Goal: Task Accomplishment & Management: Use online tool/utility

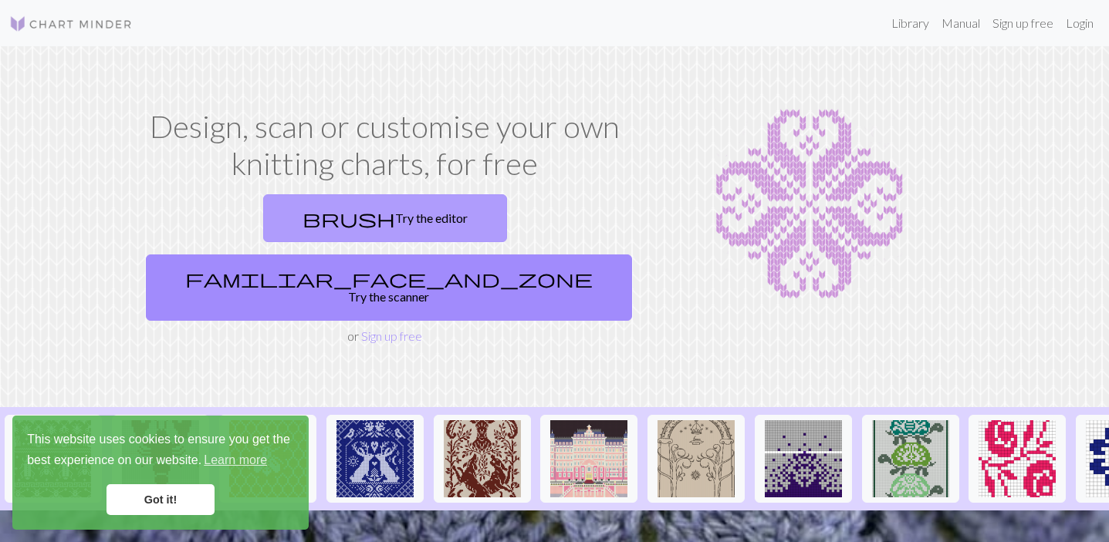
click at [281, 215] on link "brush Try the editor" at bounding box center [385, 218] width 244 height 48
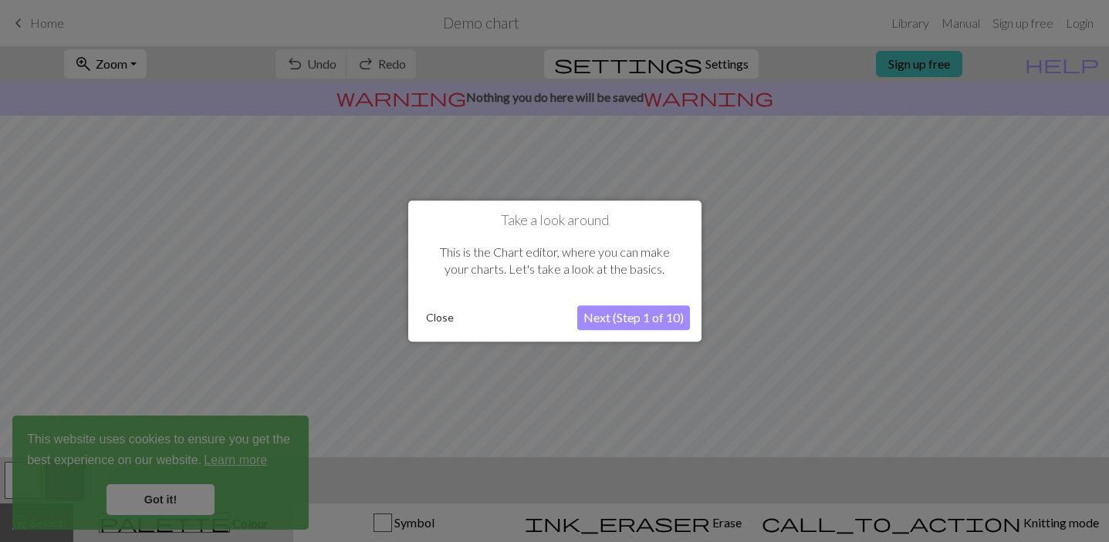
click at [437, 319] on button "Close" at bounding box center [440, 317] width 40 height 23
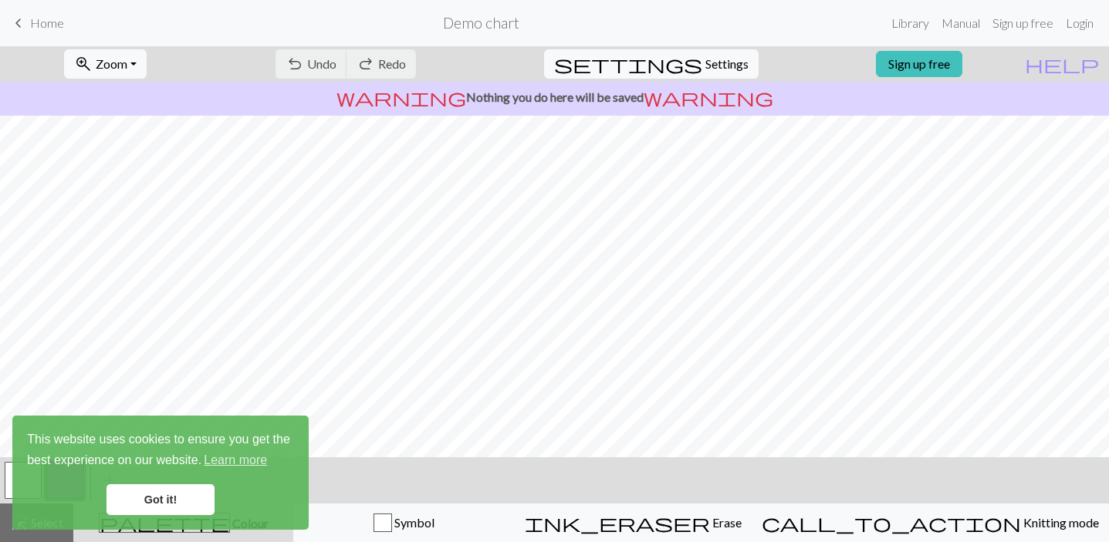
click at [179, 505] on link "Got it!" at bounding box center [160, 500] width 108 height 31
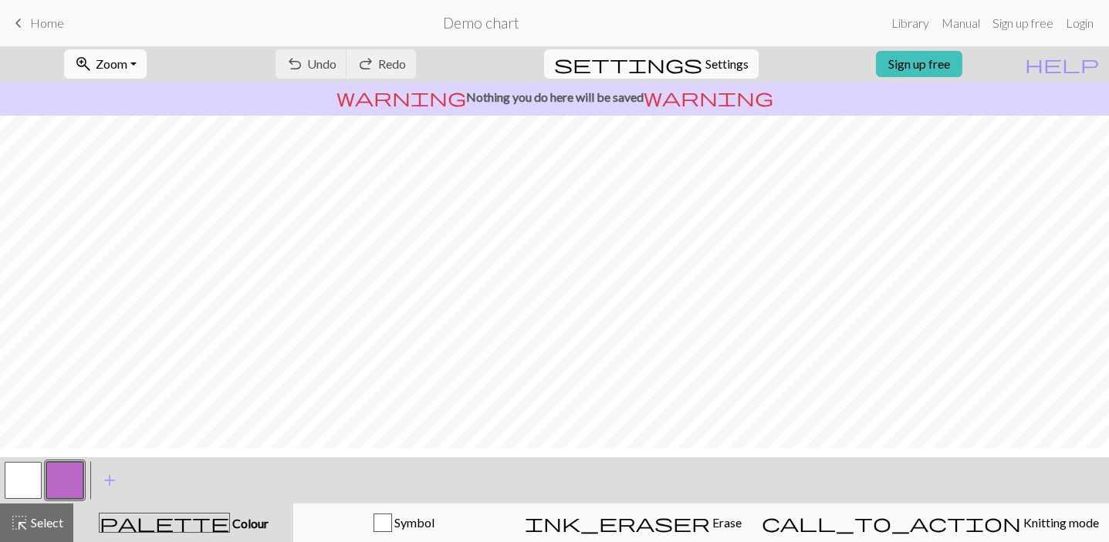
scroll to position [105, 0]
click at [127, 62] on span "Zoom" at bounding box center [112, 63] width 32 height 15
click at [142, 95] on button "Fit all" at bounding box center [126, 98] width 122 height 25
click at [24, 483] on button "button" at bounding box center [23, 480] width 37 height 37
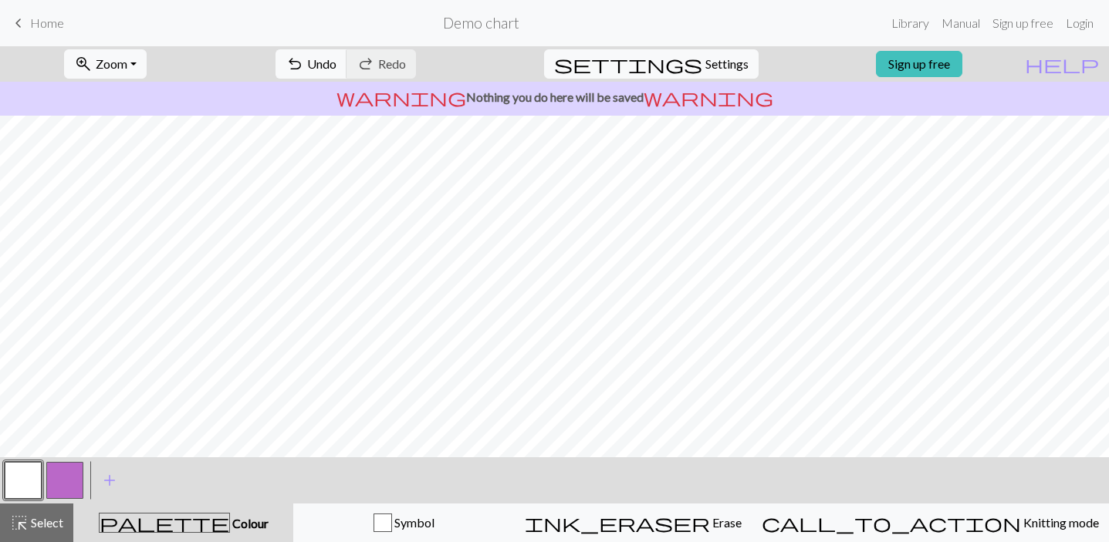
scroll to position [0, 0]
click at [705, 65] on span "Settings" at bounding box center [726, 64] width 43 height 19
select select "aran"
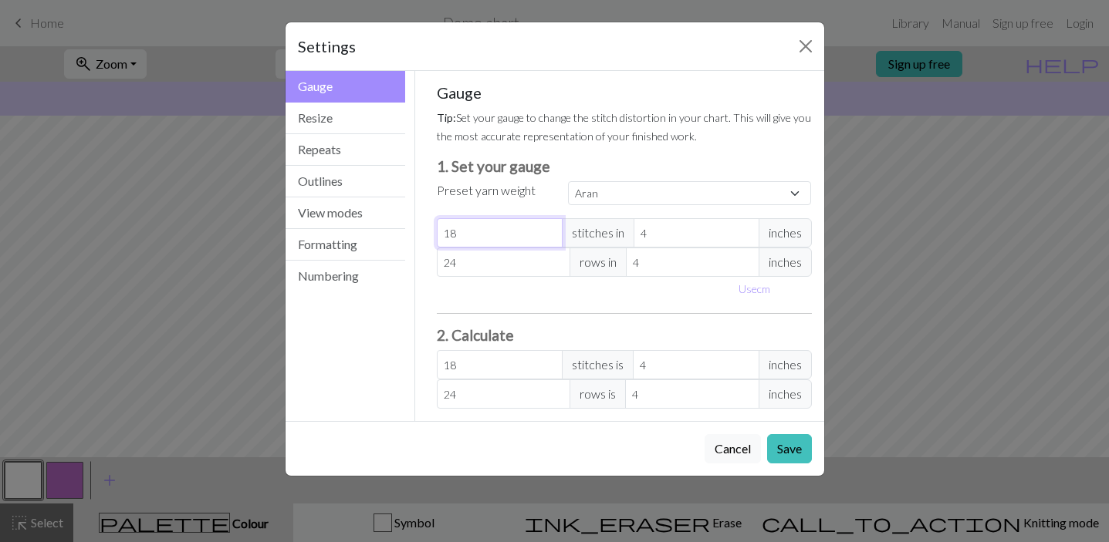
type input "19"
select select "custom"
type input "19"
click at [549, 230] on input "19" at bounding box center [500, 232] width 126 height 29
type input "20"
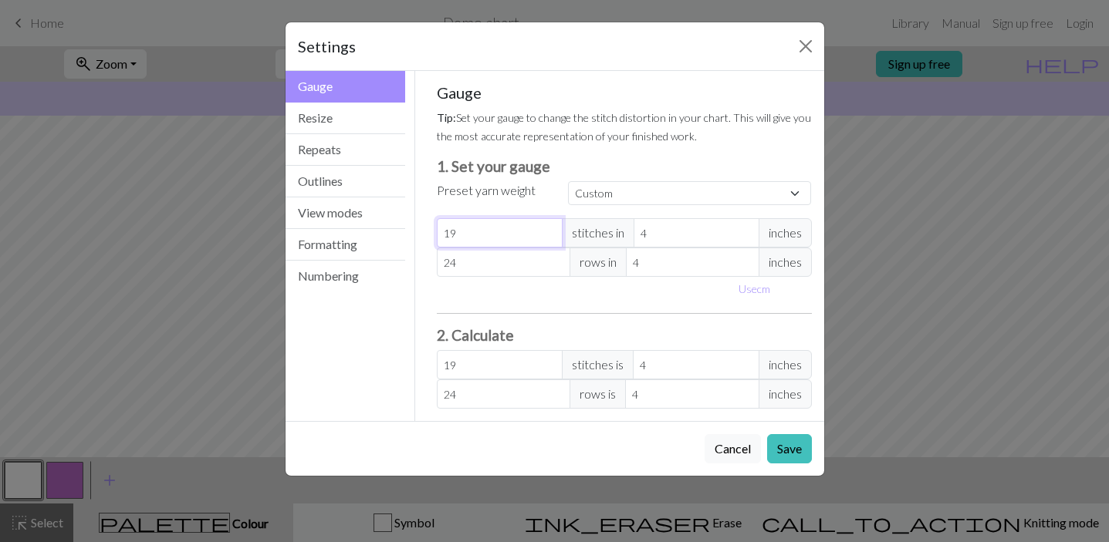
type input "20"
click at [549, 230] on input "20" at bounding box center [500, 232] width 126 height 29
type input "21"
click at [549, 230] on input "21" at bounding box center [500, 232] width 126 height 29
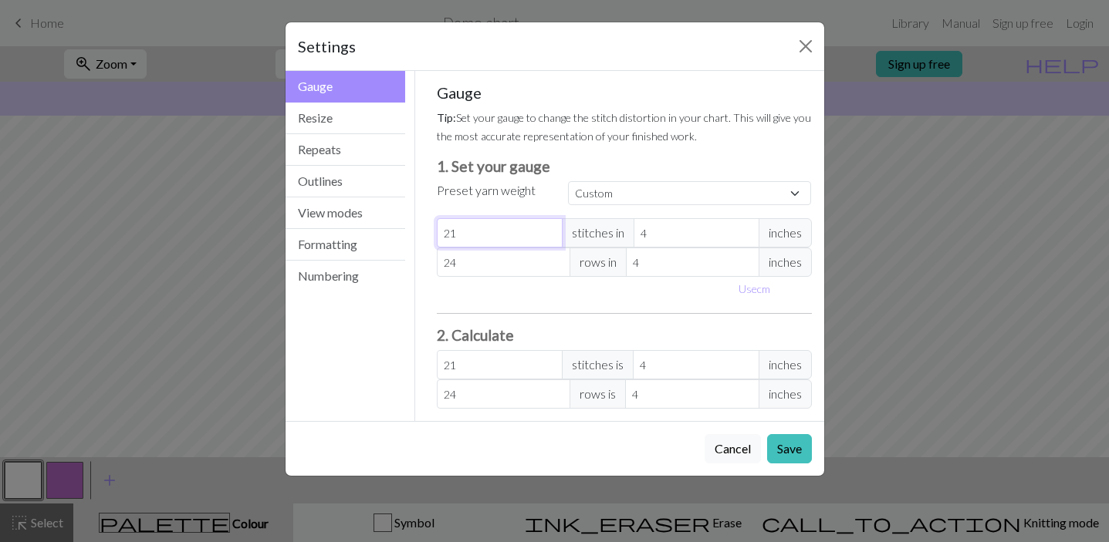
type input "22"
click at [549, 230] on input "22" at bounding box center [500, 232] width 126 height 29
type input "23"
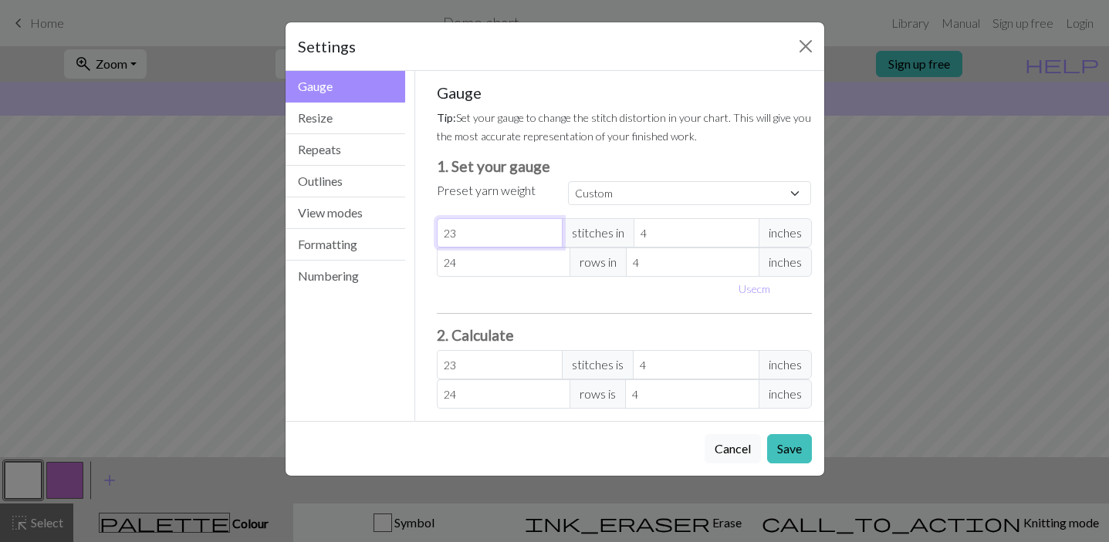
click at [549, 230] on input "23" at bounding box center [500, 232] width 126 height 29
type input "24"
click at [549, 230] on input "24" at bounding box center [500, 232] width 126 height 29
click at [556, 212] on div "Gauge Tip: Set your gauge to change the stitch distortion in your chart. This w…" at bounding box center [624, 246] width 375 height 326
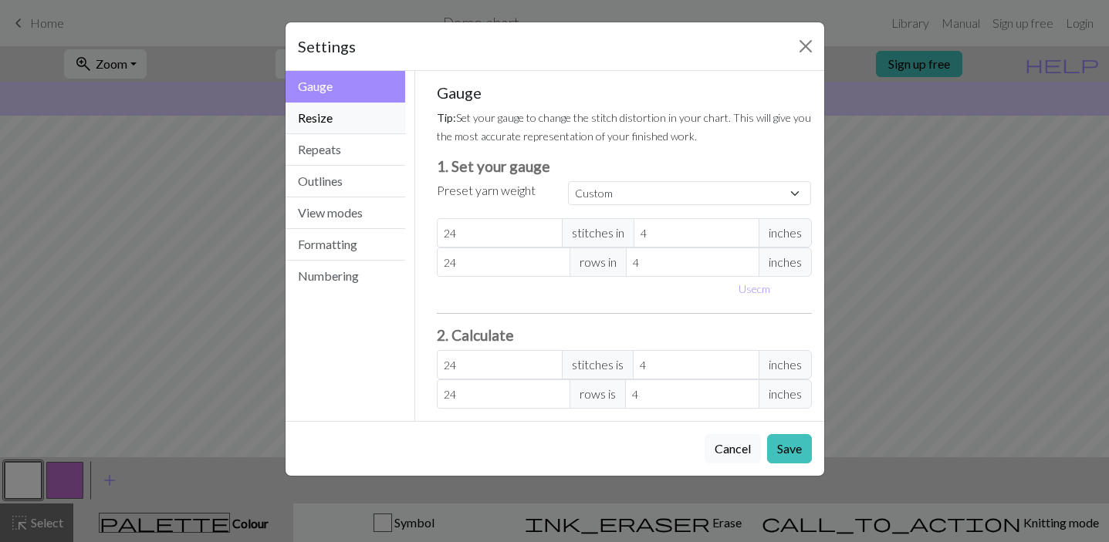
click at [360, 120] on button "Resize" at bounding box center [345, 119] width 120 height 32
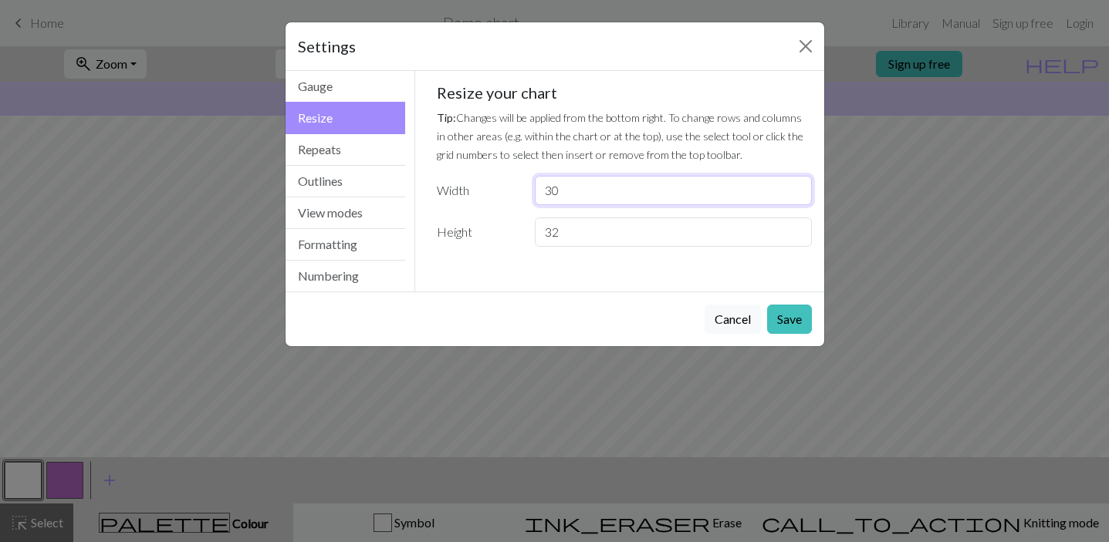
click at [596, 190] on input "30" at bounding box center [673, 190] width 276 height 29
type input "3"
type input "2"
type input "138"
drag, startPoint x: 569, startPoint y: 236, endPoint x: 537, endPoint y: 234, distance: 31.7
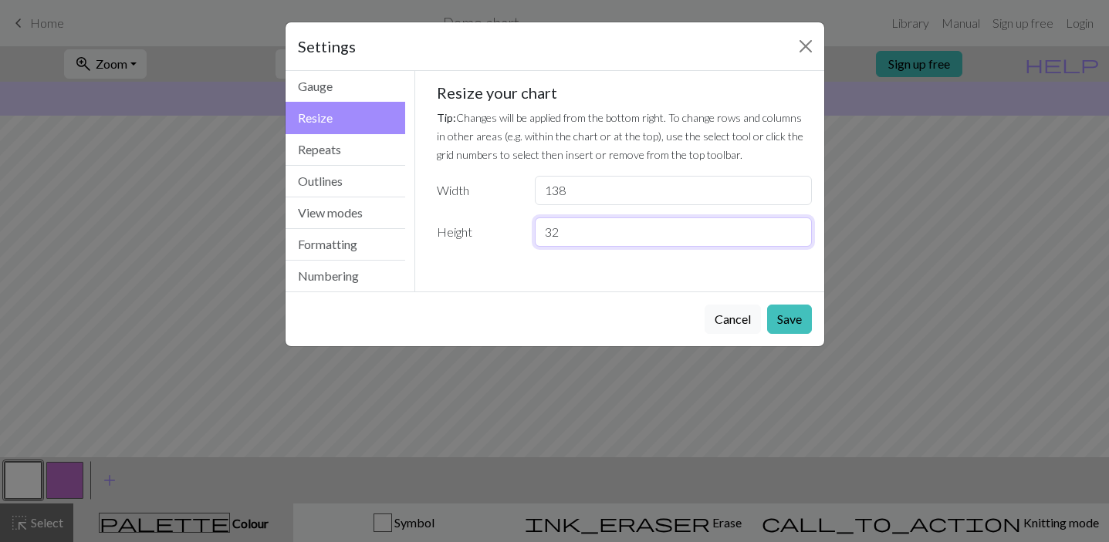
click at [537, 235] on input "32" at bounding box center [673, 232] width 276 height 29
type input "138"
click at [785, 319] on button "Save" at bounding box center [789, 319] width 45 height 29
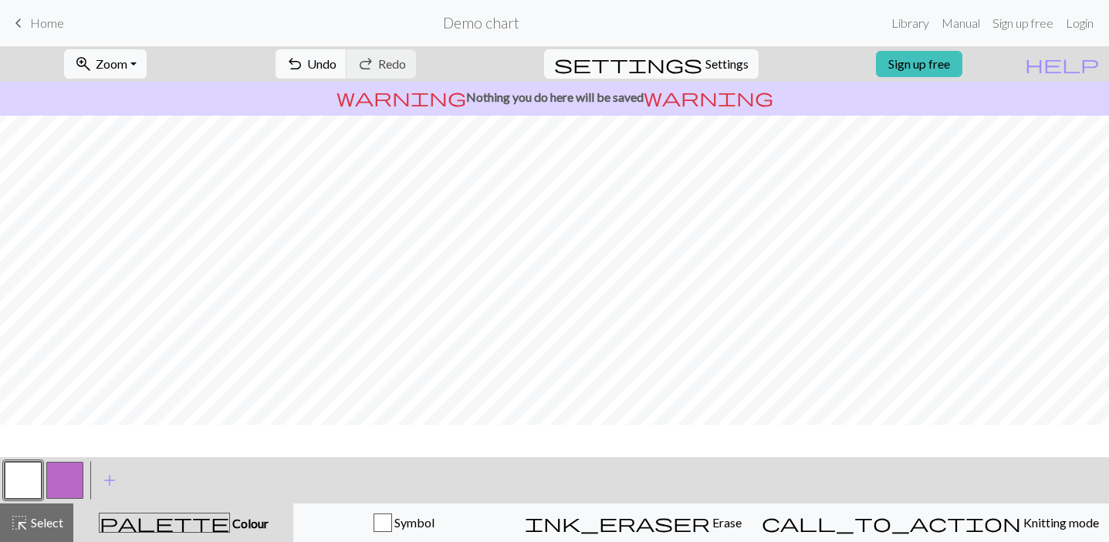
scroll to position [36, 1]
click at [147, 70] on button "zoom_in Zoom Zoom" at bounding box center [105, 63] width 83 height 29
click at [152, 96] on button "Fit all" at bounding box center [126, 98] width 122 height 25
click at [684, 66] on span "settings" at bounding box center [628, 64] width 148 height 22
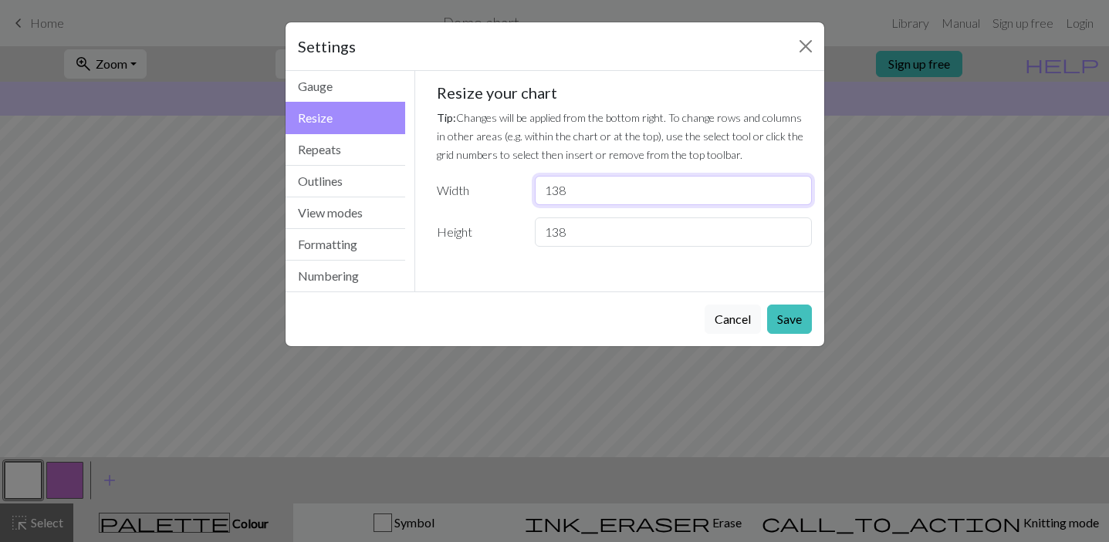
drag, startPoint x: 578, startPoint y: 193, endPoint x: 522, endPoint y: 191, distance: 55.6
click at [522, 191] on div "Width 138" at bounding box center [623, 190] width 393 height 29
type input "69"
drag, startPoint x: 585, startPoint y: 233, endPoint x: 535, endPoint y: 228, distance: 50.4
click at [535, 229] on input "138" at bounding box center [673, 232] width 276 height 29
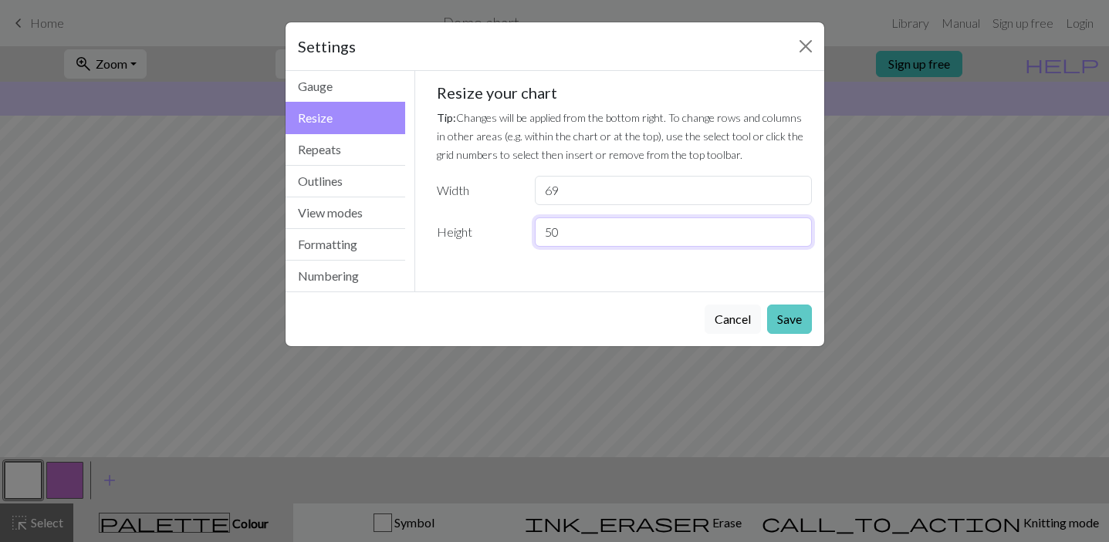
type input "50"
click at [794, 316] on button "Save" at bounding box center [789, 319] width 45 height 29
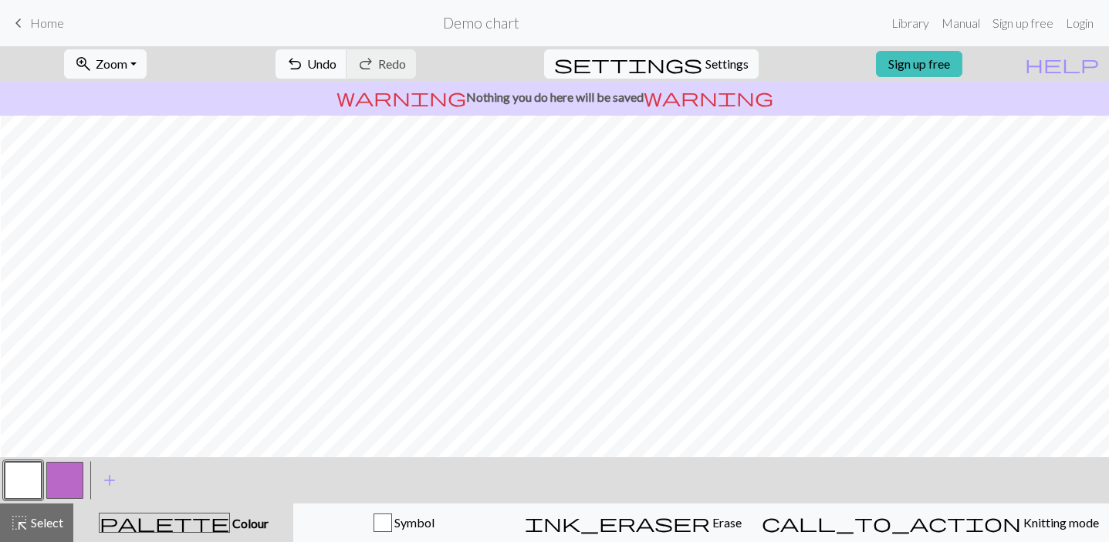
scroll to position [36, 0]
click at [147, 67] on button "zoom_in Zoom Zoom" at bounding box center [105, 63] width 83 height 29
click at [158, 99] on button "Fit all" at bounding box center [126, 98] width 122 height 25
click at [39, 518] on span "Select" at bounding box center [46, 522] width 35 height 15
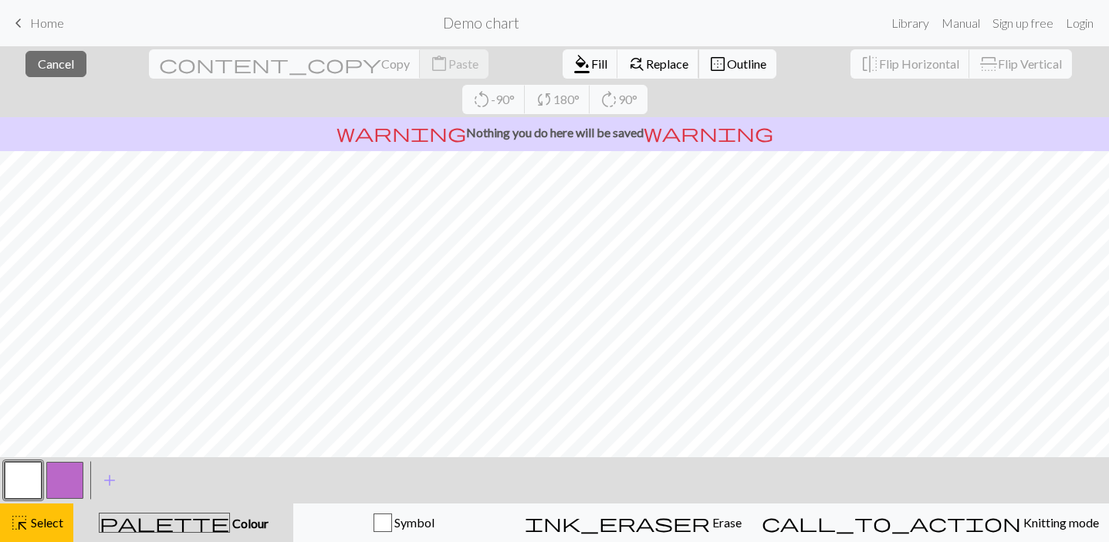
click at [646, 62] on span "Replace" at bounding box center [667, 63] width 42 height 15
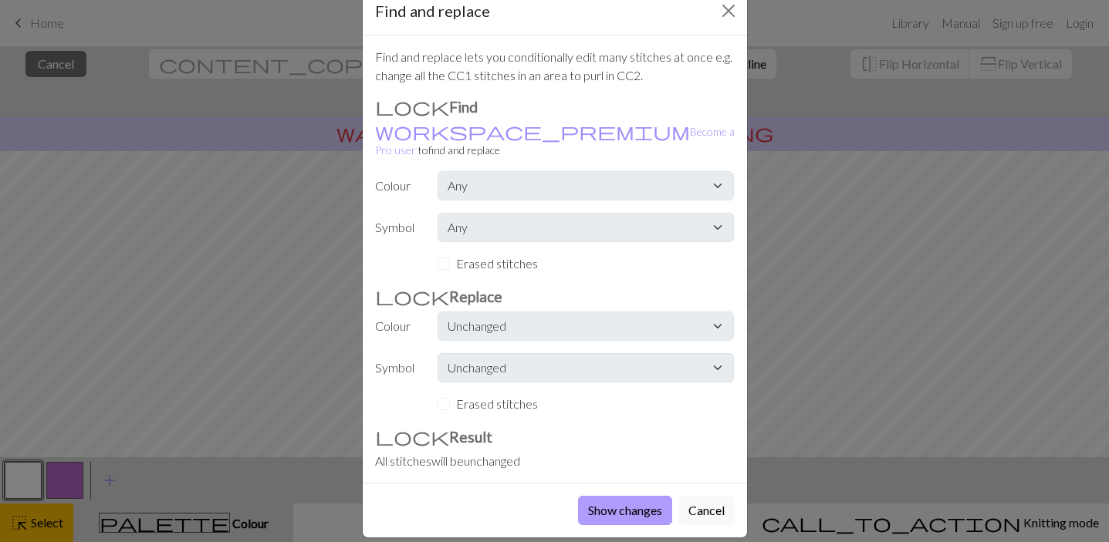
scroll to position [35, 0]
click at [643, 497] on button "Show changes" at bounding box center [625, 511] width 94 height 29
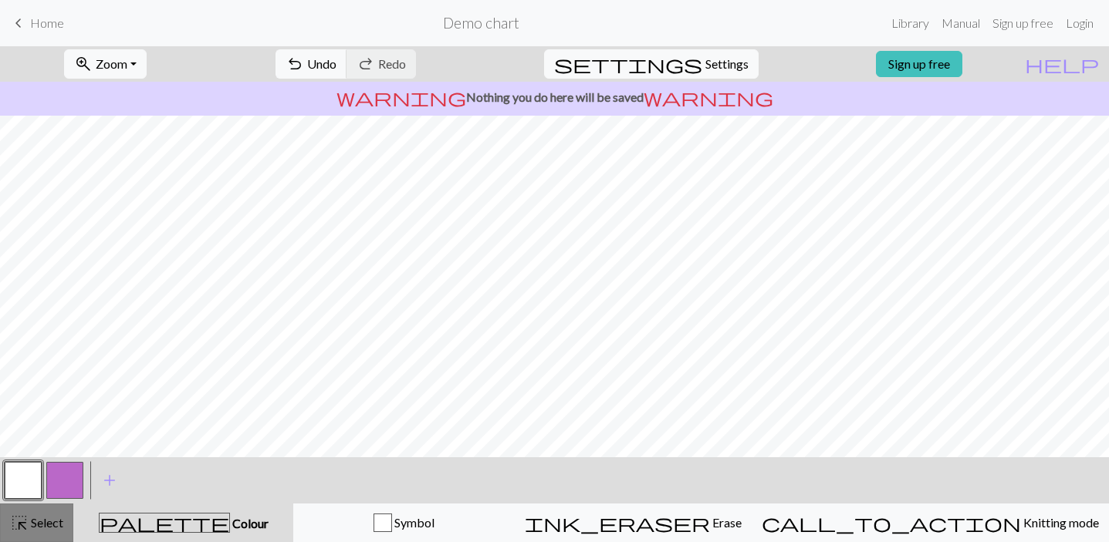
click at [15, 521] on span "highlight_alt" at bounding box center [19, 523] width 19 height 22
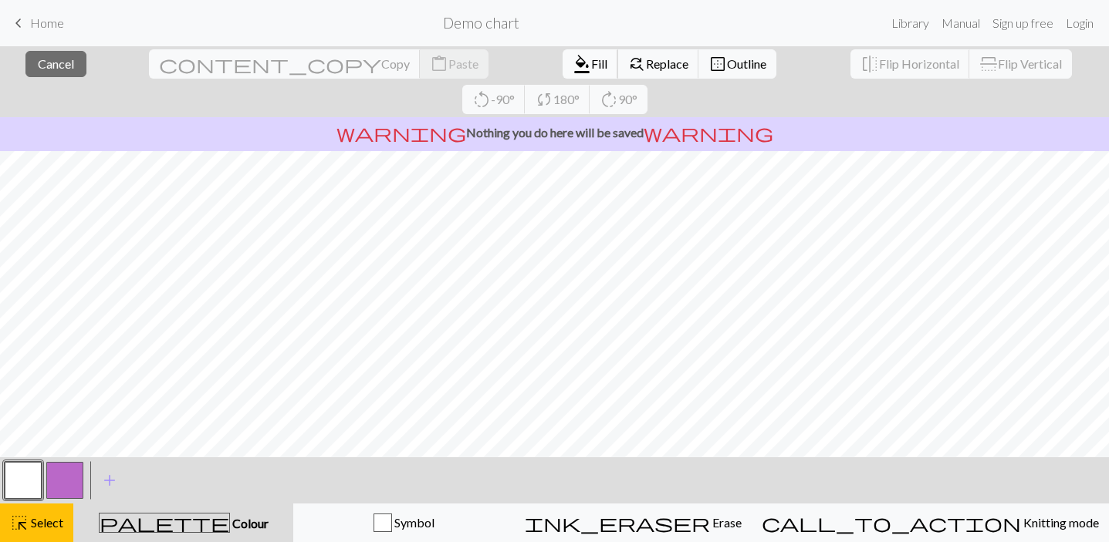
click at [591, 63] on span "Fill" at bounding box center [599, 63] width 16 height 15
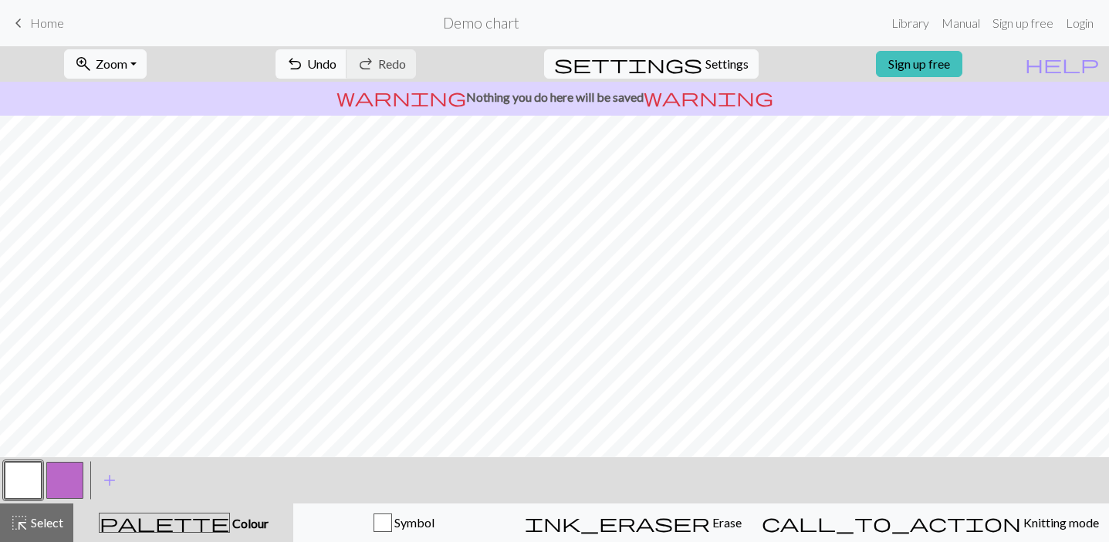
click at [74, 476] on button "button" at bounding box center [64, 480] width 37 height 37
click at [108, 479] on span "add" at bounding box center [109, 481] width 19 height 22
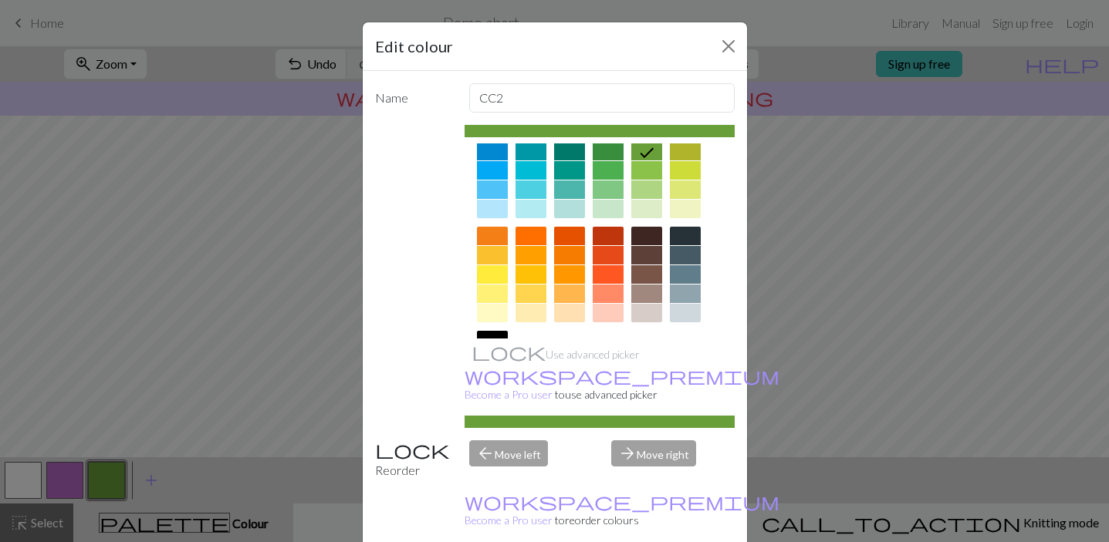
scroll to position [142, 0]
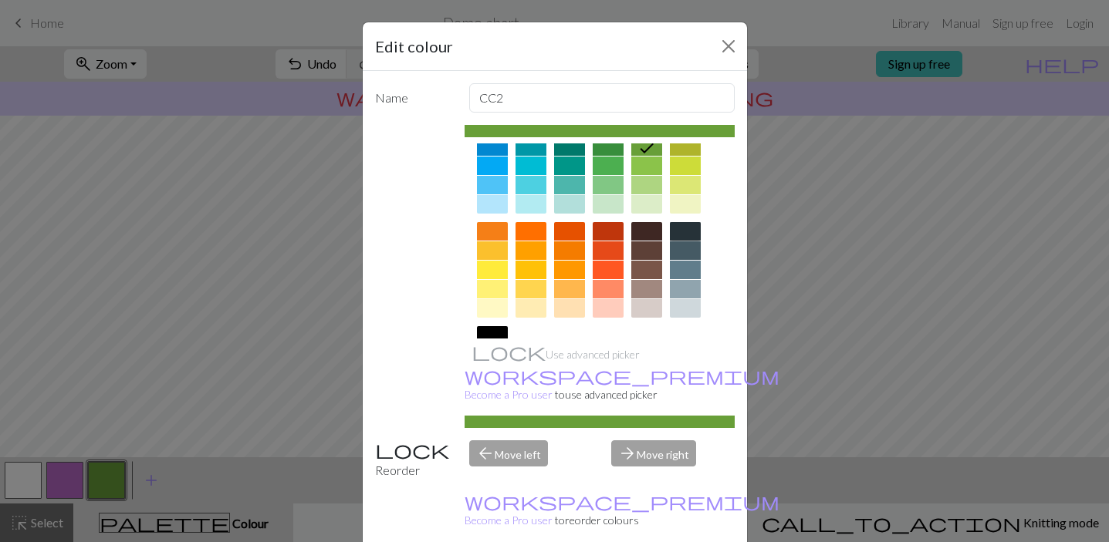
click at [681, 235] on div at bounding box center [685, 231] width 31 height 19
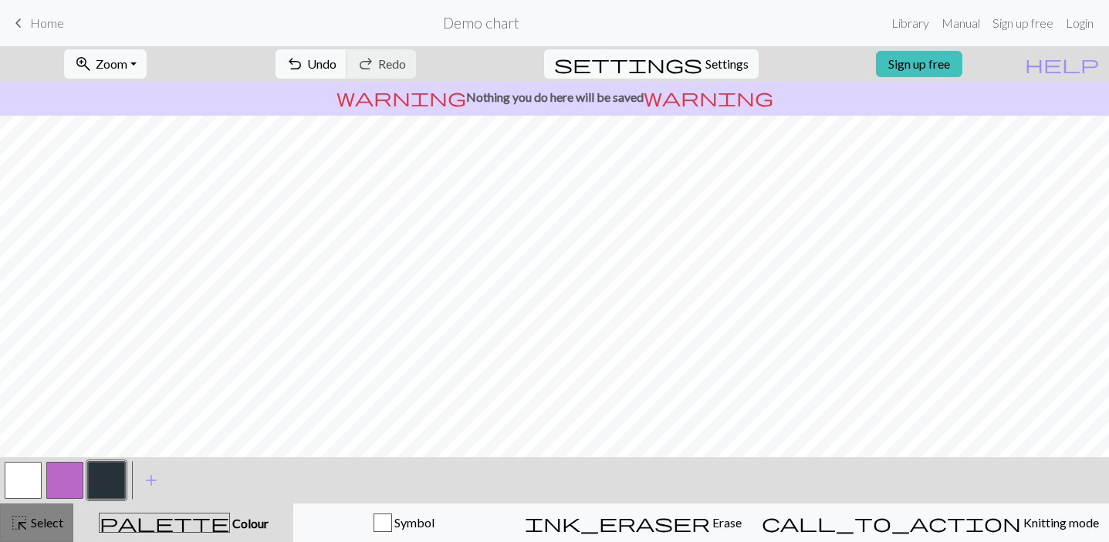
click at [53, 518] on span "Select" at bounding box center [46, 522] width 35 height 15
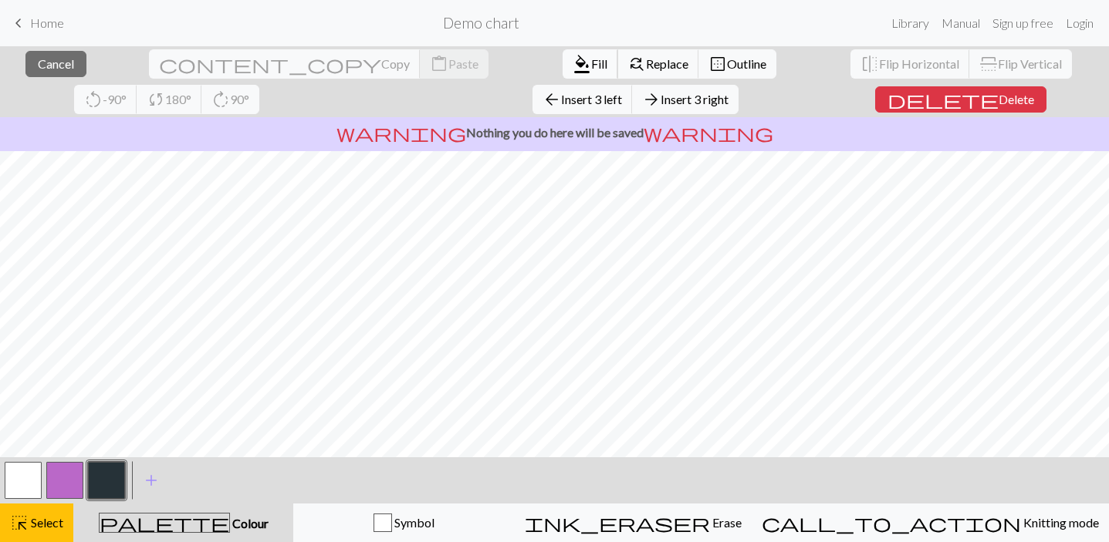
click at [591, 62] on span "Fill" at bounding box center [599, 63] width 16 height 15
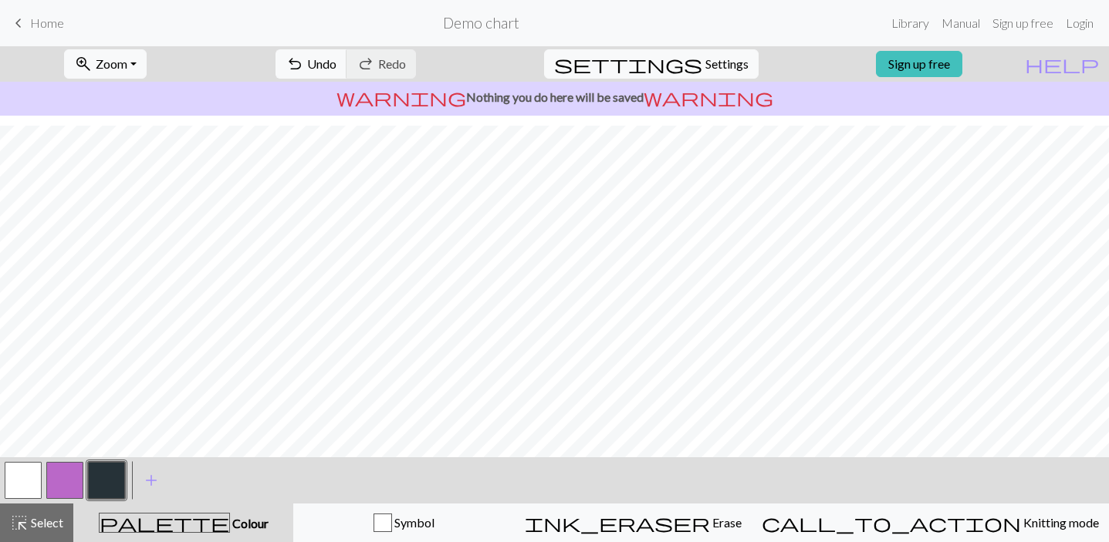
scroll to position [0, 0]
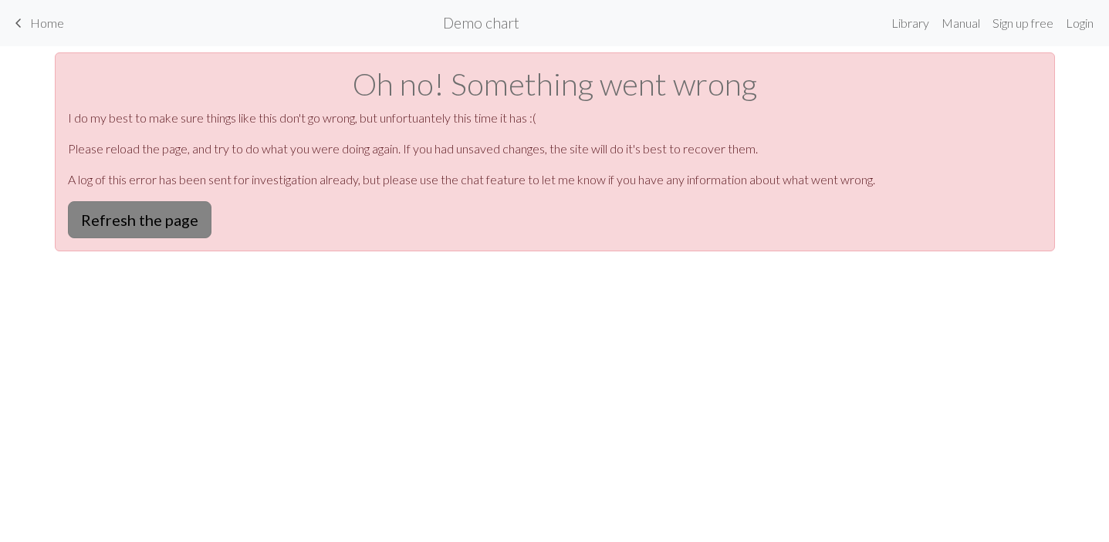
click at [157, 222] on button "Refresh the page" at bounding box center [140, 219] width 144 height 37
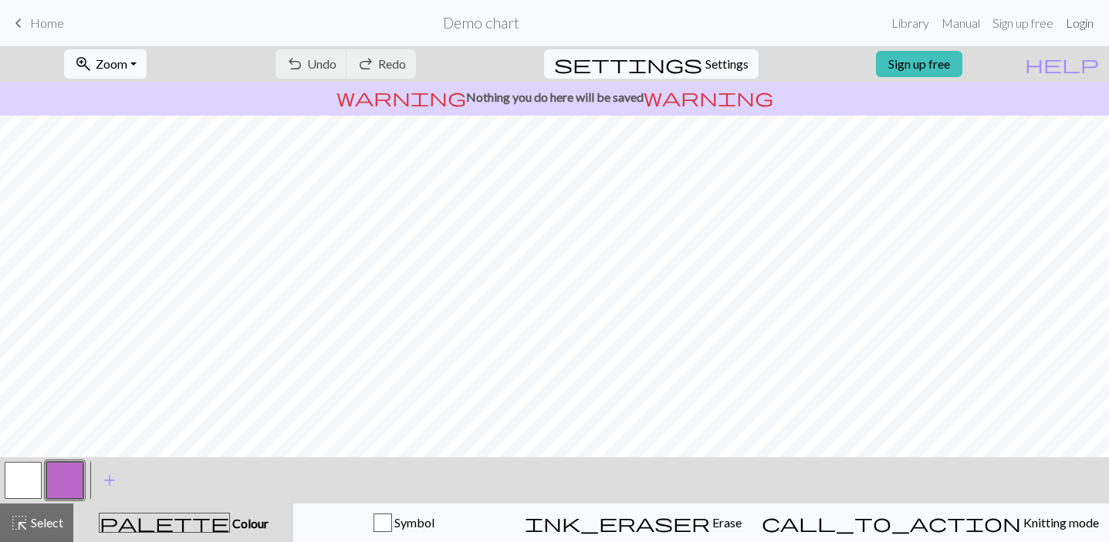
click at [1076, 19] on link "Login" at bounding box center [1079, 23] width 40 height 31
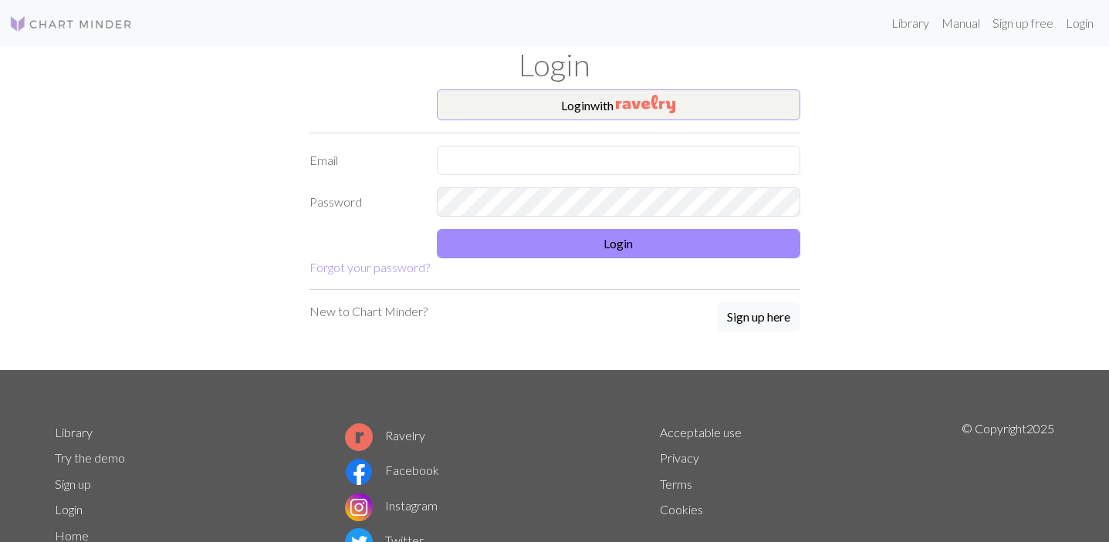
click at [657, 98] on img "button" at bounding box center [645, 104] width 59 height 19
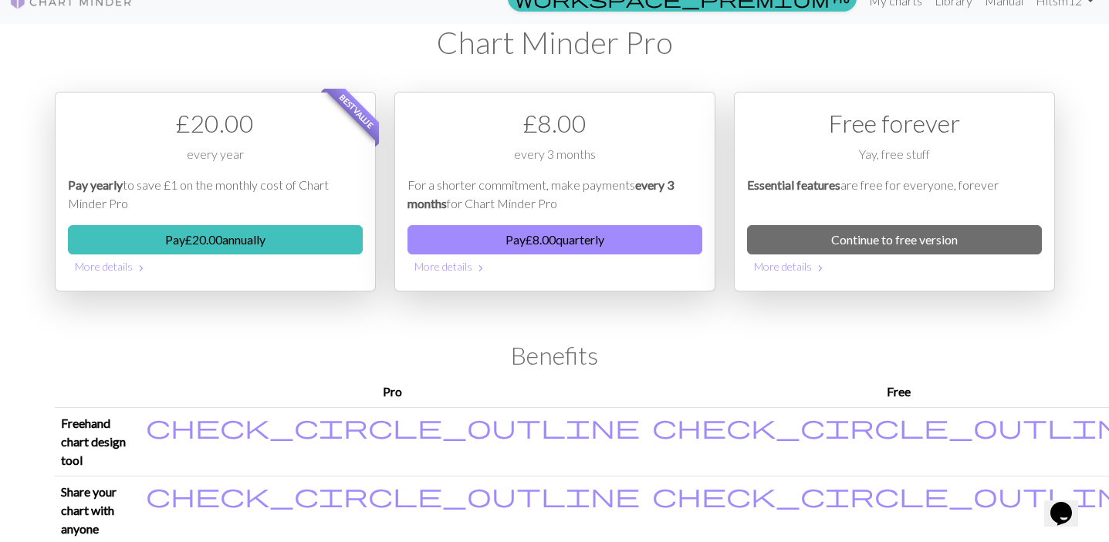
scroll to position [31, 0]
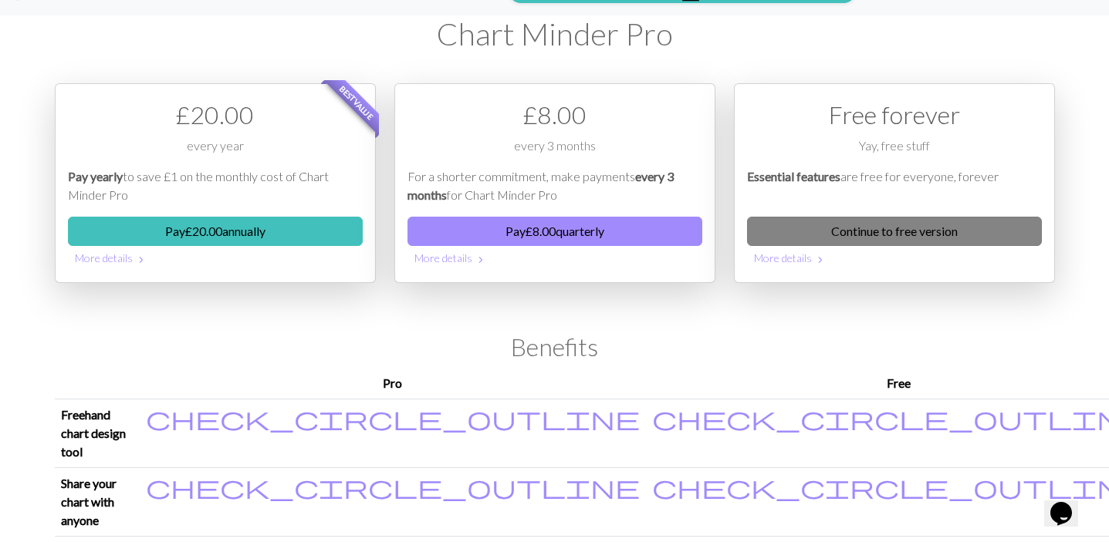
click at [837, 237] on link "Continue to free version" at bounding box center [894, 231] width 295 height 29
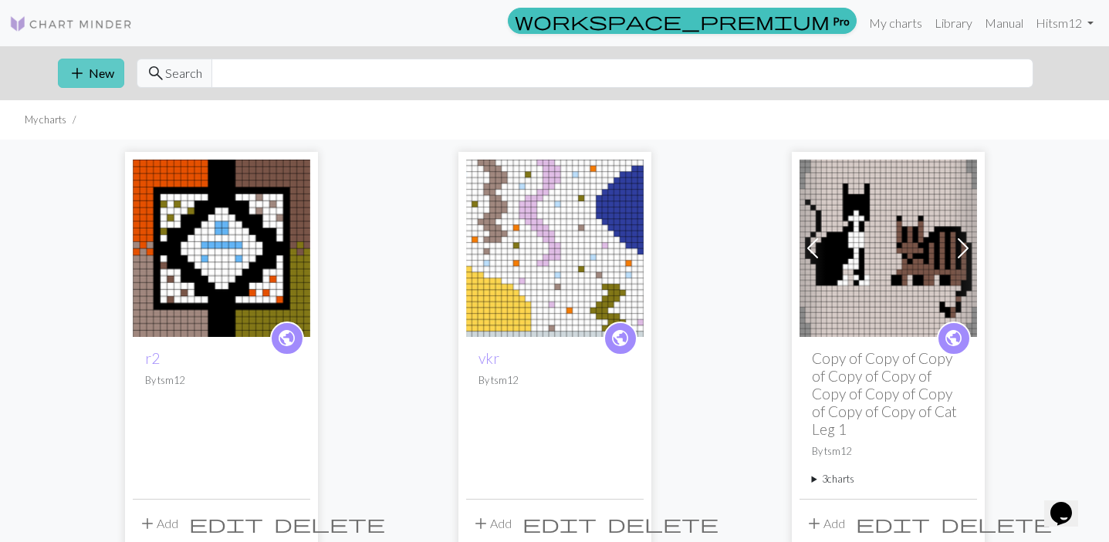
click at [104, 73] on button "add New" at bounding box center [91, 73] width 66 height 29
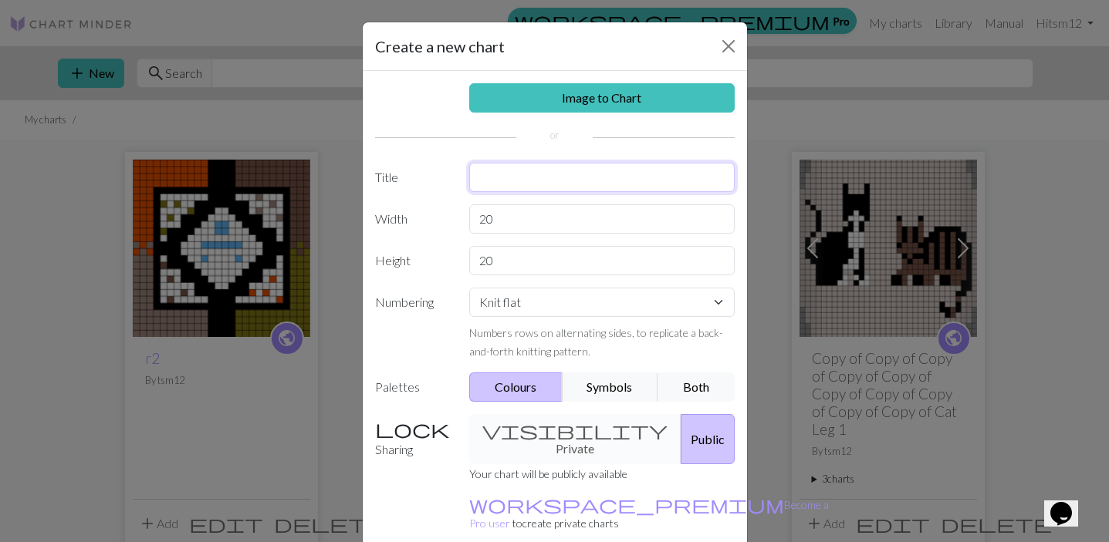
click at [517, 181] on input "text" at bounding box center [601, 177] width 265 height 29
type input "grid"
drag, startPoint x: 532, startPoint y: 222, endPoint x: 475, endPoint y: 220, distance: 57.1
click at [475, 220] on input "20" at bounding box center [601, 218] width 265 height 29
type input "69"
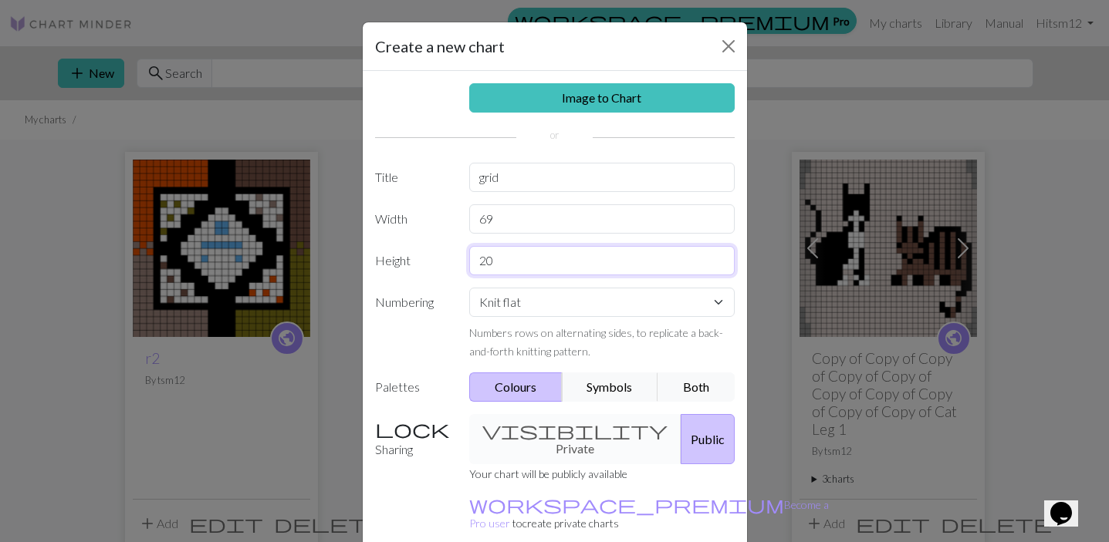
drag, startPoint x: 505, startPoint y: 262, endPoint x: 465, endPoint y: 262, distance: 40.1
click at [465, 262] on div "20" at bounding box center [602, 260] width 284 height 29
click at [539, 262] on input "20" at bounding box center [601, 260] width 265 height 29
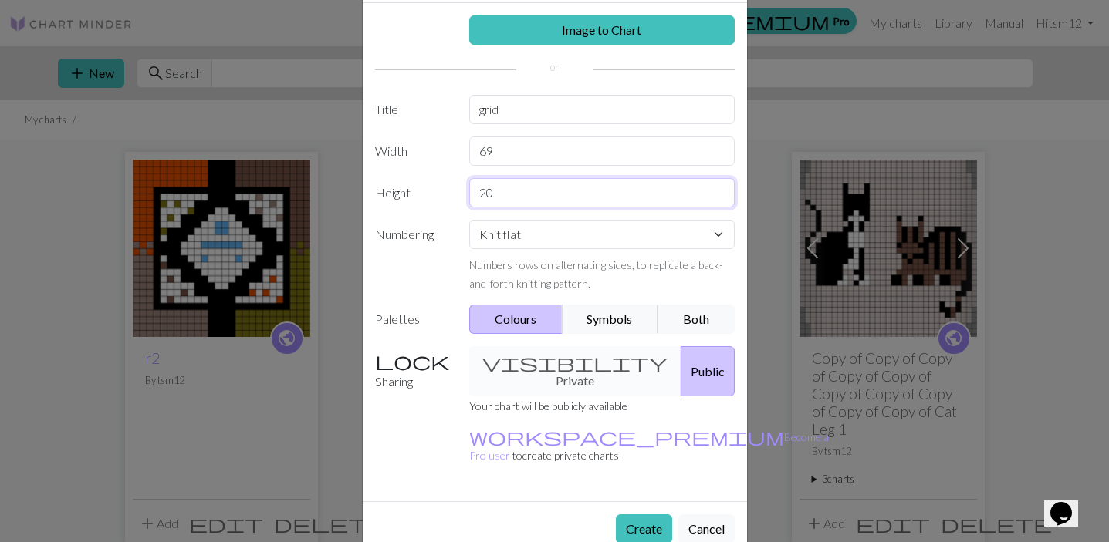
scroll to position [67, 0]
click at [643, 515] on button "Create" at bounding box center [644, 529] width 56 height 29
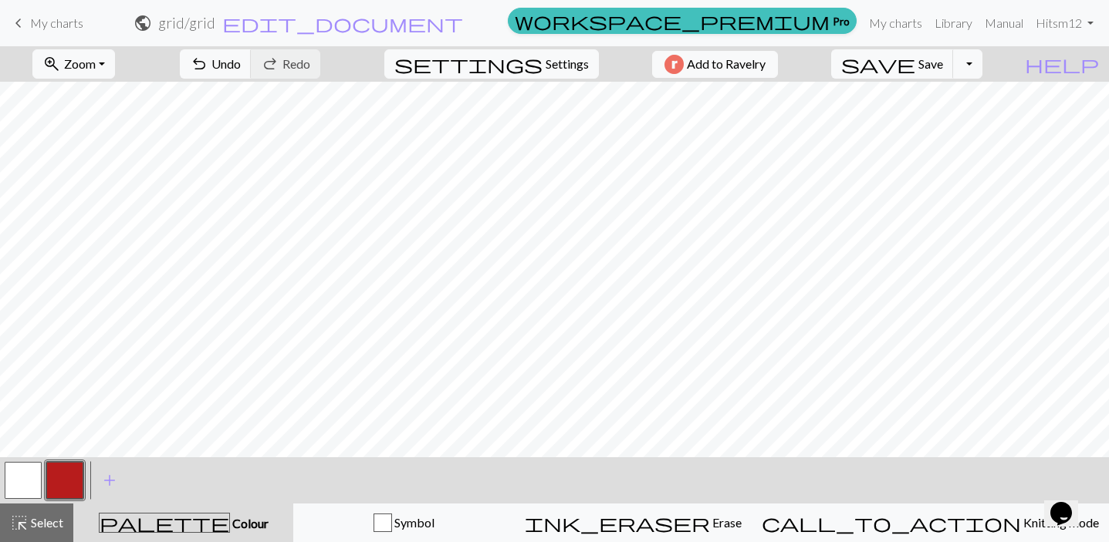
click at [69, 479] on button "button" at bounding box center [64, 480] width 37 height 37
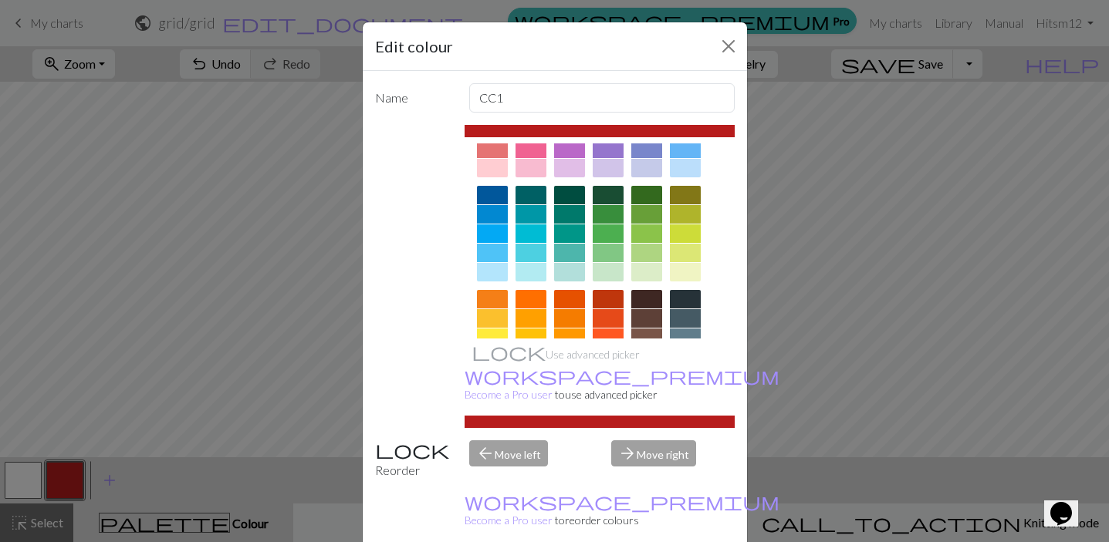
scroll to position [78, 0]
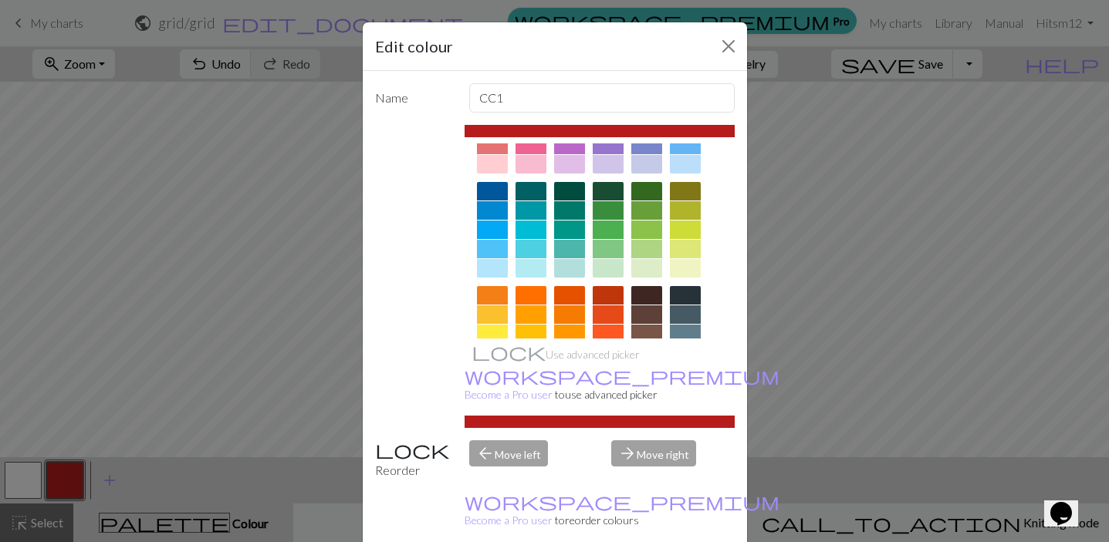
click at [677, 296] on div at bounding box center [685, 295] width 31 height 19
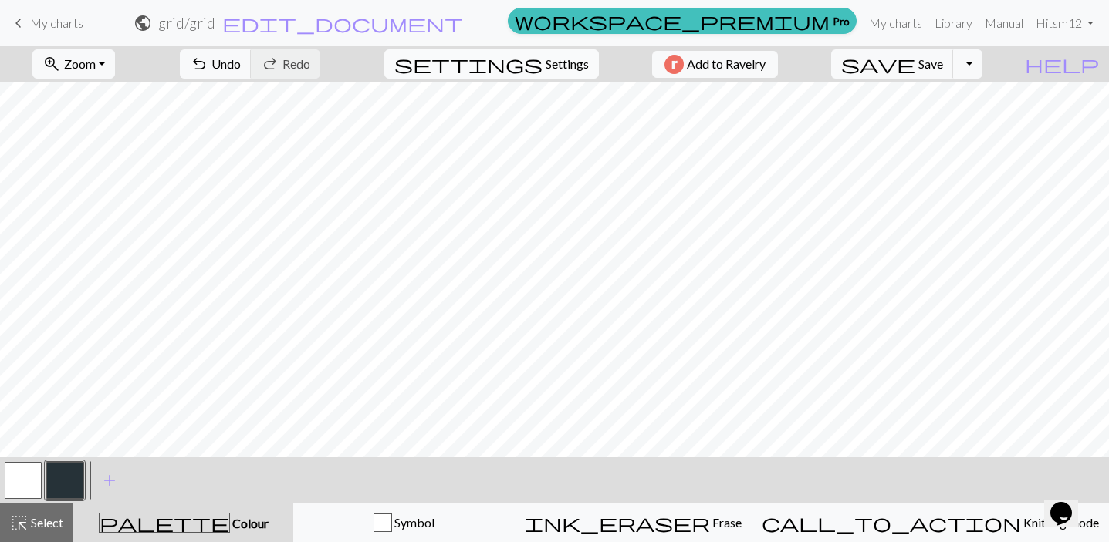
click at [545, 58] on span "Settings" at bounding box center [566, 64] width 43 height 19
select select "aran"
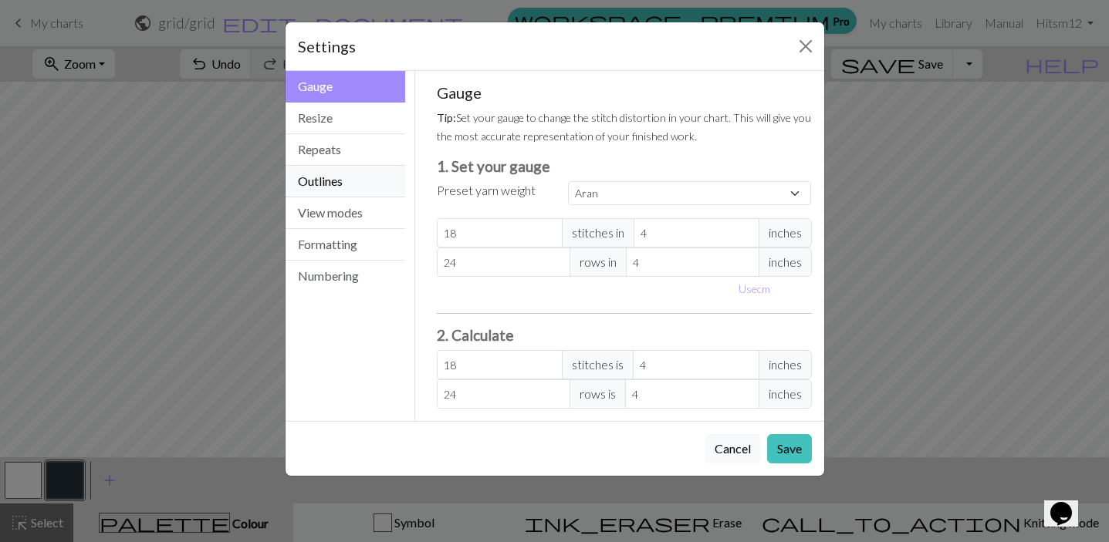
click at [366, 179] on button "Outlines" at bounding box center [345, 182] width 120 height 32
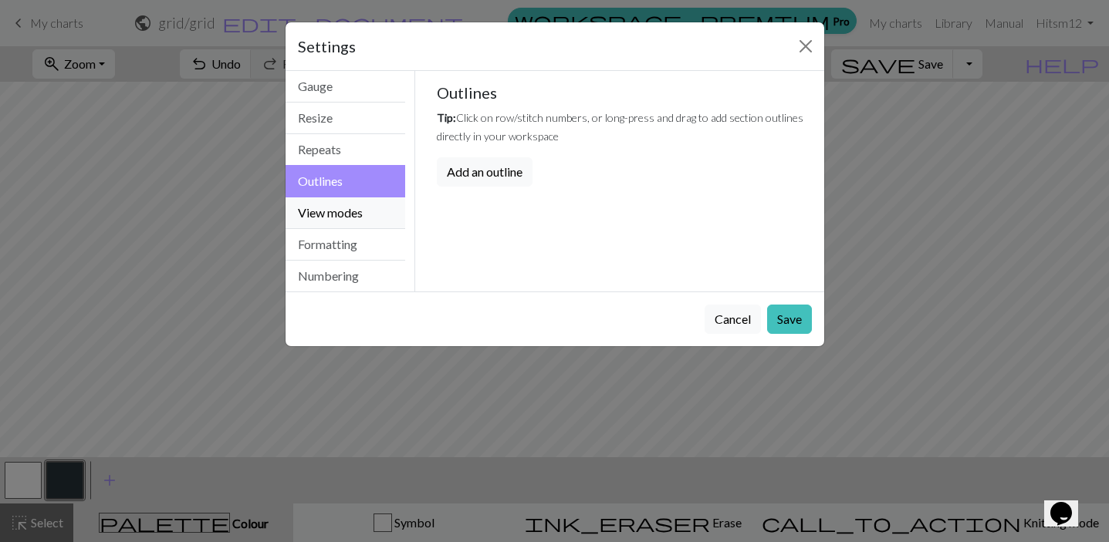
click at [367, 208] on button "View modes" at bounding box center [345, 214] width 120 height 32
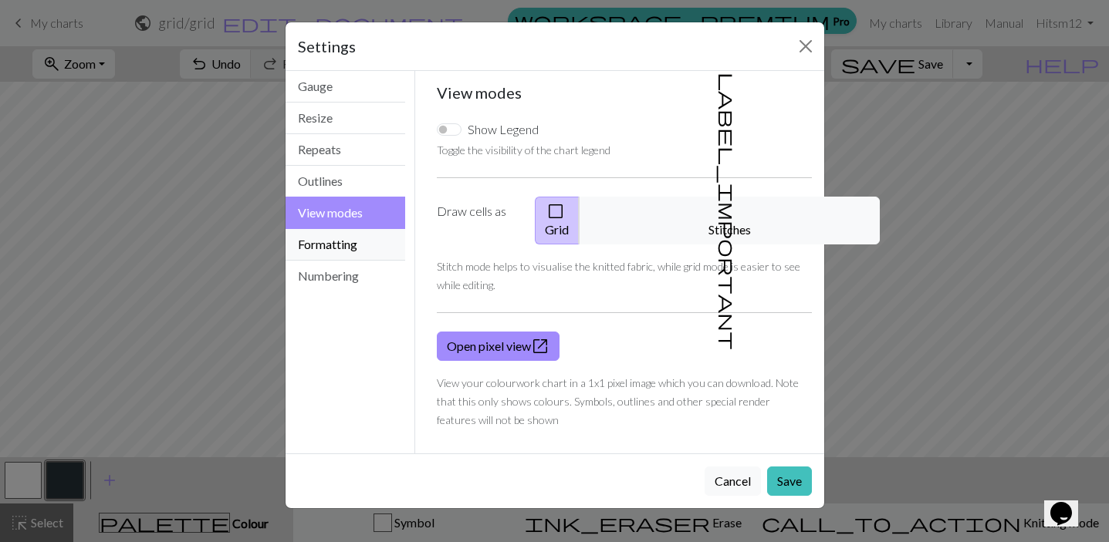
click at [350, 253] on button "Formatting" at bounding box center [345, 245] width 120 height 32
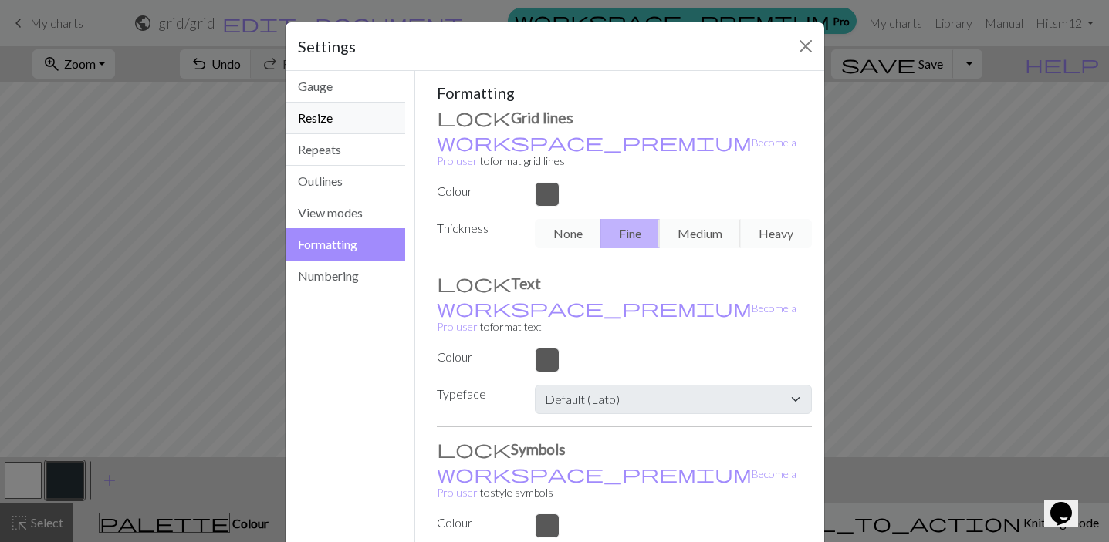
scroll to position [0, 0]
click at [343, 148] on button "Repeats" at bounding box center [345, 150] width 120 height 32
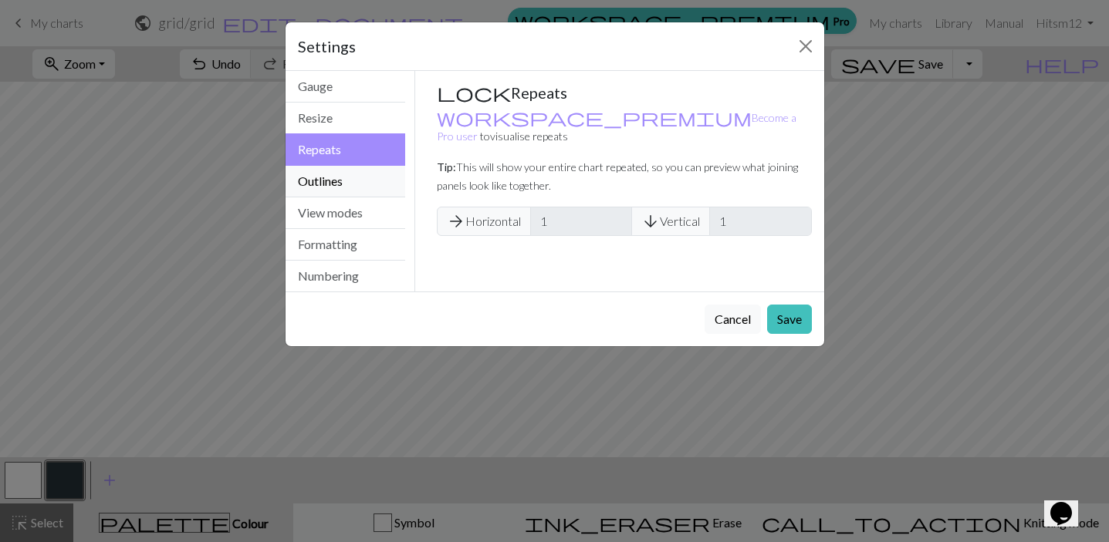
click at [360, 187] on button "Outlines" at bounding box center [345, 182] width 120 height 32
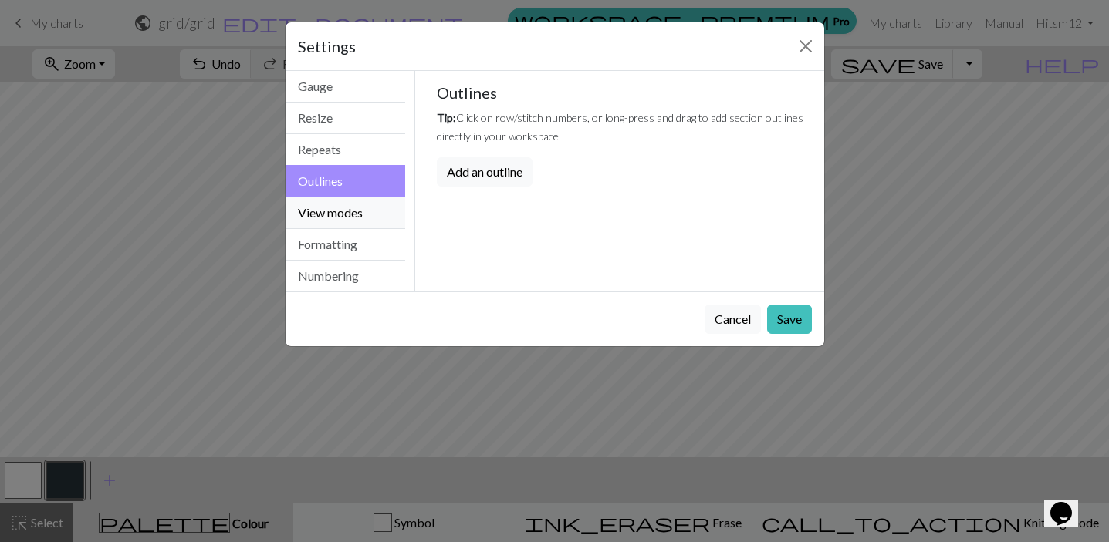
click at [371, 209] on button "View modes" at bounding box center [345, 214] width 120 height 32
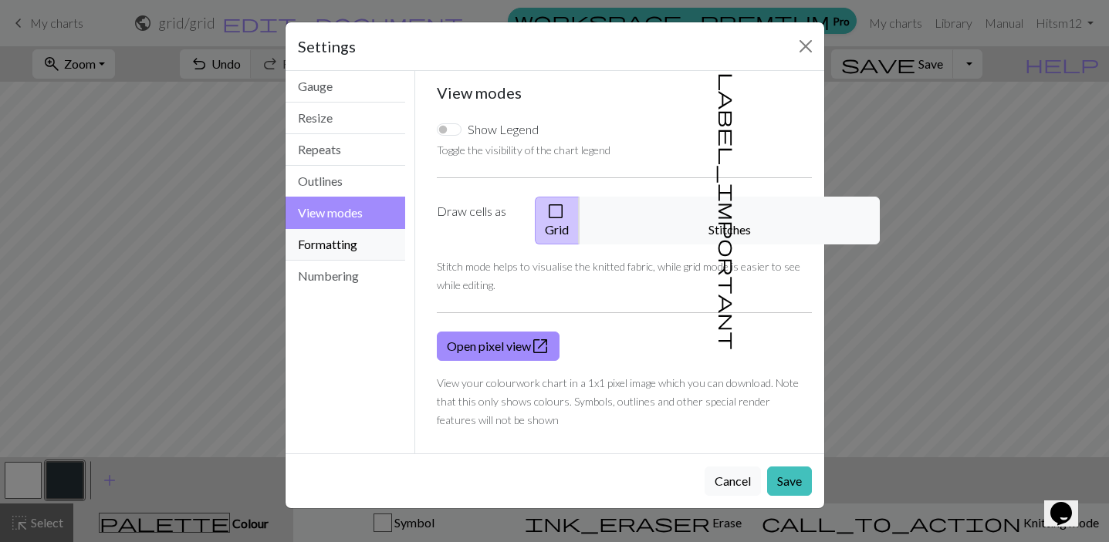
click at [335, 248] on button "Formatting" at bounding box center [345, 245] width 120 height 32
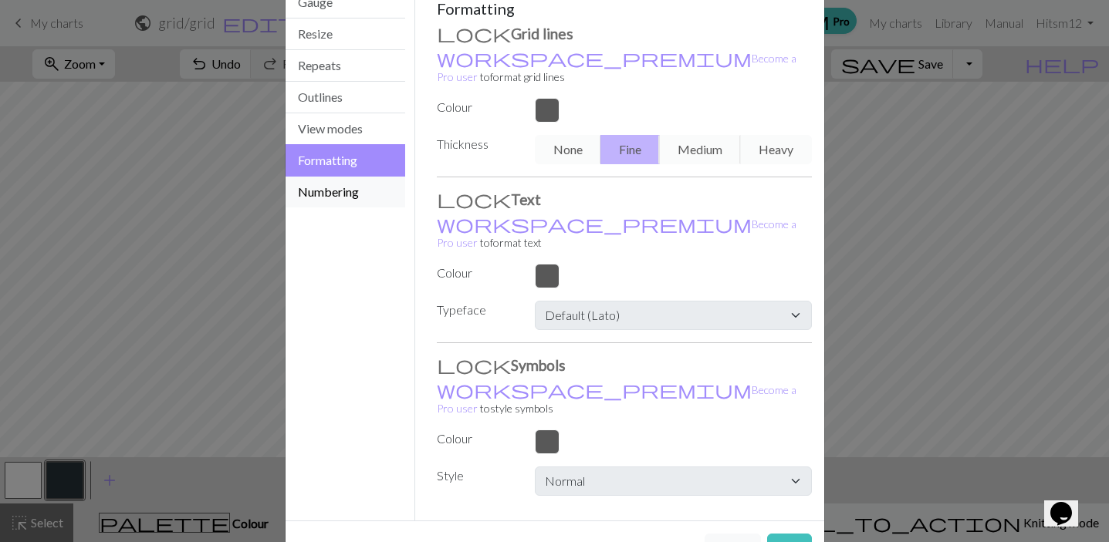
click at [344, 193] on button "Numbering" at bounding box center [345, 192] width 120 height 31
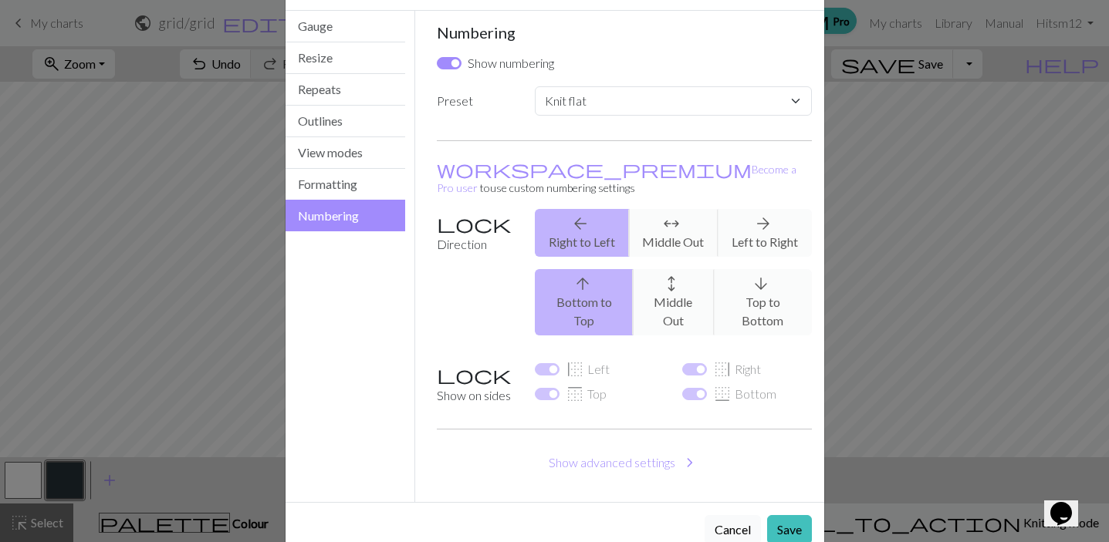
click at [737, 515] on button "Cancel" at bounding box center [732, 529] width 56 height 29
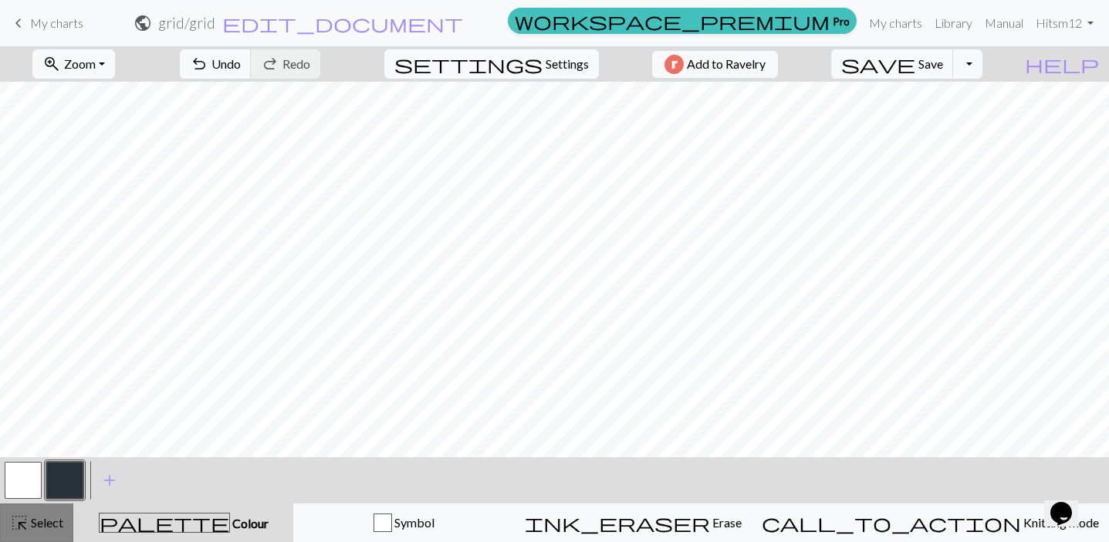
click at [36, 529] on span "Select" at bounding box center [46, 522] width 35 height 15
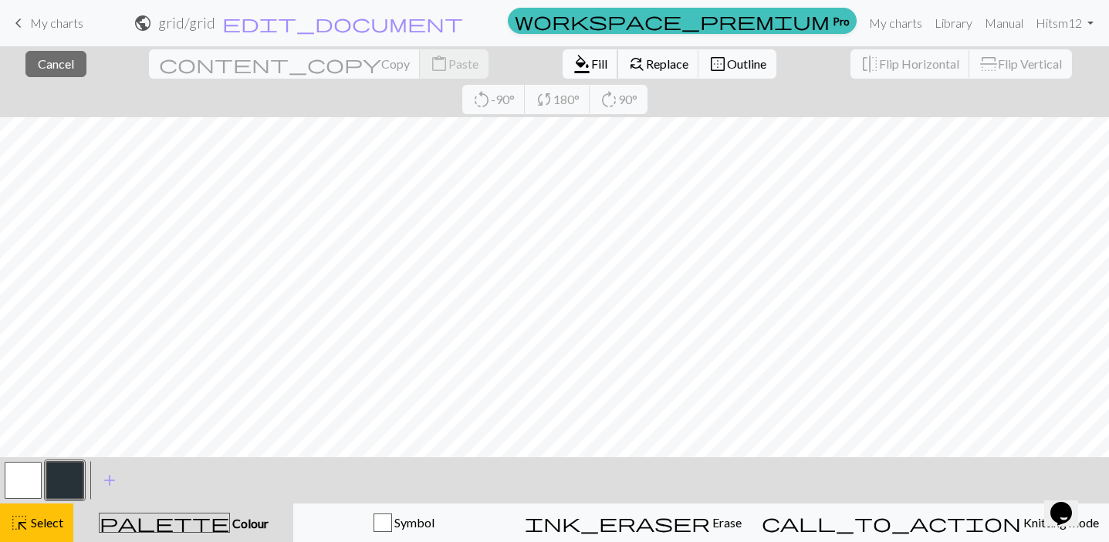
click at [591, 69] on span "Fill" at bounding box center [599, 63] width 16 height 15
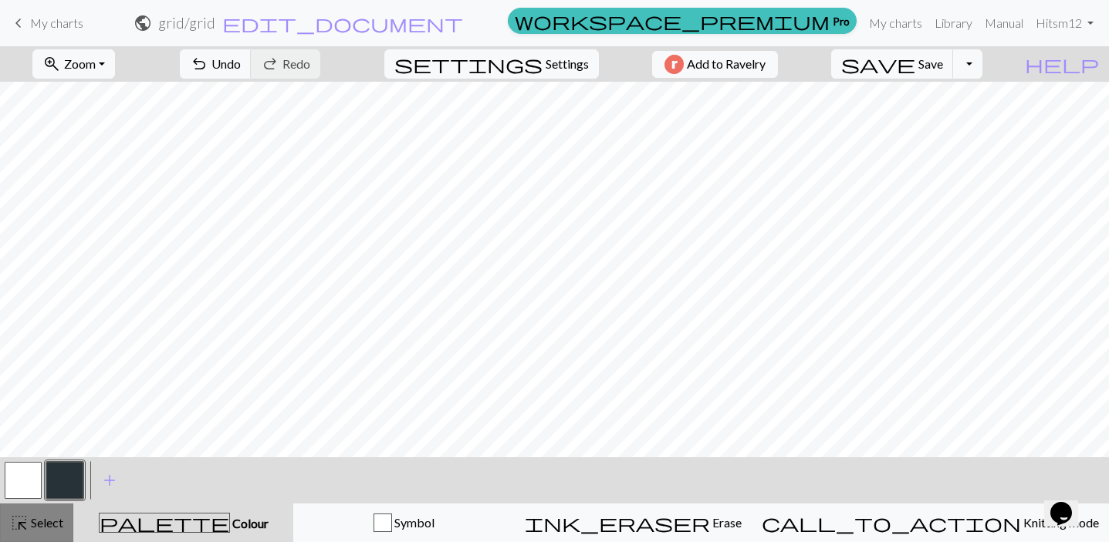
click at [28, 530] on span "highlight_alt" at bounding box center [19, 523] width 19 height 22
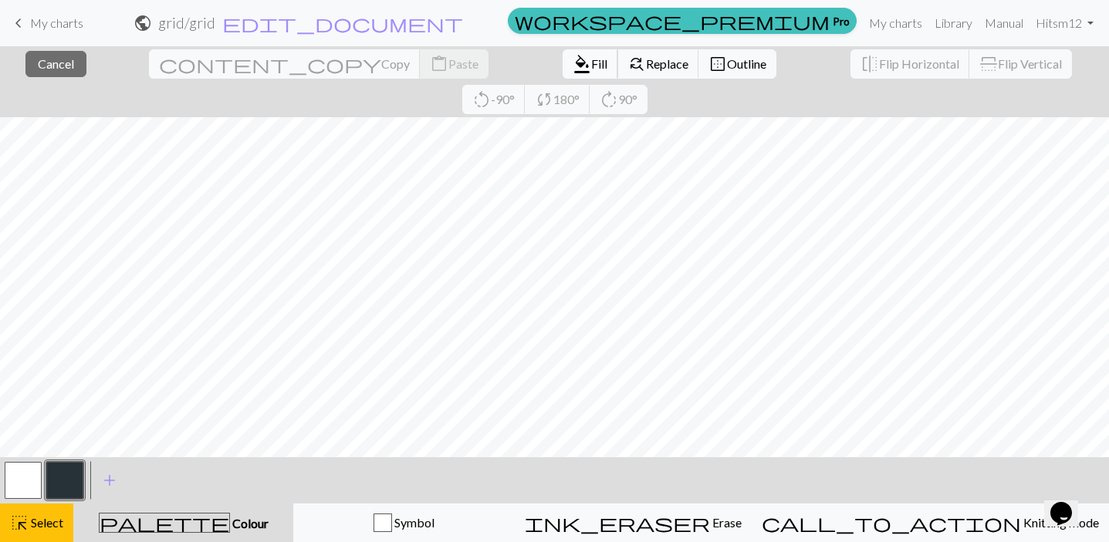
click at [562, 72] on button "format_color_fill Fill" at bounding box center [590, 63] width 56 height 29
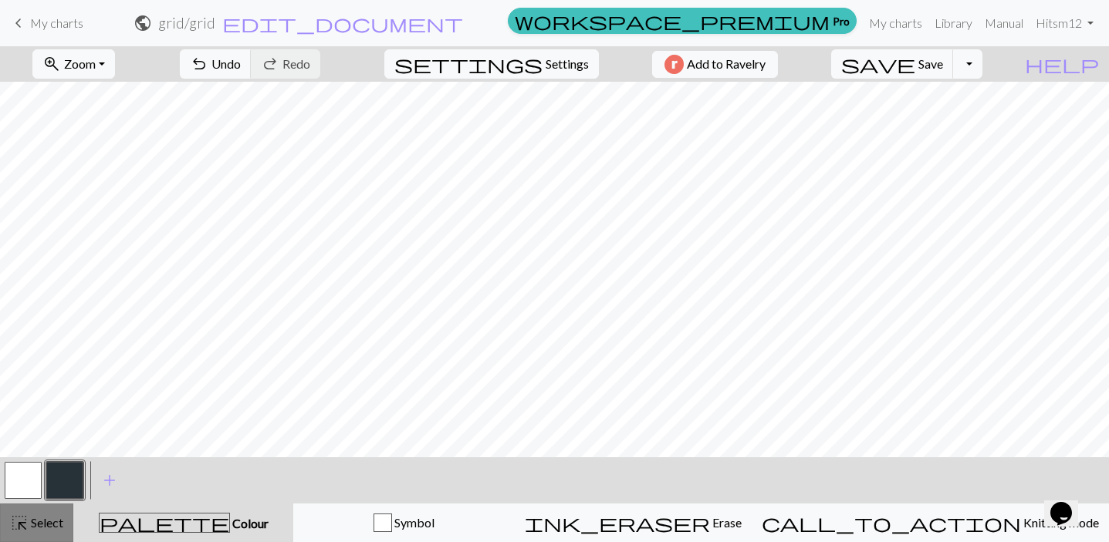
click at [37, 524] on span "Select" at bounding box center [46, 522] width 35 height 15
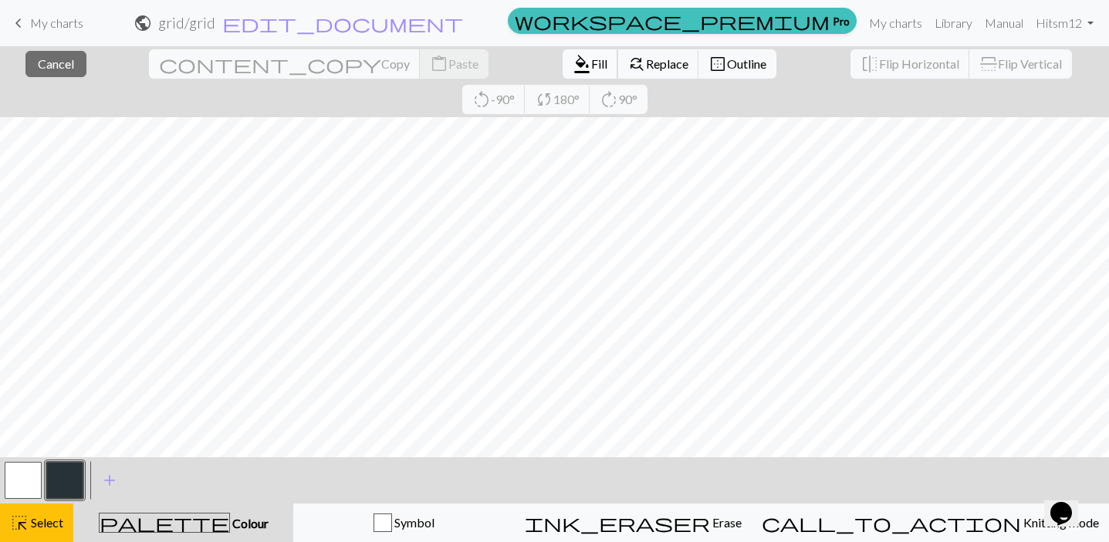
click at [562, 68] on button "format_color_fill Fill" at bounding box center [590, 63] width 56 height 29
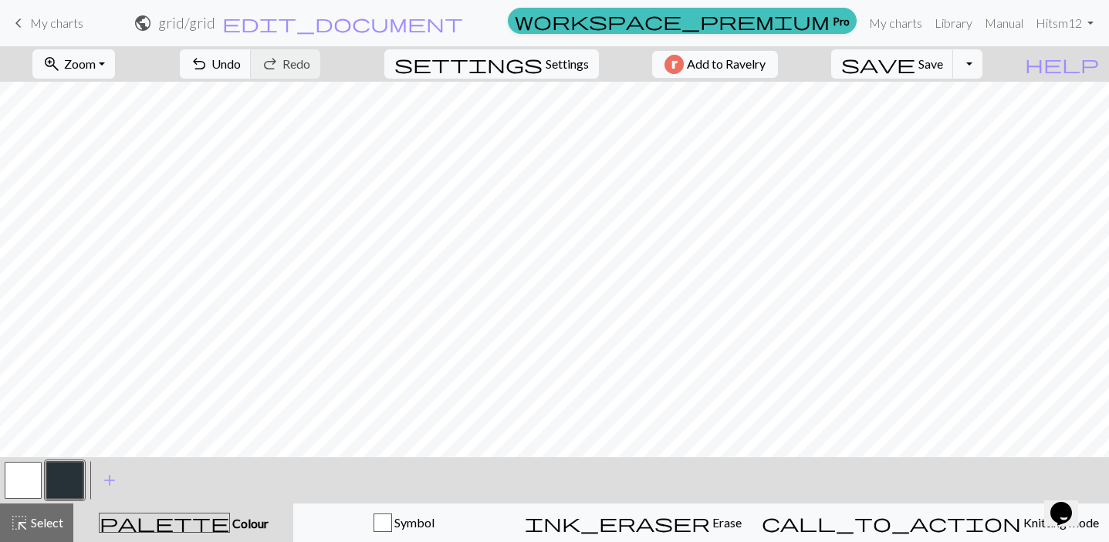
click at [20, 483] on button "button" at bounding box center [23, 480] width 37 height 37
click at [68, 481] on button "button" at bounding box center [64, 480] width 37 height 37
click at [46, 525] on span "Select" at bounding box center [46, 522] width 35 height 15
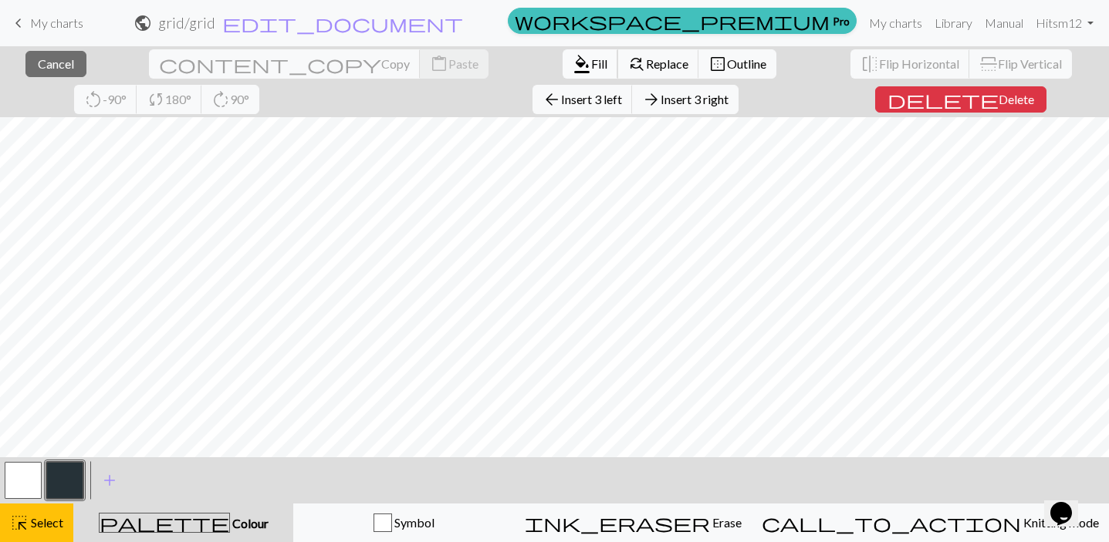
click at [591, 63] on span "Fill" at bounding box center [599, 63] width 16 height 15
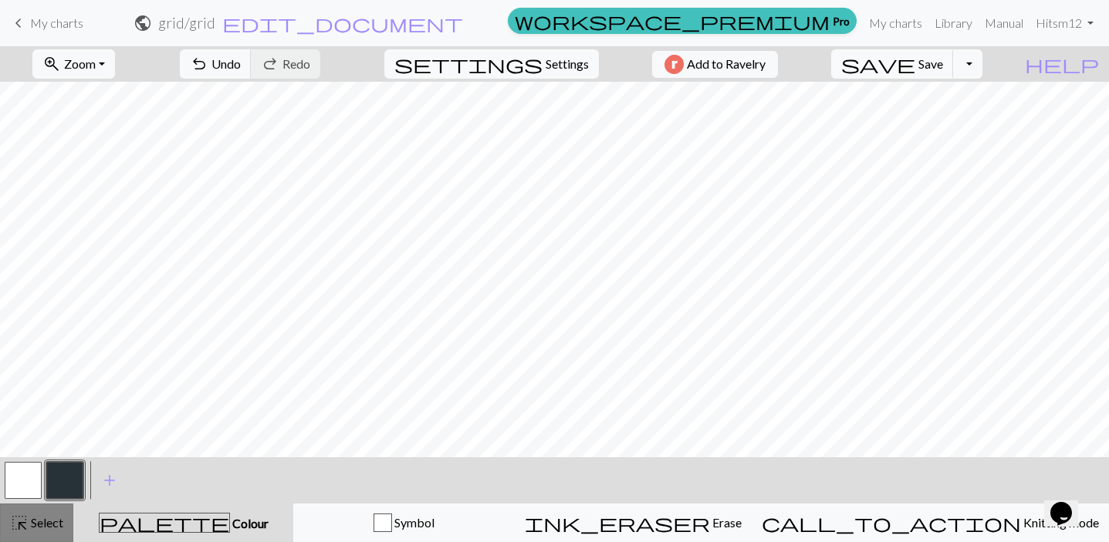
click at [58, 524] on span "Select" at bounding box center [46, 522] width 35 height 15
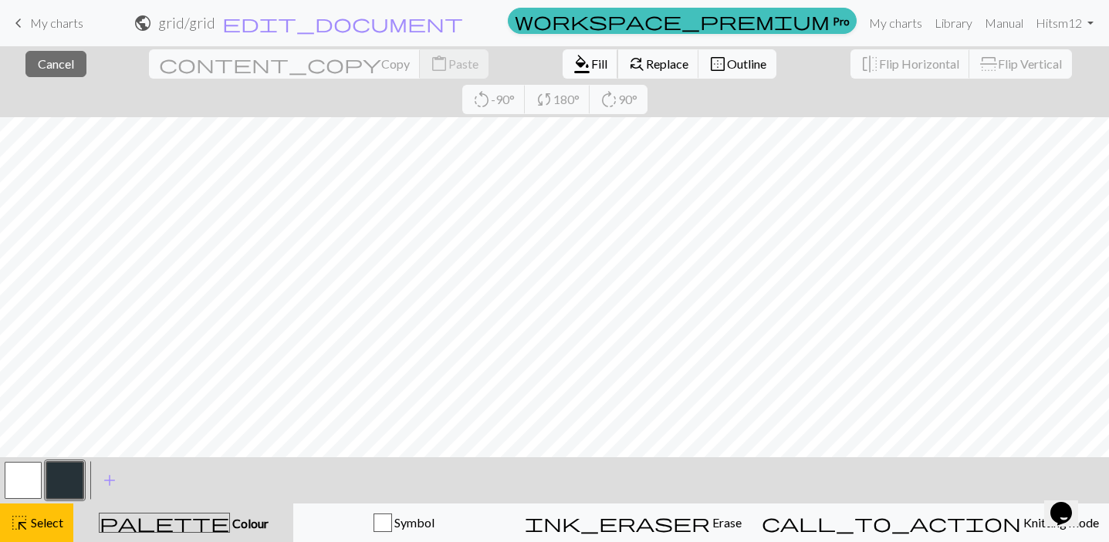
click at [591, 62] on span "Fill" at bounding box center [599, 63] width 16 height 15
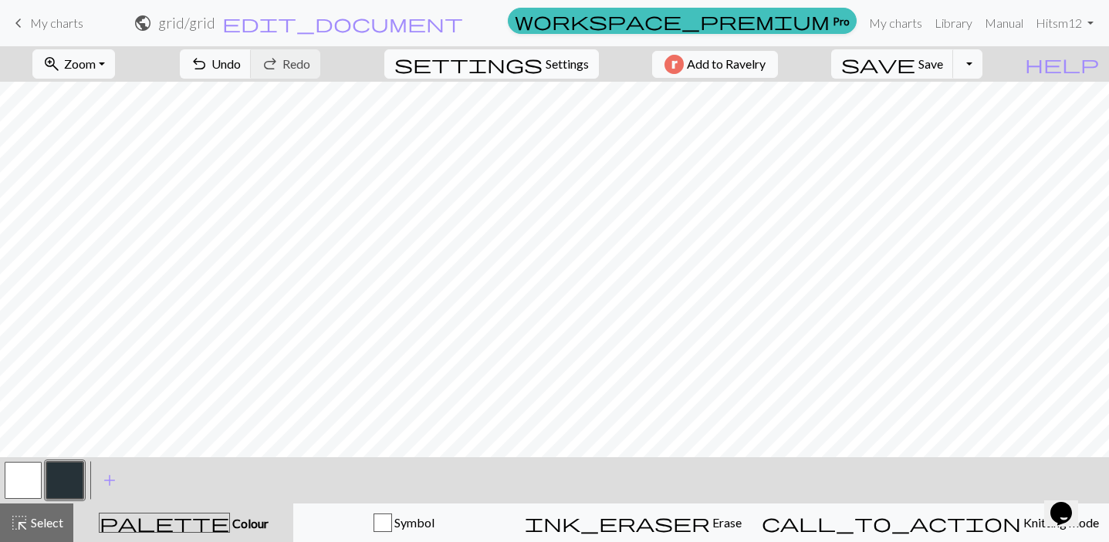
click at [574, 62] on span "Settings" at bounding box center [566, 64] width 43 height 19
select select "aran"
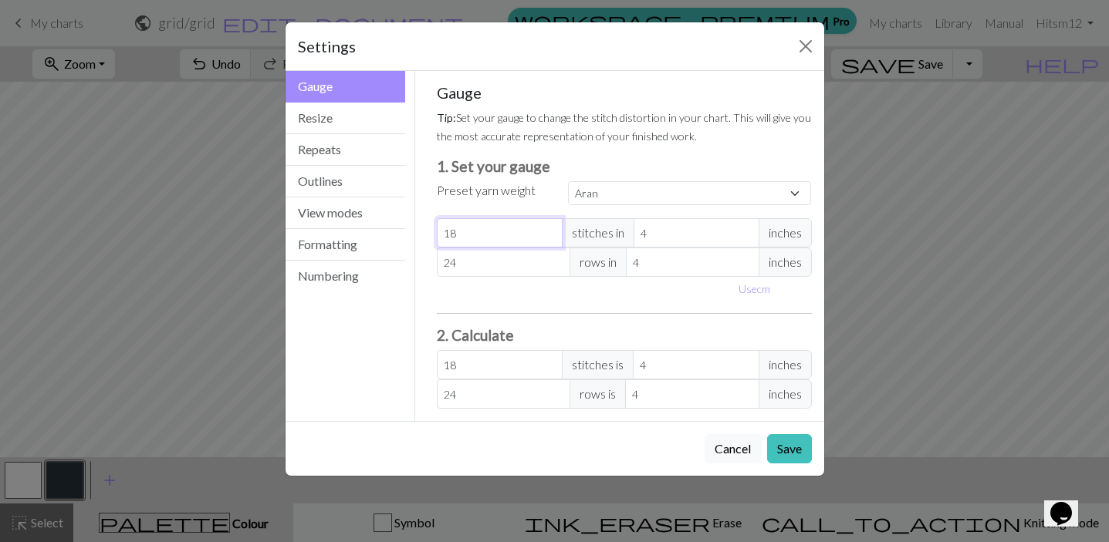
drag, startPoint x: 478, startPoint y: 233, endPoint x: 432, endPoint y: 231, distance: 46.4
click at [431, 231] on div "Gauge Tip: Set your gauge to change the stitch distortion in your chart. This w…" at bounding box center [624, 246] width 400 height 350
type input "2"
type input "20"
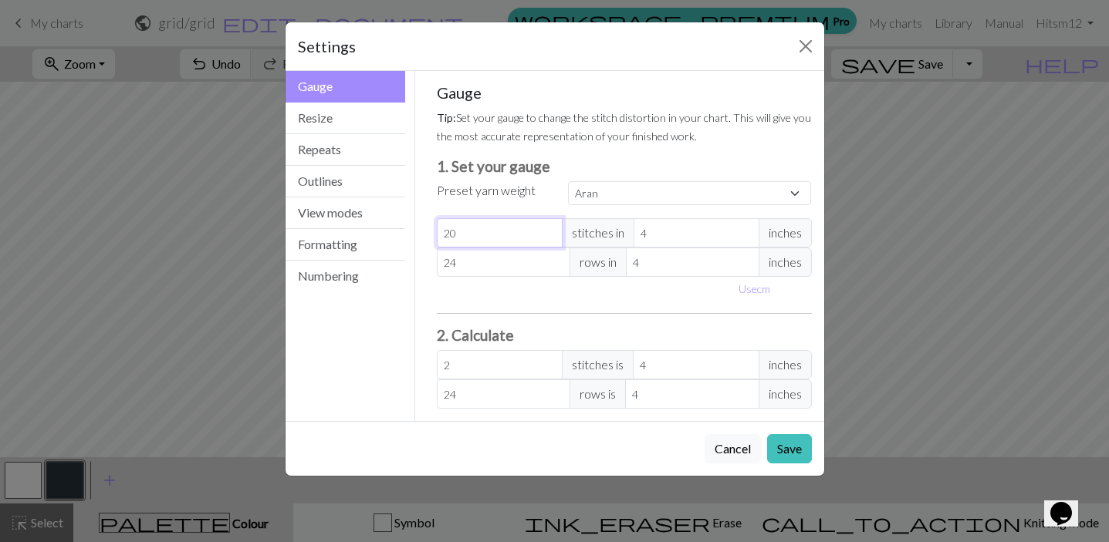
type input "20"
type input "2"
type input "0"
click at [785, 235] on span "inches" at bounding box center [784, 232] width 53 height 29
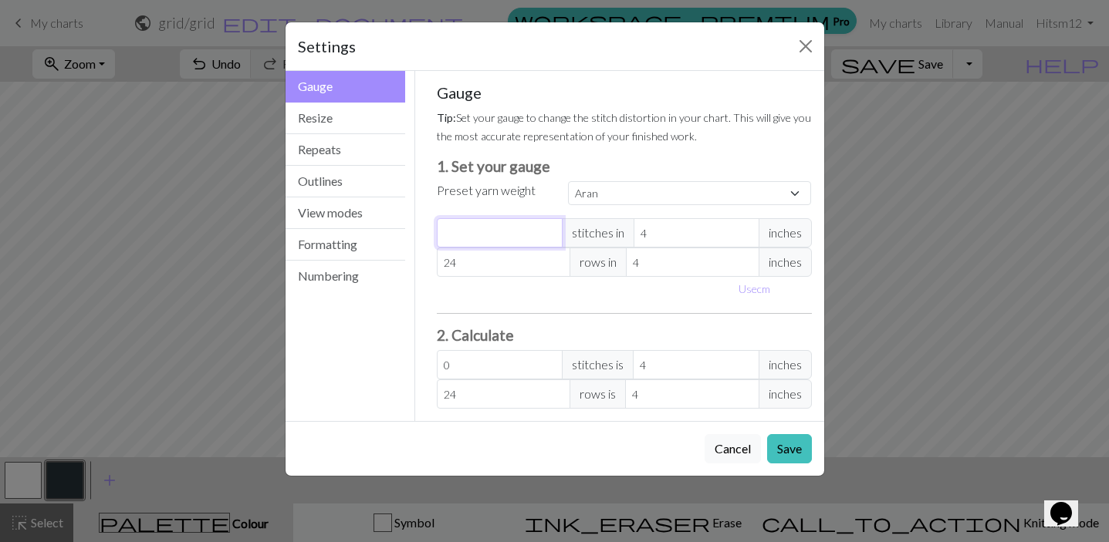
click at [506, 230] on input "number" at bounding box center [500, 232] width 126 height 29
type input "4"
type input "40"
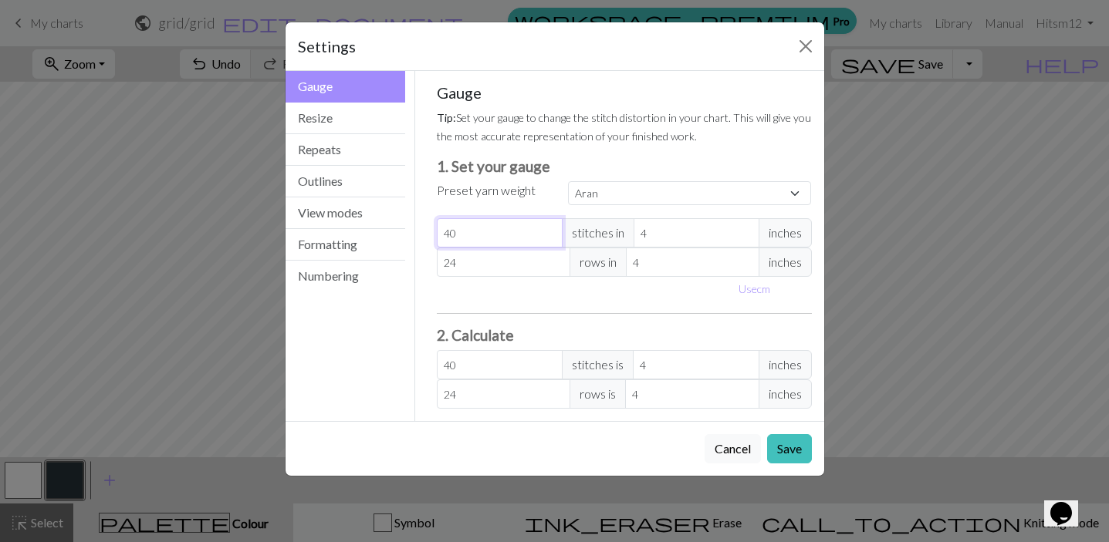
type input "40"
type input "3"
type input "53.33"
click at [745, 235] on input "3" at bounding box center [696, 232] width 126 height 29
type input "2"
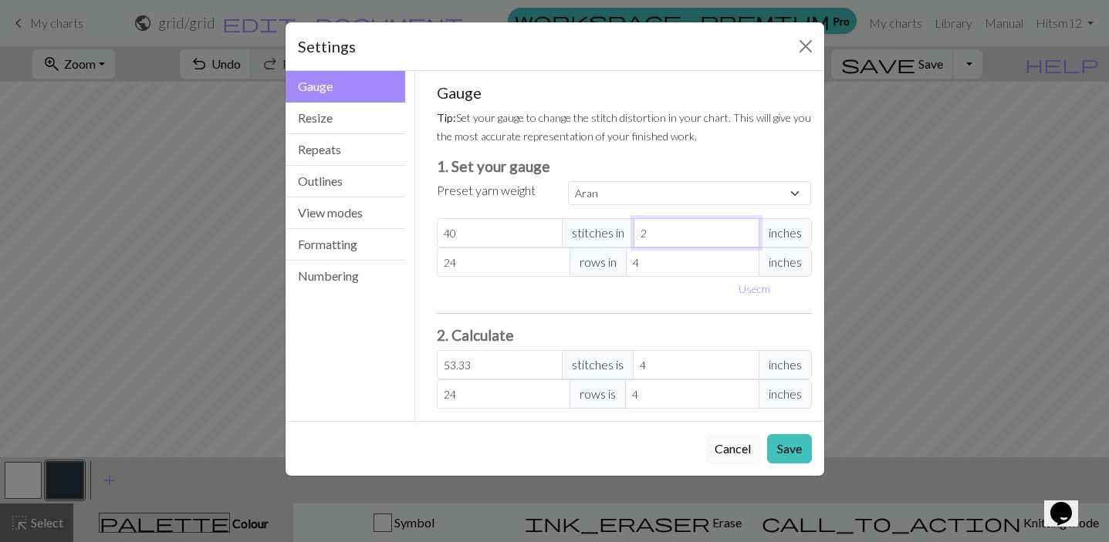
type input "80"
click at [745, 236] on input "2" at bounding box center [696, 232] width 126 height 29
click at [497, 235] on input "40" at bounding box center [500, 232] width 126 height 29
type input "4"
type input "8"
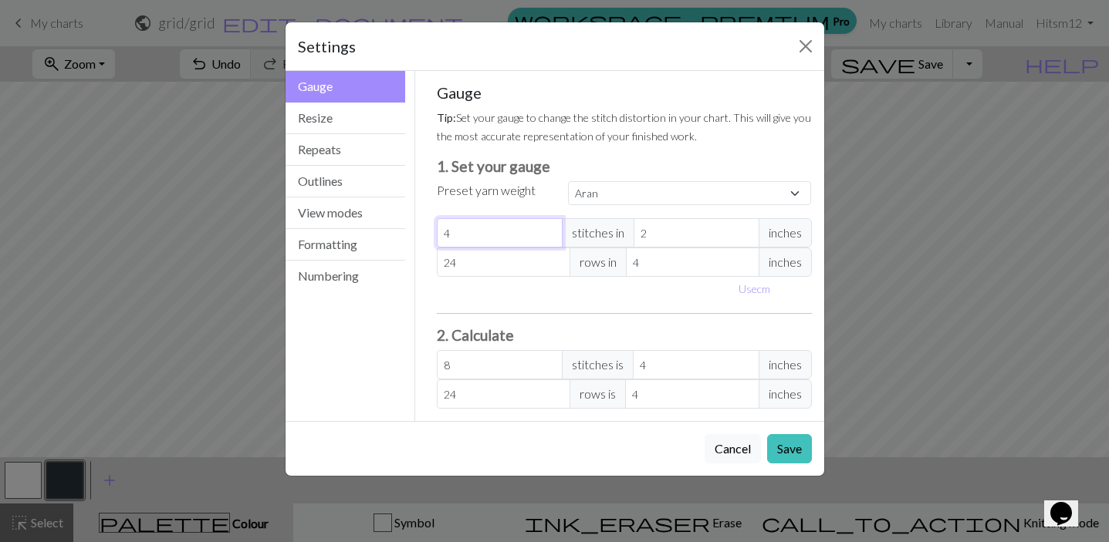
type input "0"
type input "2"
type input "4"
type input "20"
type input "40"
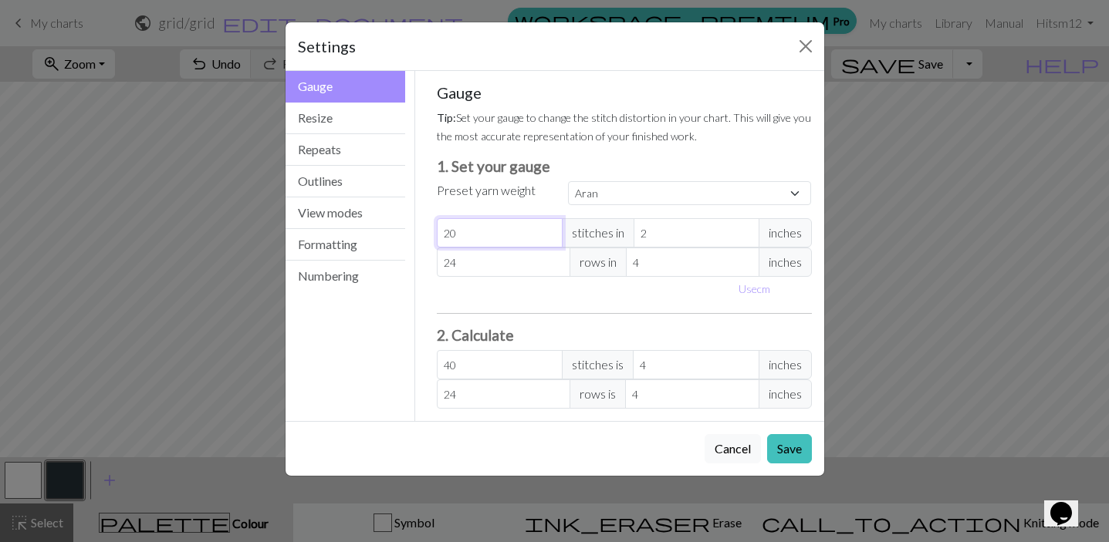
type input "20"
drag, startPoint x: 515, startPoint y: 257, endPoint x: 434, endPoint y: 255, distance: 80.3
click at [434, 256] on div "Gauge Tip: Set your gauge to change the stitch distortion in your chart. This w…" at bounding box center [624, 246] width 400 height 350
type input "2"
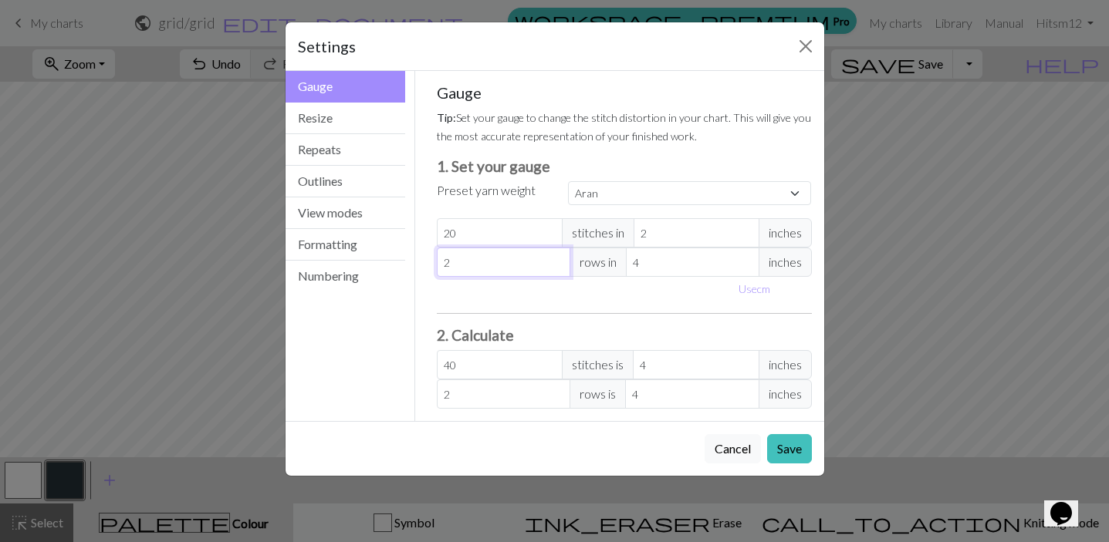
type input "20"
type input "3"
type input "26.67"
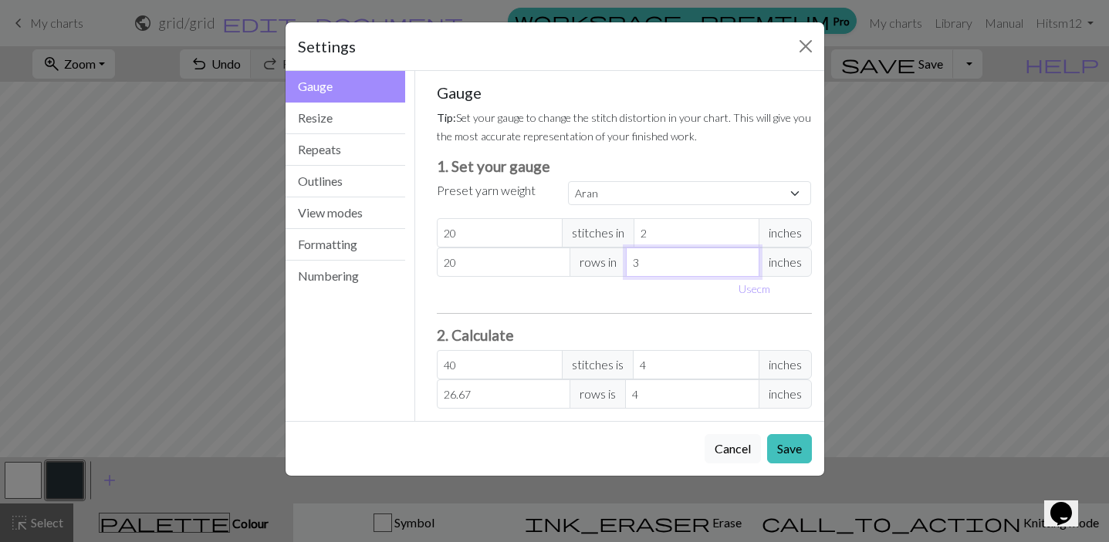
click at [745, 266] on input "3" at bounding box center [692, 262] width 133 height 29
type input "2"
type input "40"
click at [745, 266] on input "2" at bounding box center [692, 262] width 133 height 29
click at [794, 454] on button "Save" at bounding box center [789, 448] width 45 height 29
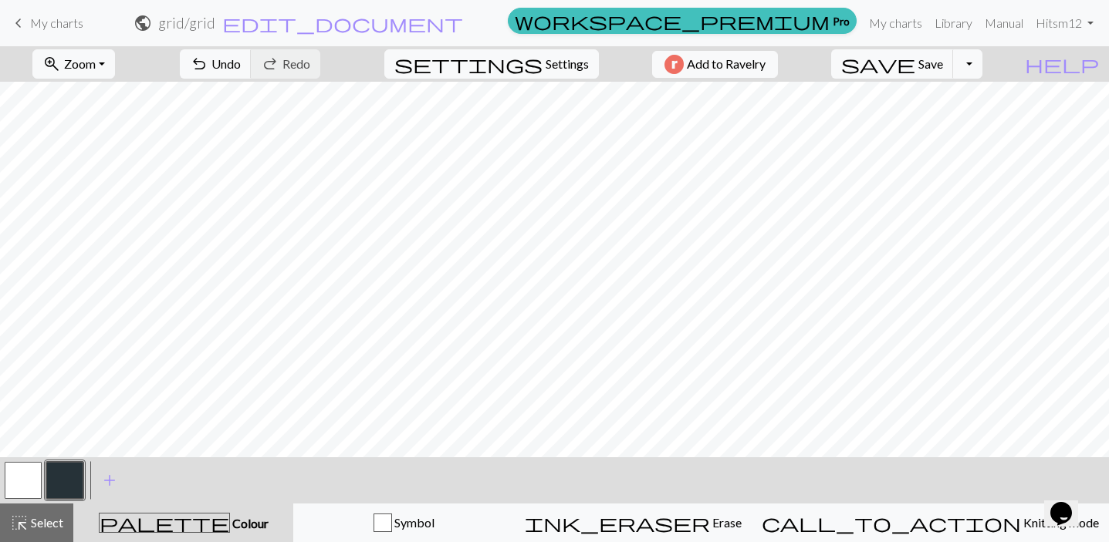
click at [28, 477] on button "button" at bounding box center [23, 480] width 37 height 37
click at [47, 518] on span "Select" at bounding box center [46, 522] width 35 height 15
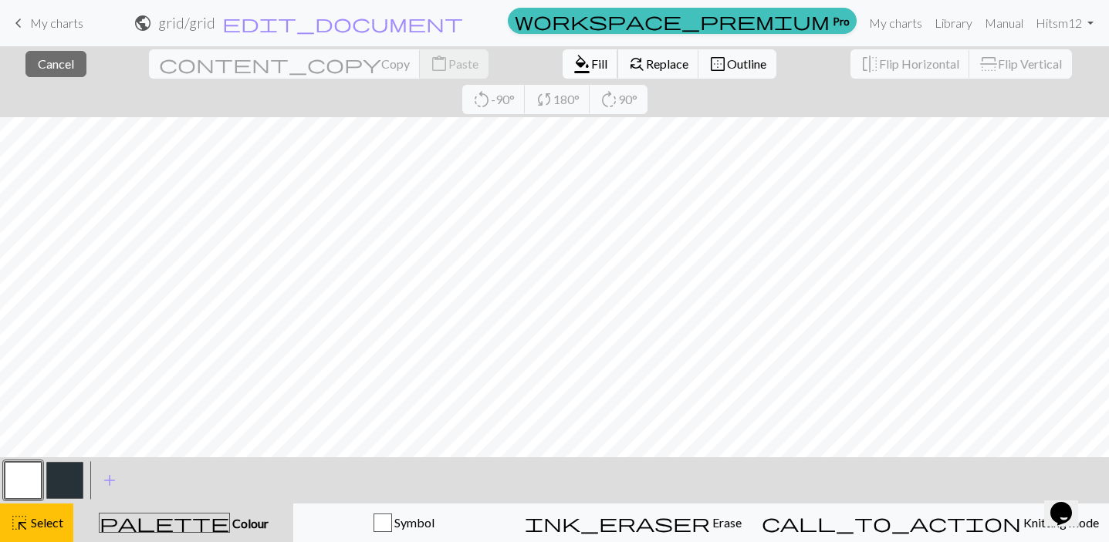
click at [562, 72] on button "format_color_fill Fill" at bounding box center [590, 63] width 56 height 29
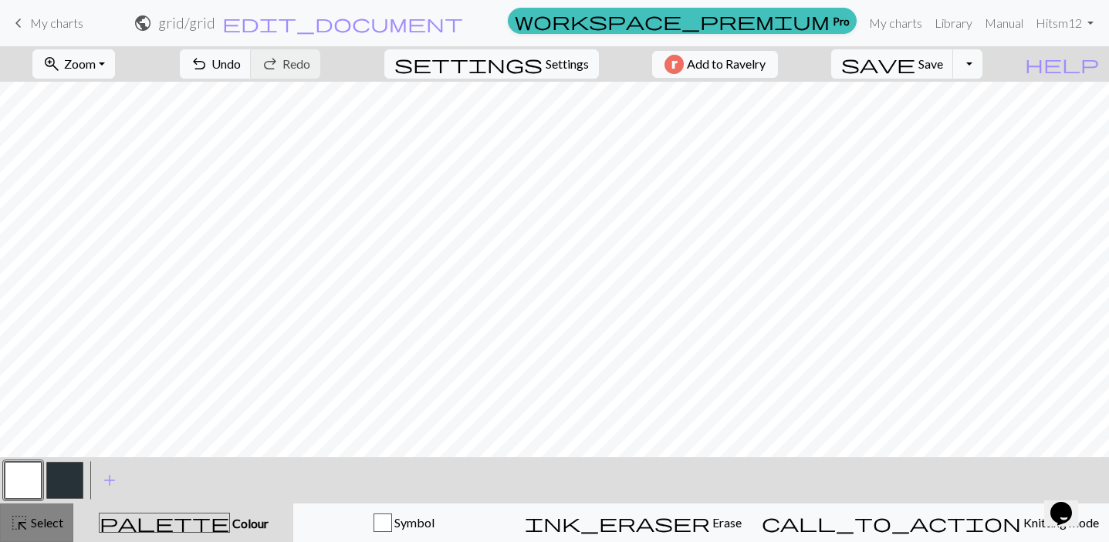
click at [53, 513] on button "highlight_alt Select Select" at bounding box center [36, 523] width 73 height 39
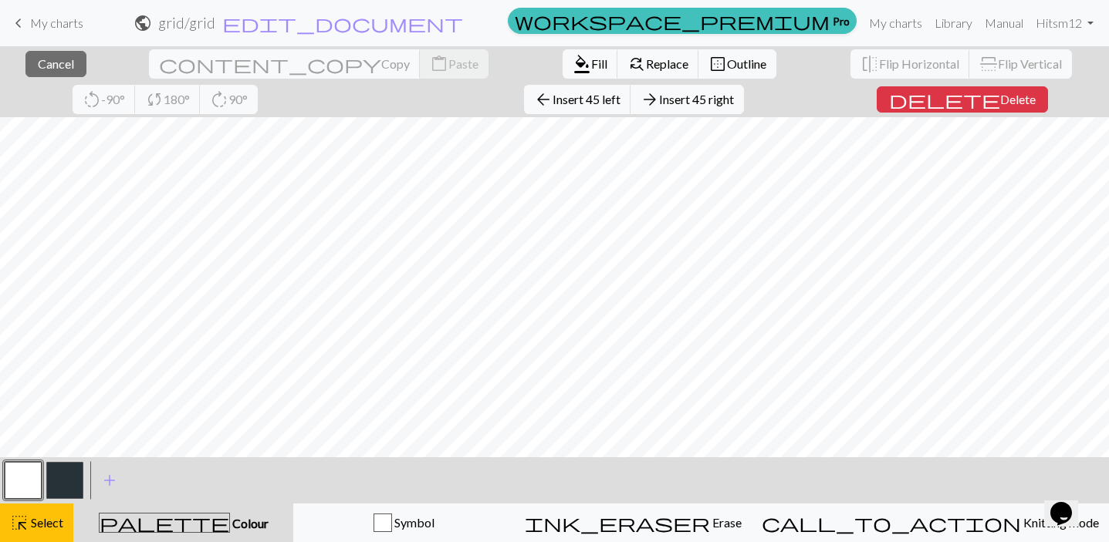
click at [32, 481] on button "button" at bounding box center [23, 480] width 37 height 37
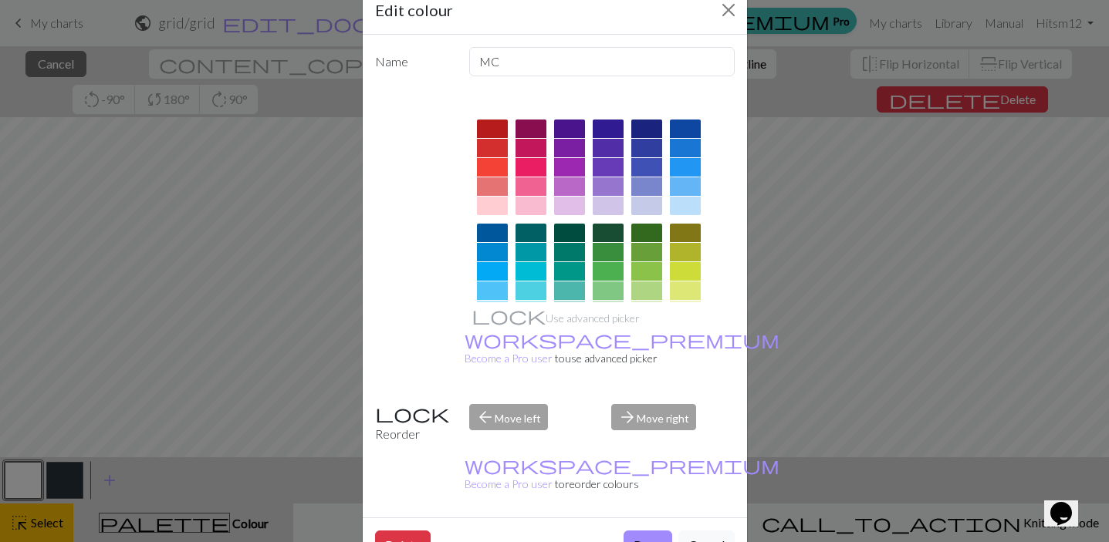
scroll to position [39, 0]
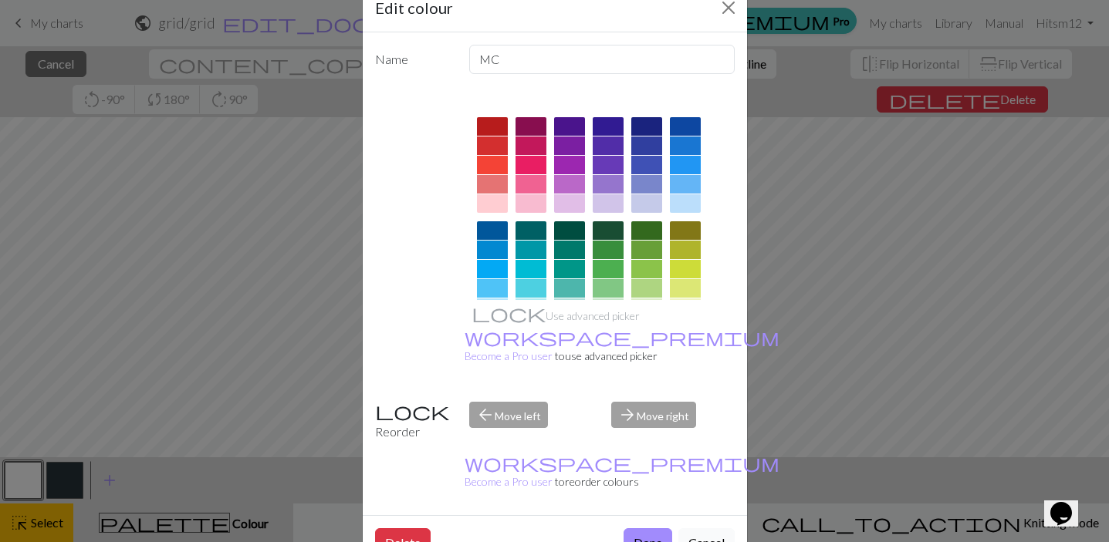
click at [703, 529] on button "Cancel" at bounding box center [706, 543] width 56 height 29
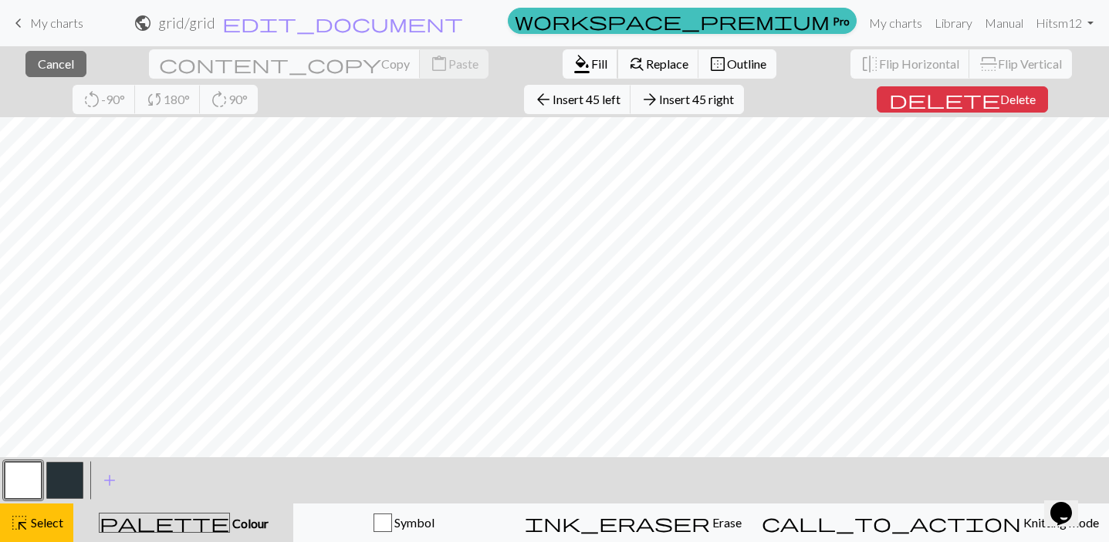
click at [591, 62] on span "Fill" at bounding box center [599, 63] width 16 height 15
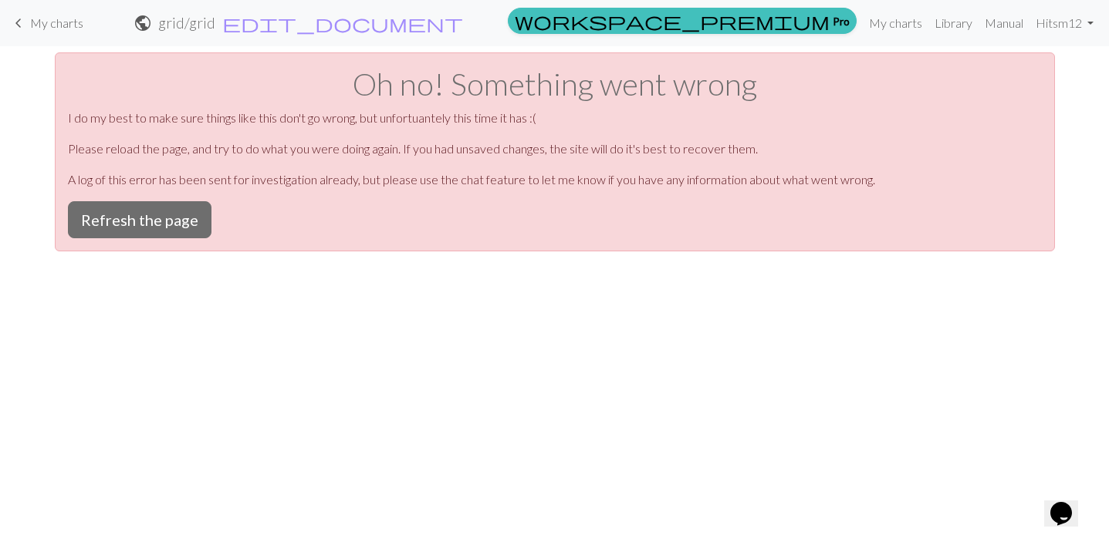
scroll to position [0, 0]
click at [146, 218] on button "Refresh the page" at bounding box center [140, 219] width 144 height 37
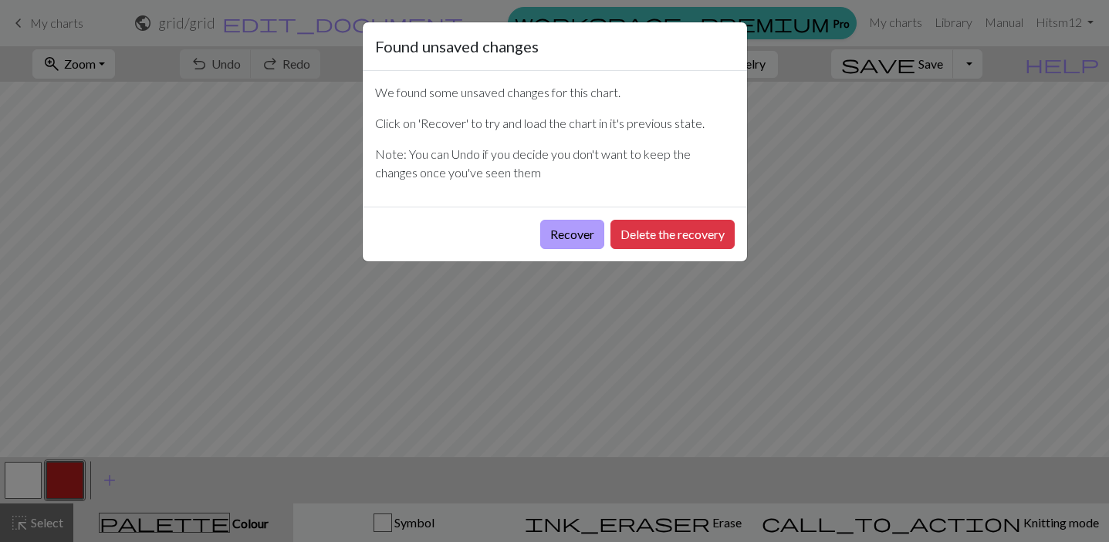
click at [586, 231] on button "Recover" at bounding box center [572, 234] width 64 height 29
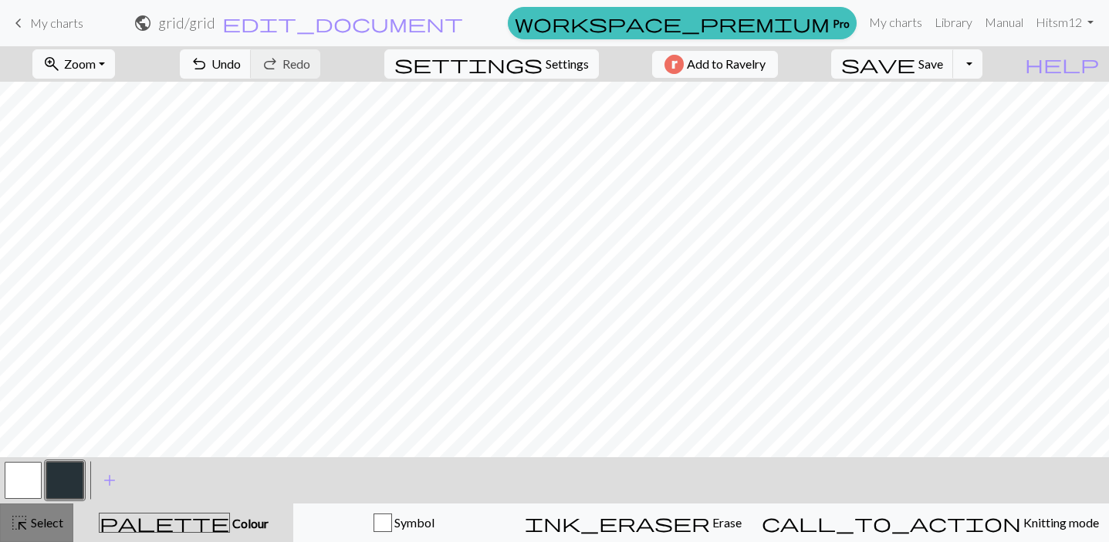
click at [53, 516] on span "Select" at bounding box center [46, 522] width 35 height 15
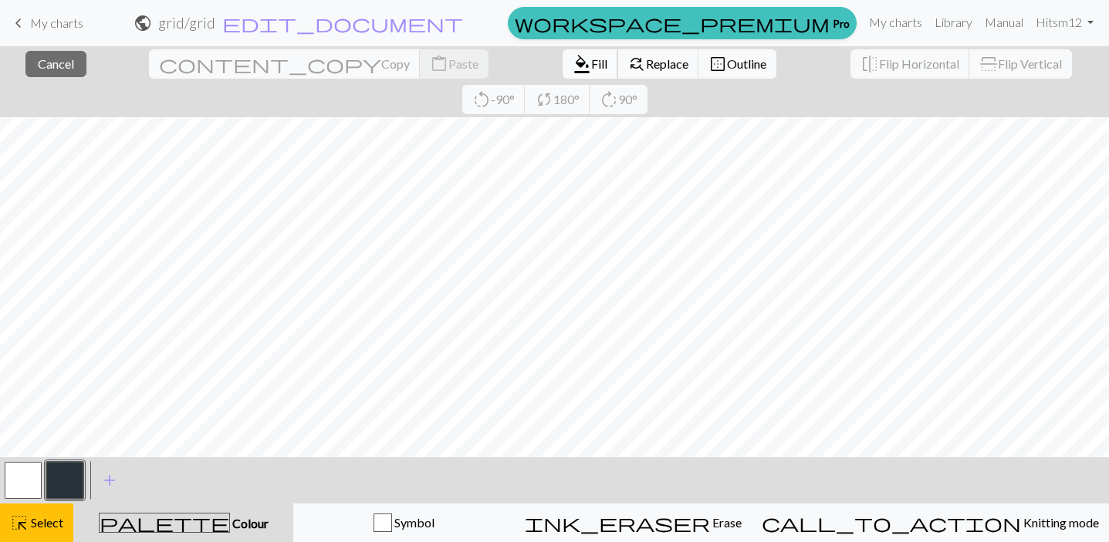
click at [573, 66] on span "format_color_fill" at bounding box center [582, 64] width 19 height 22
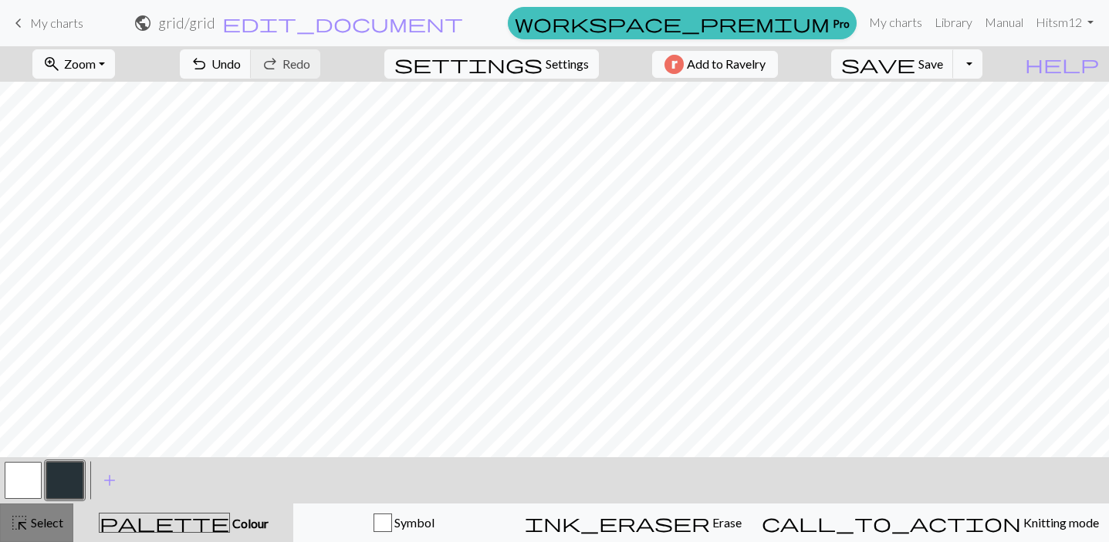
click at [51, 529] on span "Select" at bounding box center [46, 522] width 35 height 15
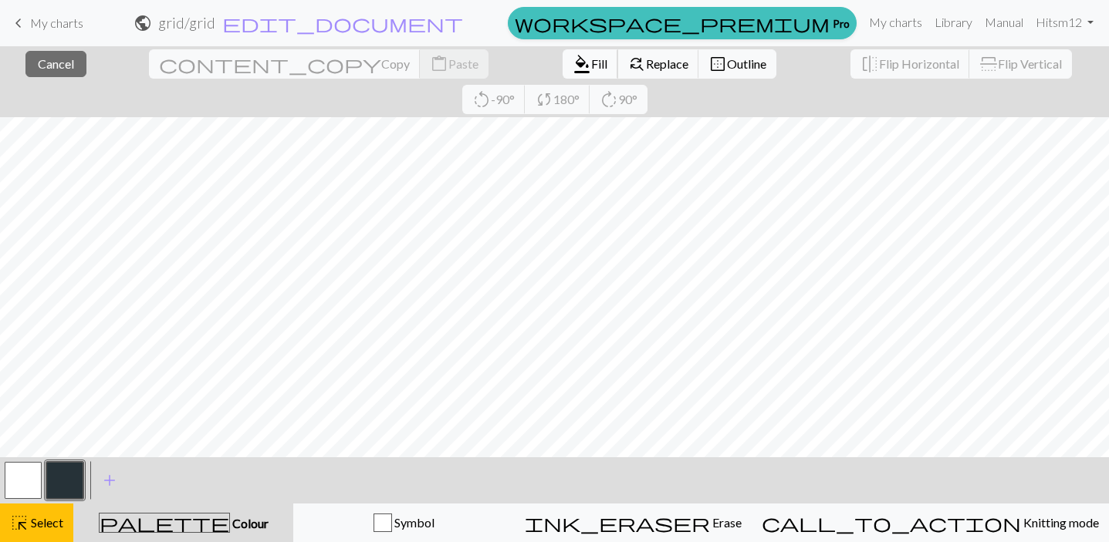
click at [562, 66] on button "format_color_fill Fill" at bounding box center [590, 63] width 56 height 29
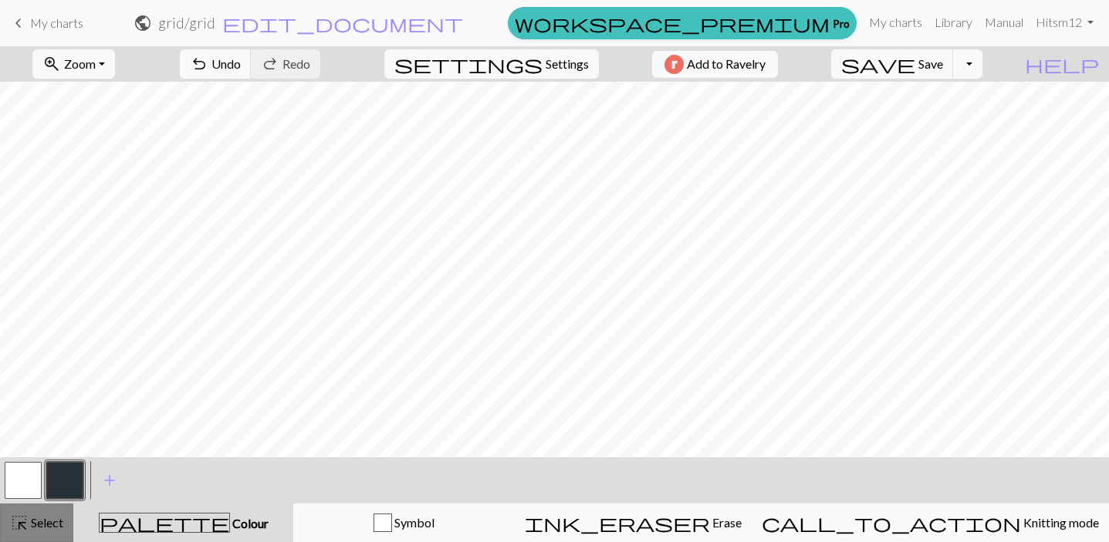
click at [50, 518] on span "Select" at bounding box center [46, 522] width 35 height 15
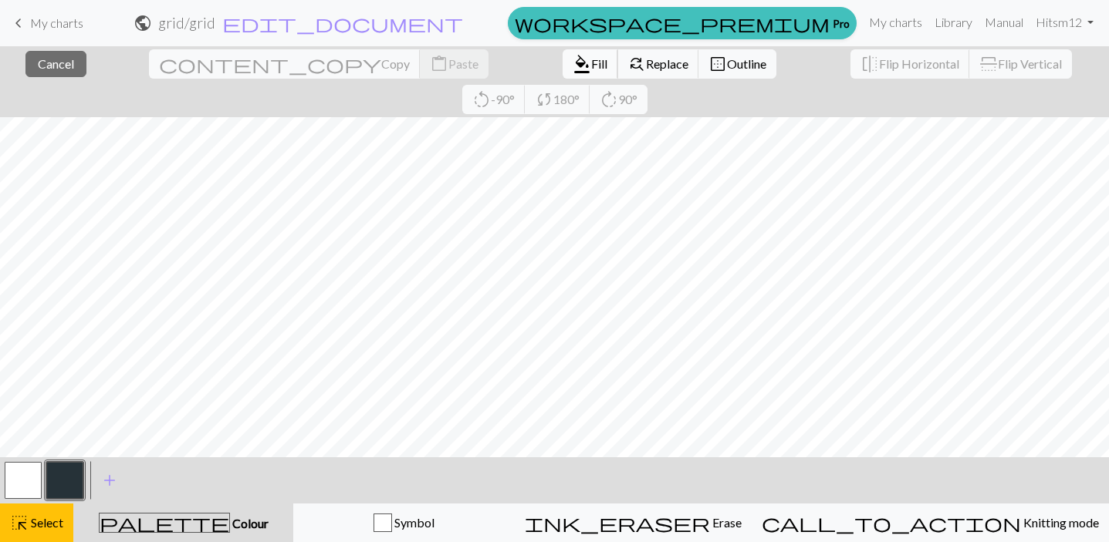
click at [591, 63] on span "Fill" at bounding box center [599, 63] width 16 height 15
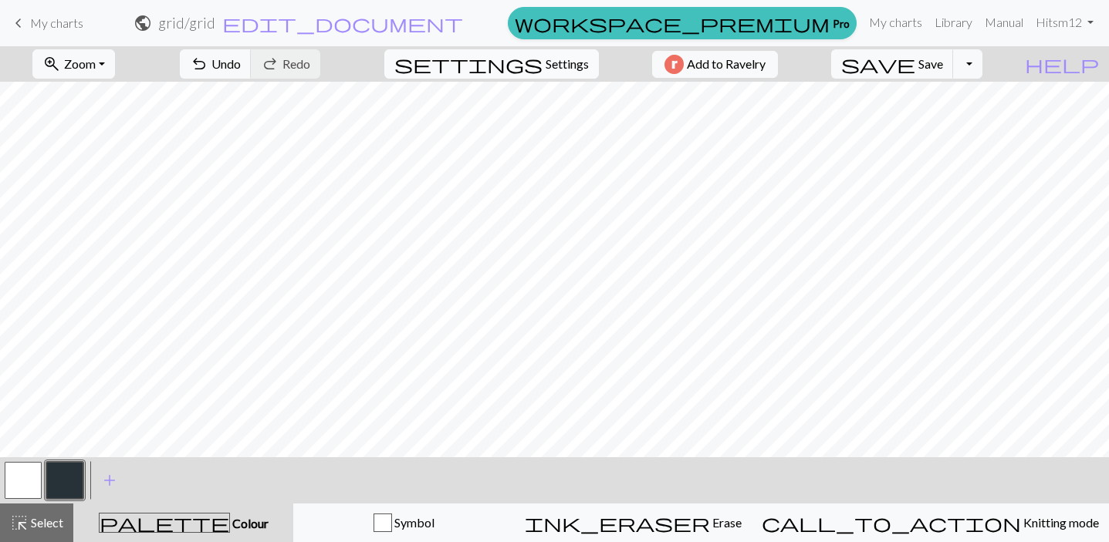
click at [568, 59] on span "Settings" at bounding box center [566, 64] width 43 height 19
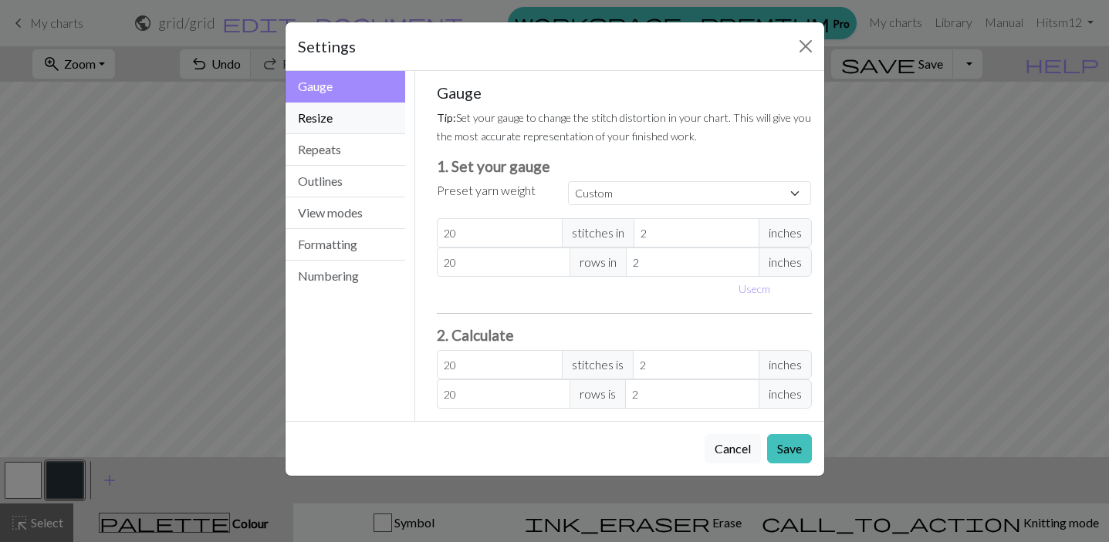
click at [354, 125] on button "Resize" at bounding box center [345, 119] width 120 height 32
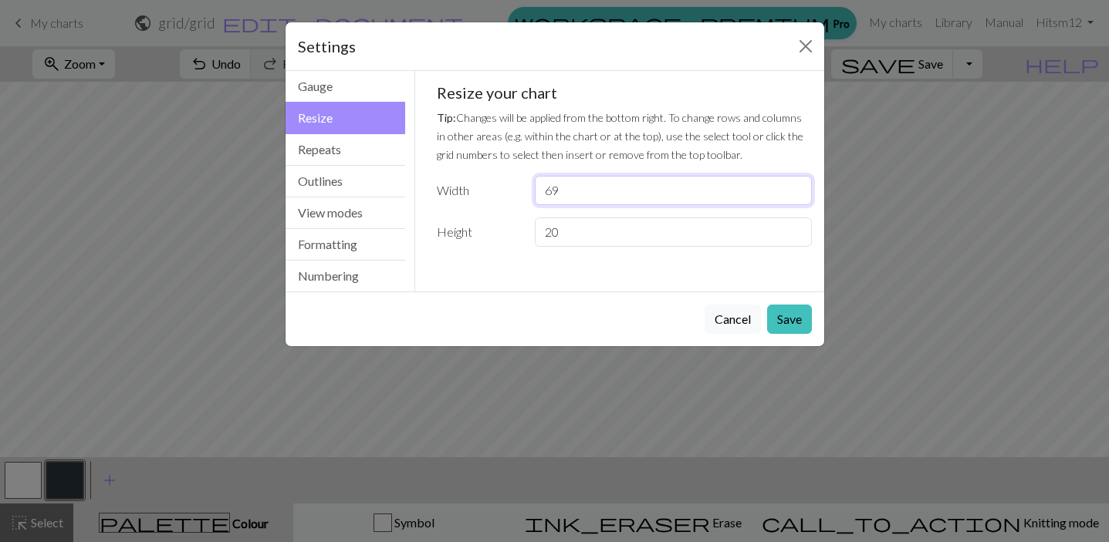
click at [579, 190] on input "69" at bounding box center [673, 190] width 276 height 29
type input "66"
click at [792, 318] on button "Save" at bounding box center [789, 319] width 45 height 29
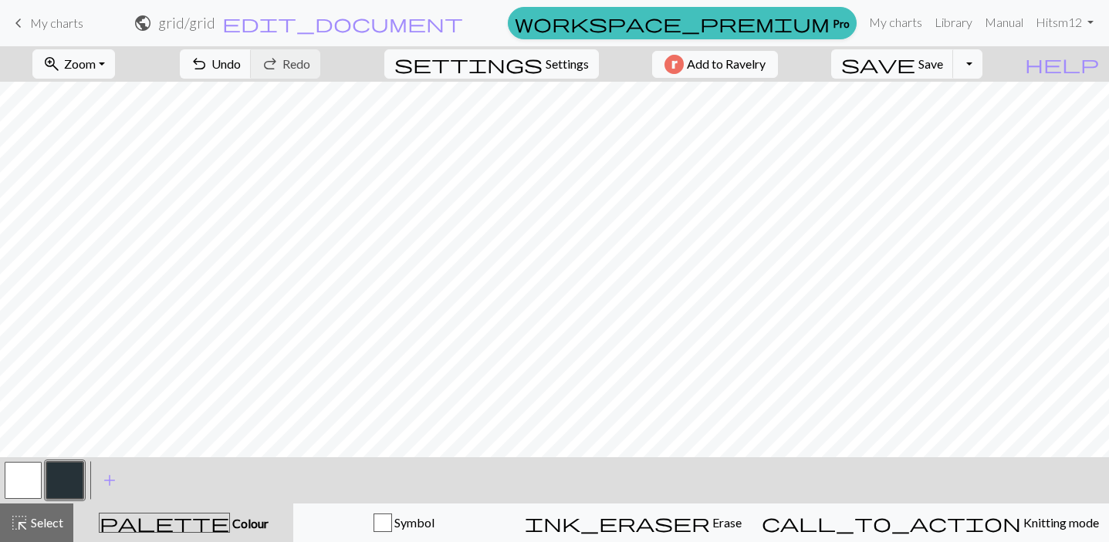
click at [27, 481] on button "button" at bounding box center [23, 480] width 37 height 37
click at [66, 481] on button "button" at bounding box center [64, 480] width 37 height 37
click at [545, 63] on span "Settings" at bounding box center [566, 64] width 43 height 19
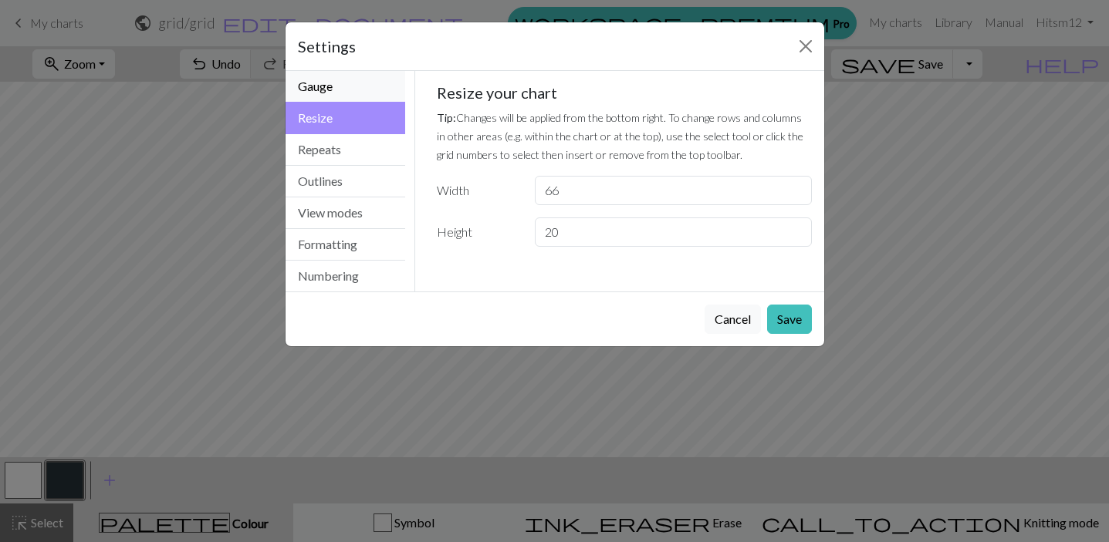
click at [353, 94] on button "Gauge" at bounding box center [345, 87] width 120 height 32
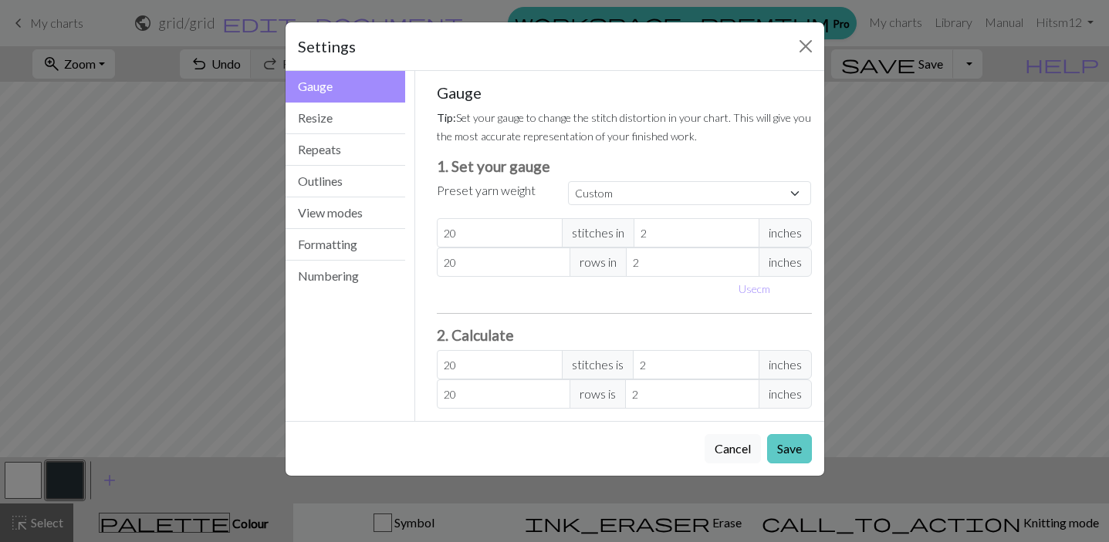
click at [796, 451] on button "Save" at bounding box center [789, 448] width 45 height 29
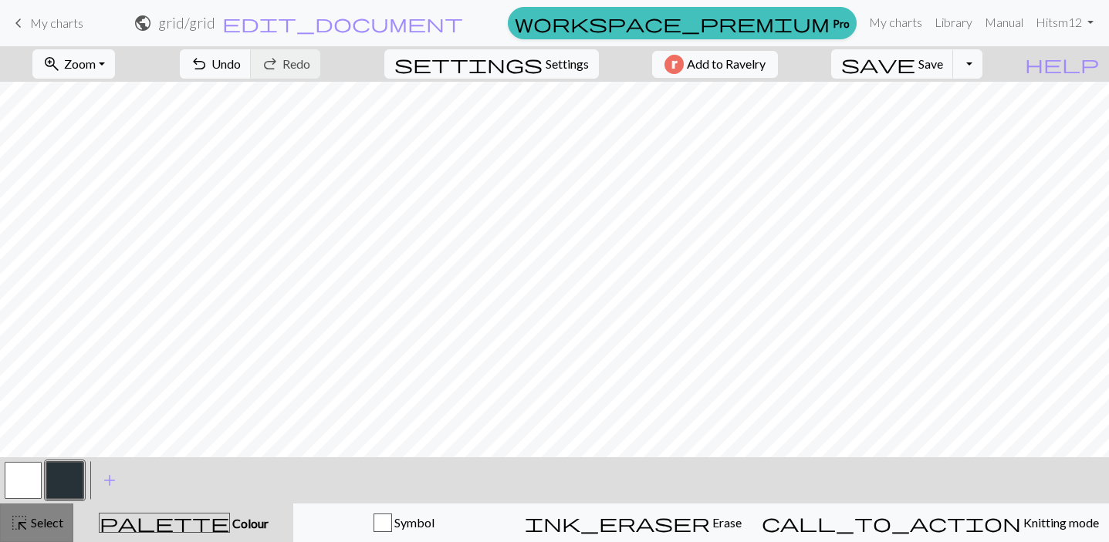
click at [35, 529] on span "Select" at bounding box center [46, 522] width 35 height 15
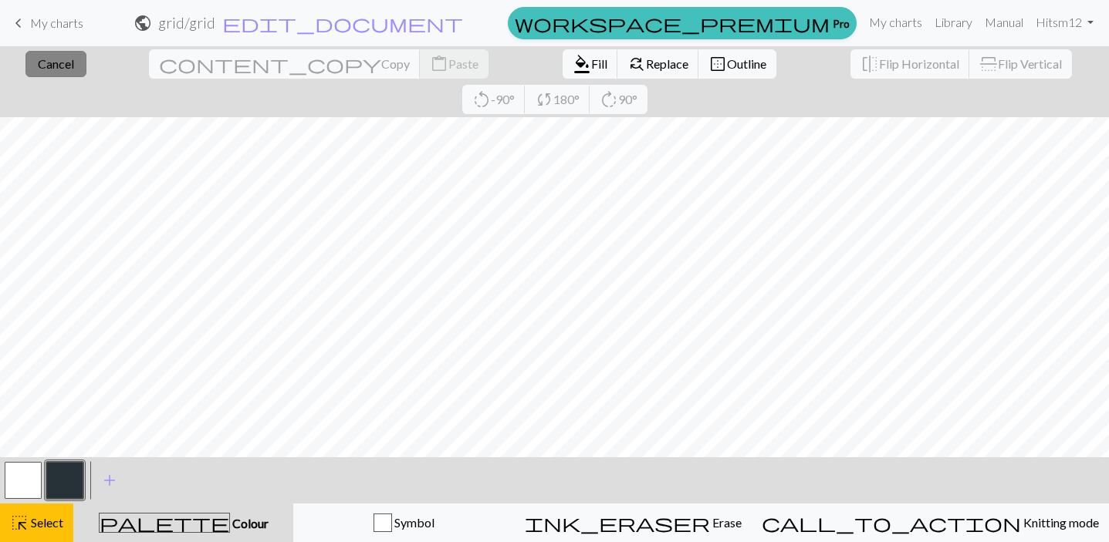
click at [61, 67] on span "Cancel" at bounding box center [56, 63] width 36 height 15
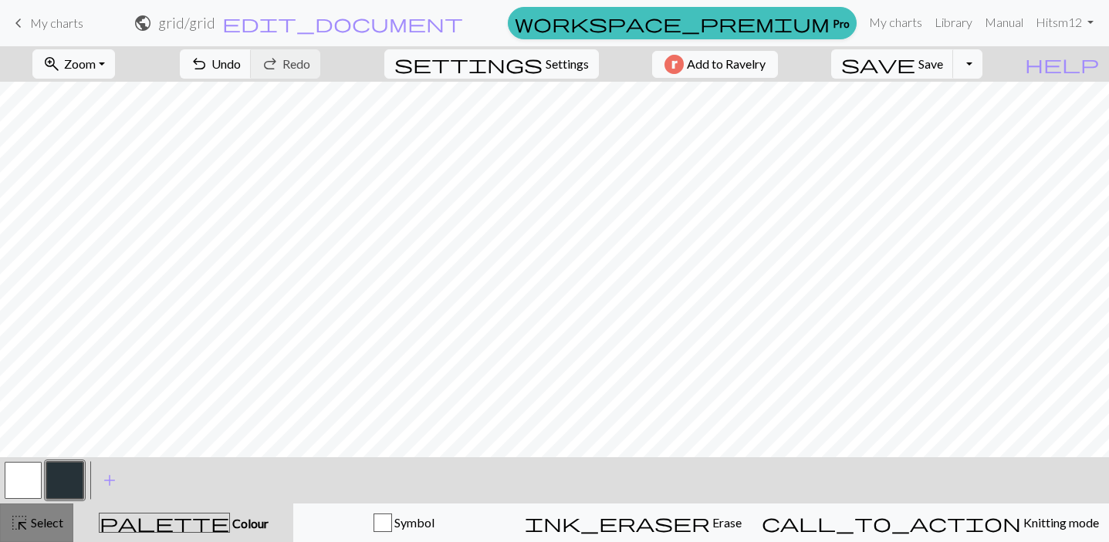
click at [38, 516] on span "Select" at bounding box center [46, 522] width 35 height 15
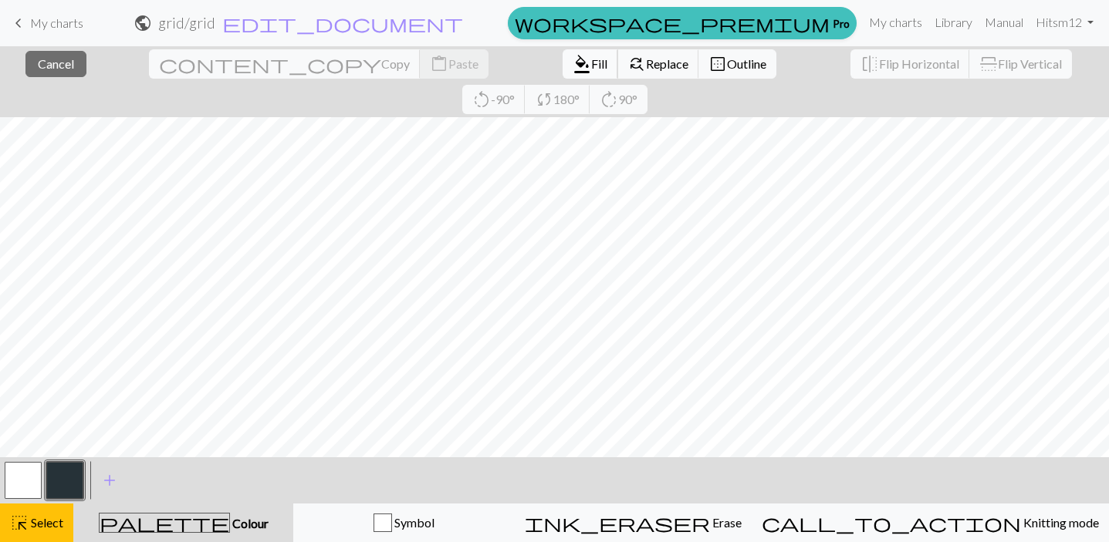
click at [591, 64] on span "Fill" at bounding box center [599, 63] width 16 height 15
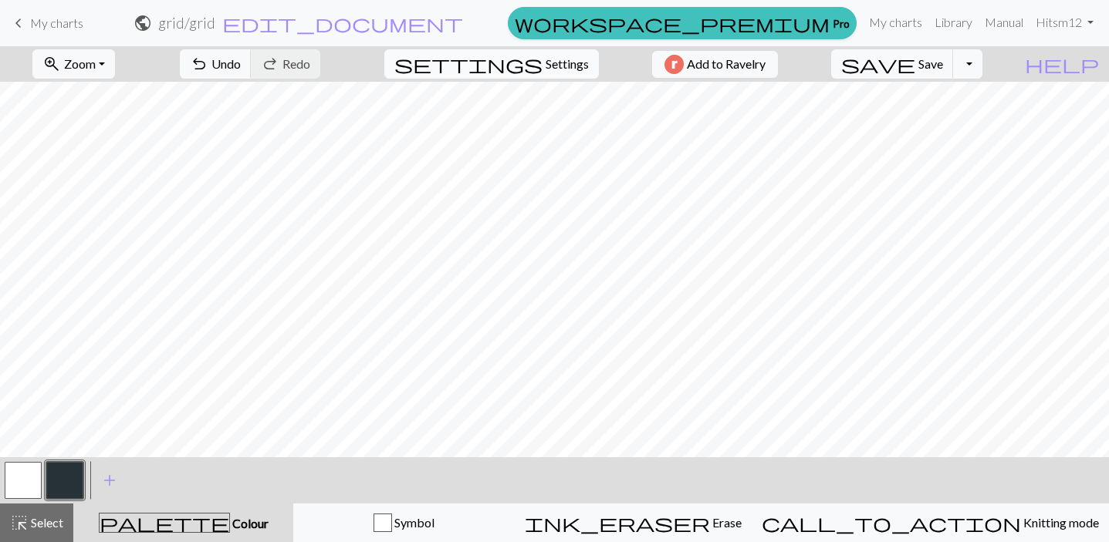
click at [558, 61] on span "Settings" at bounding box center [566, 64] width 43 height 19
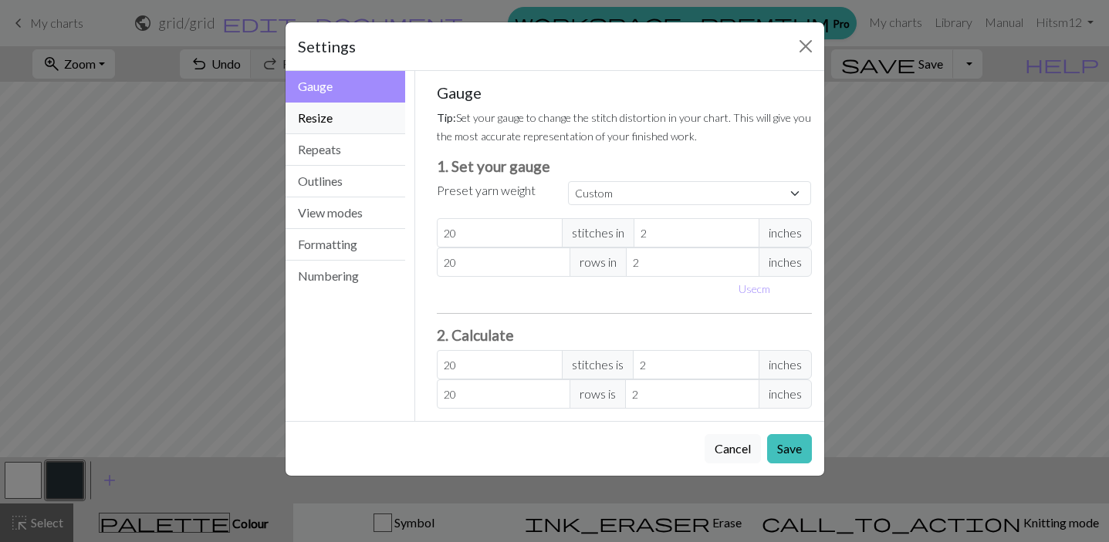
click at [366, 120] on button "Resize" at bounding box center [345, 119] width 120 height 32
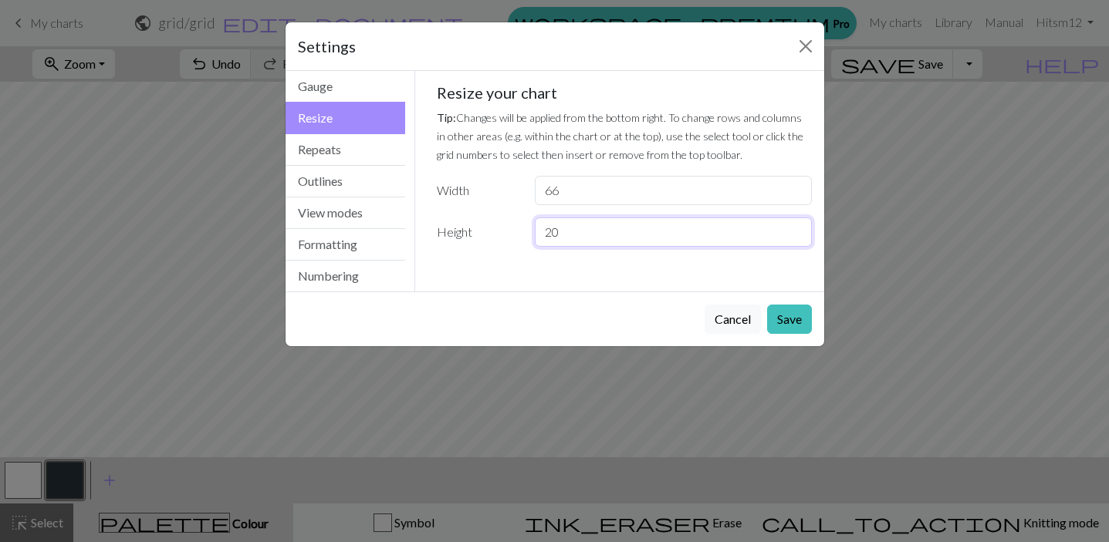
click at [579, 232] on input "20" at bounding box center [673, 232] width 276 height 29
type input "2"
type input "18"
click at [792, 316] on button "Save" at bounding box center [789, 319] width 45 height 29
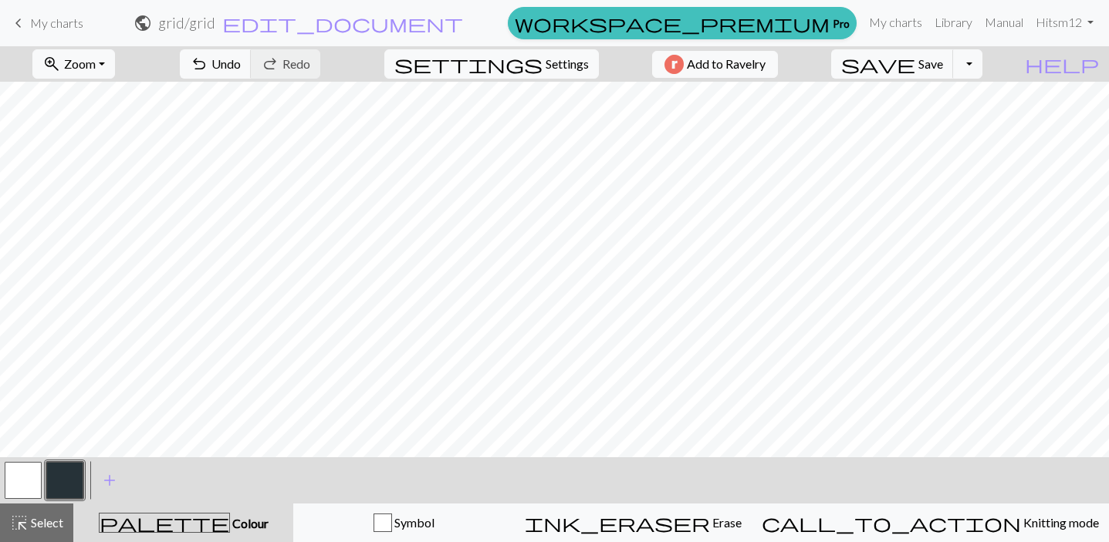
click at [38, 474] on button "button" at bounding box center [23, 480] width 37 height 37
click at [546, 58] on span "Settings" at bounding box center [566, 64] width 43 height 19
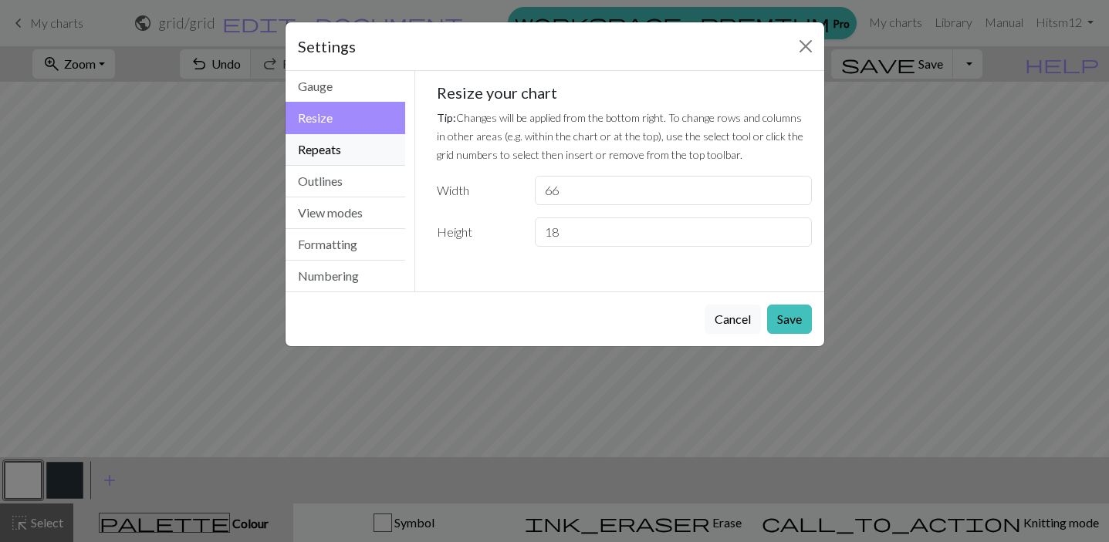
click at [366, 153] on button "Repeats" at bounding box center [345, 150] width 120 height 32
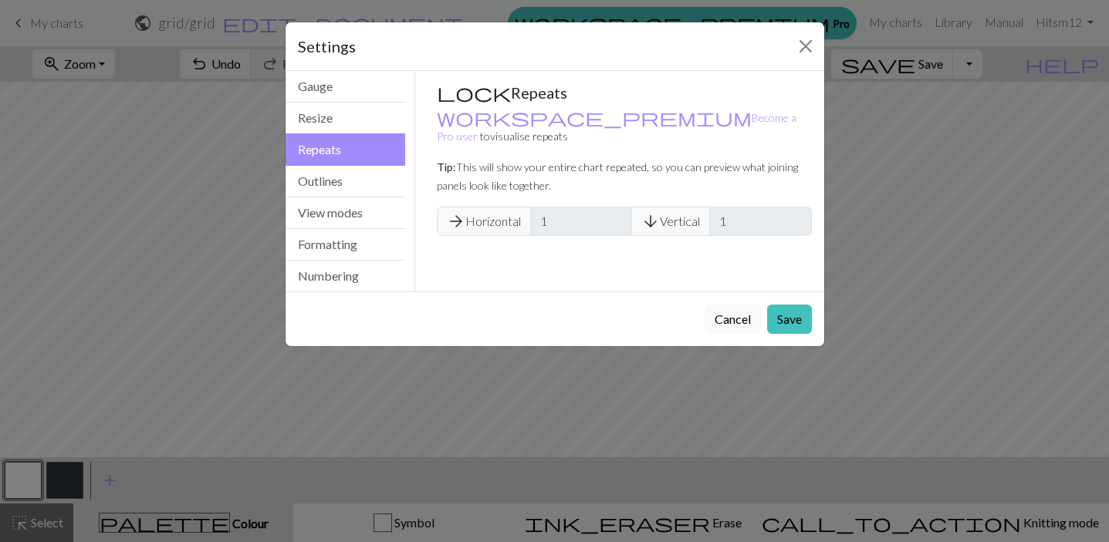
click at [676, 207] on span "arrow_downward Vertical" at bounding box center [670, 221] width 79 height 29
click at [734, 326] on button "Cancel" at bounding box center [732, 319] width 56 height 29
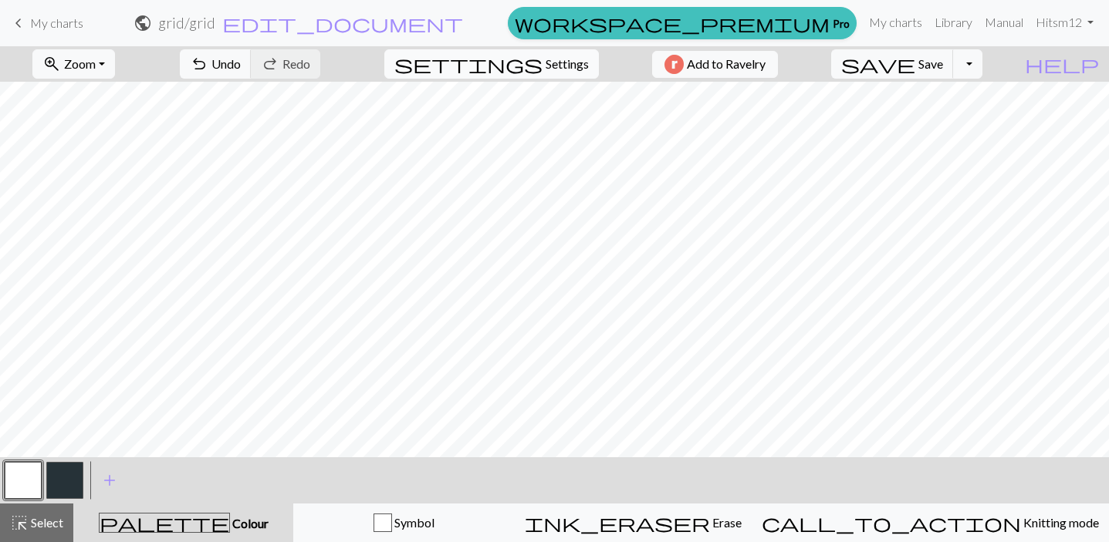
click at [526, 64] on span "settings" at bounding box center [468, 64] width 148 height 22
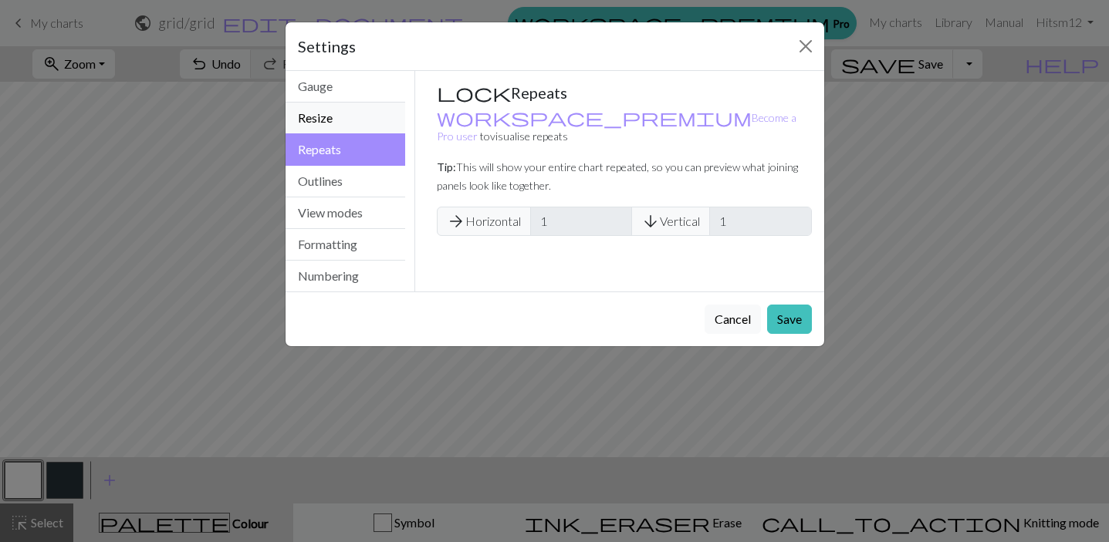
click at [334, 120] on button "Resize" at bounding box center [345, 119] width 120 height 32
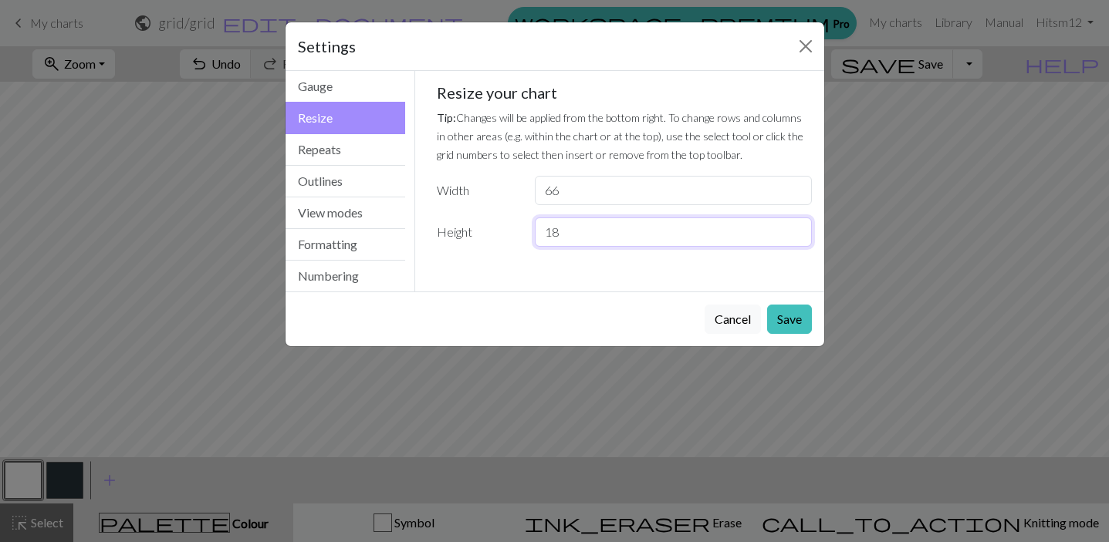
drag, startPoint x: 567, startPoint y: 230, endPoint x: 532, endPoint y: 230, distance: 35.5
click at [532, 230] on div "18" at bounding box center [672, 232] width 295 height 29
type input "36"
click at [801, 318] on button "Save" at bounding box center [789, 319] width 45 height 29
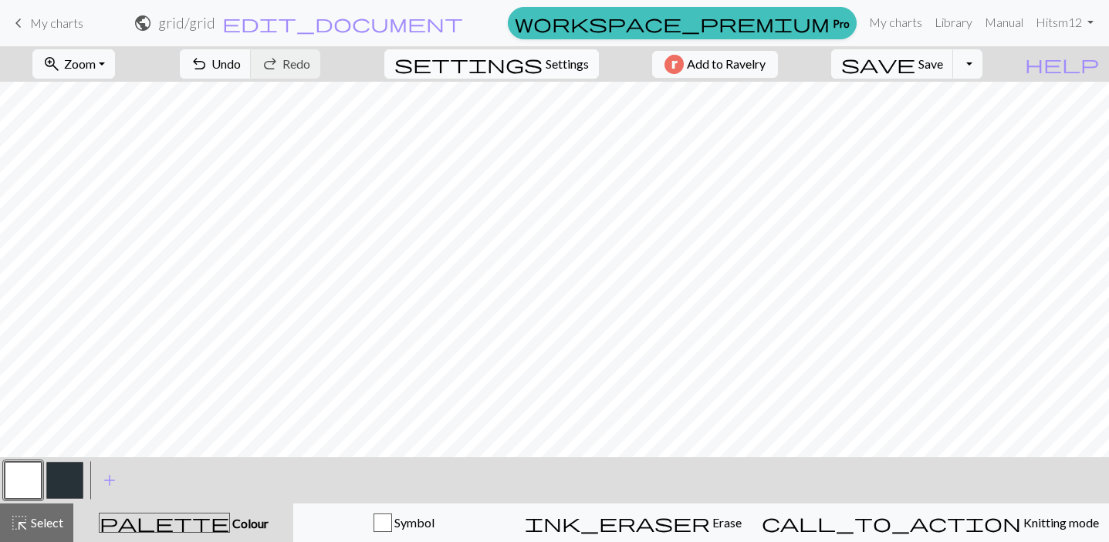
click at [545, 60] on span "Settings" at bounding box center [566, 64] width 43 height 19
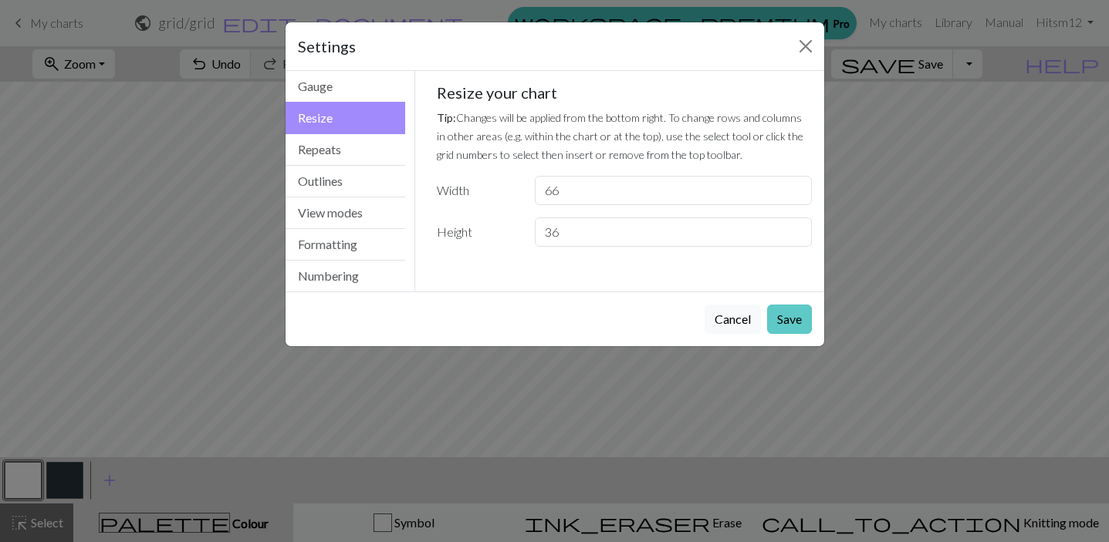
click at [788, 323] on button "Save" at bounding box center [789, 319] width 45 height 29
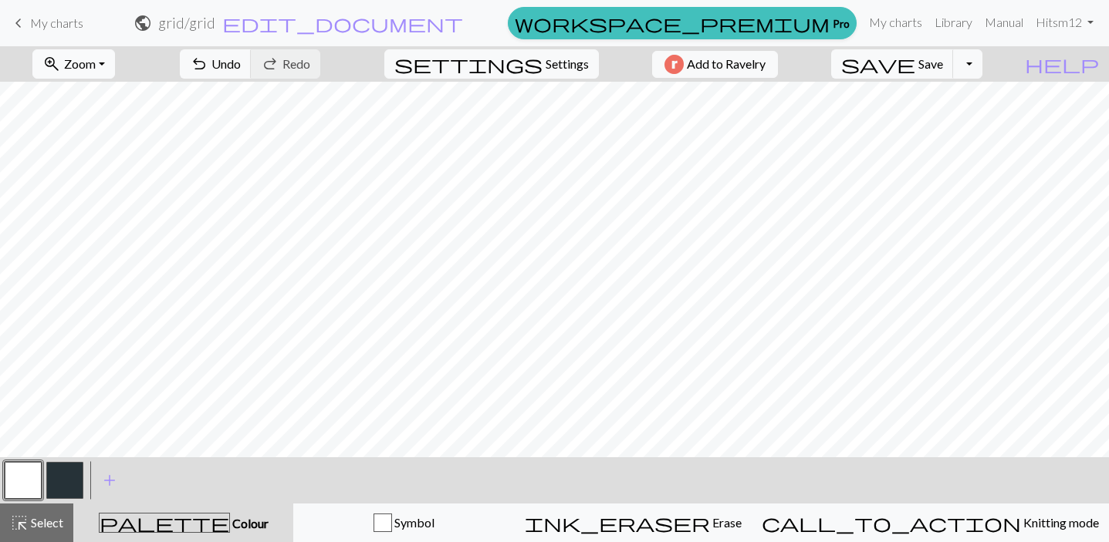
click at [96, 65] on span "Zoom" at bounding box center [80, 63] width 32 height 15
click at [114, 96] on button "Fit all" at bounding box center [94, 98] width 122 height 25
click at [69, 482] on button "button" at bounding box center [64, 480] width 37 height 37
click at [61, 516] on span "Select" at bounding box center [46, 522] width 35 height 15
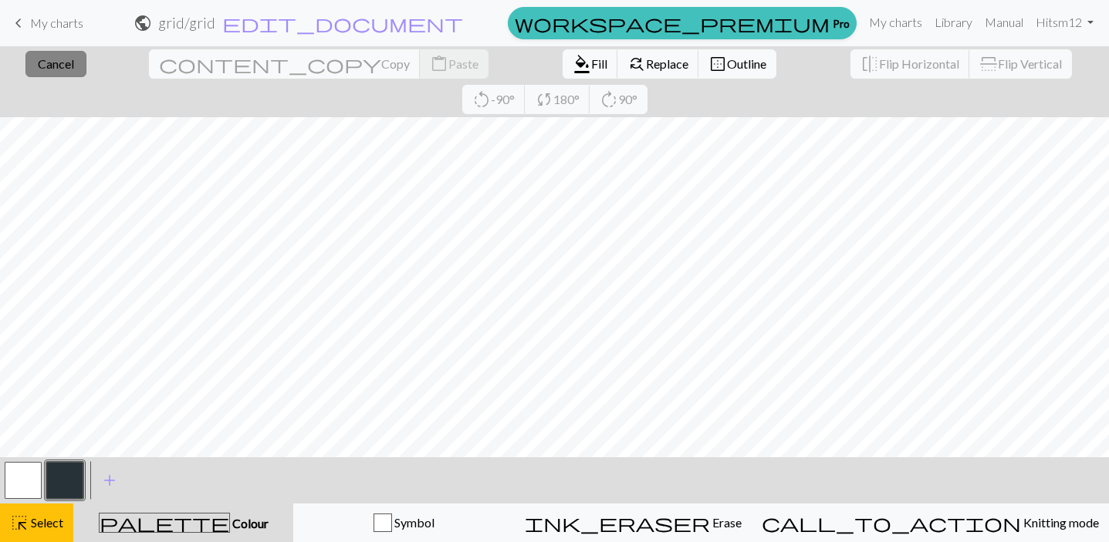
click at [72, 67] on button "close Cancel" at bounding box center [55, 64] width 61 height 26
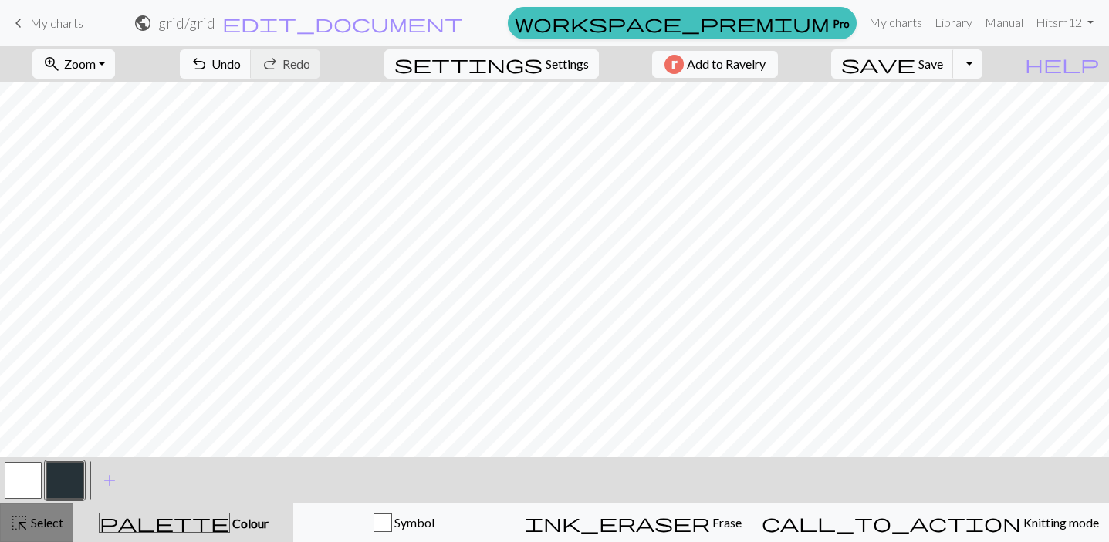
click at [54, 515] on span "Select" at bounding box center [46, 522] width 35 height 15
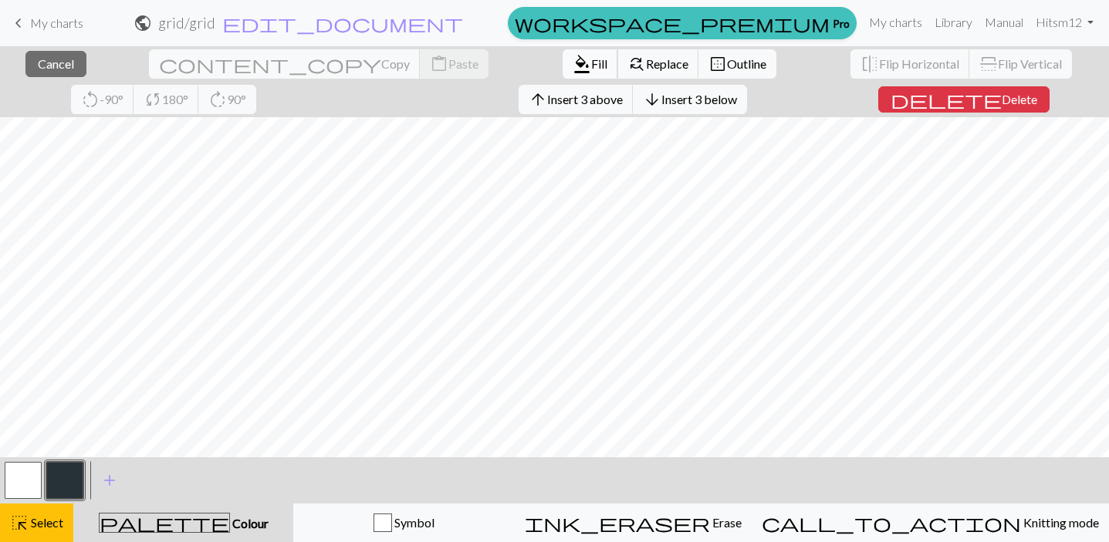
click at [591, 62] on span "Fill" at bounding box center [599, 63] width 16 height 15
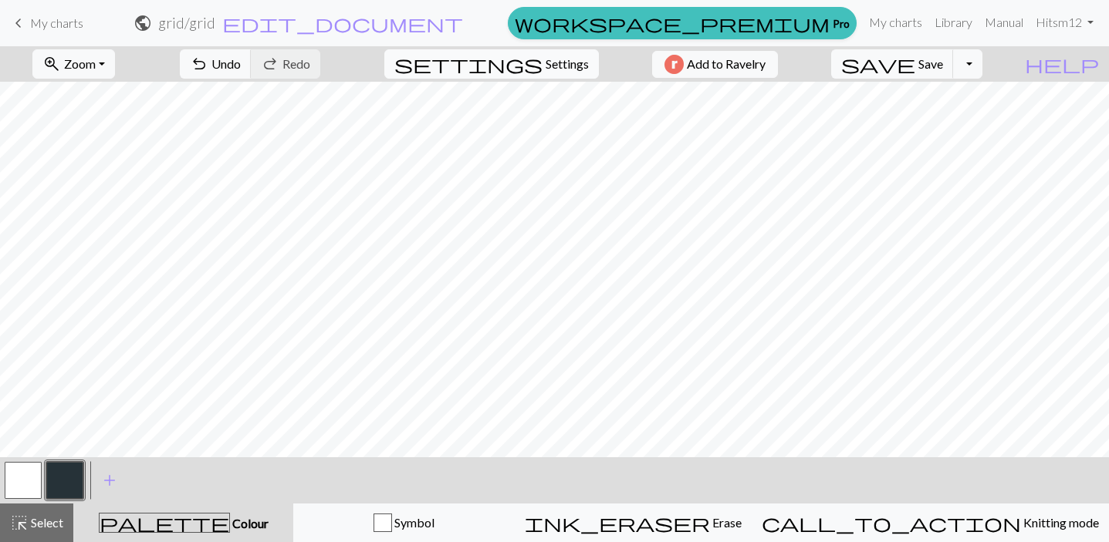
click at [547, 59] on span "Settings" at bounding box center [566, 64] width 43 height 19
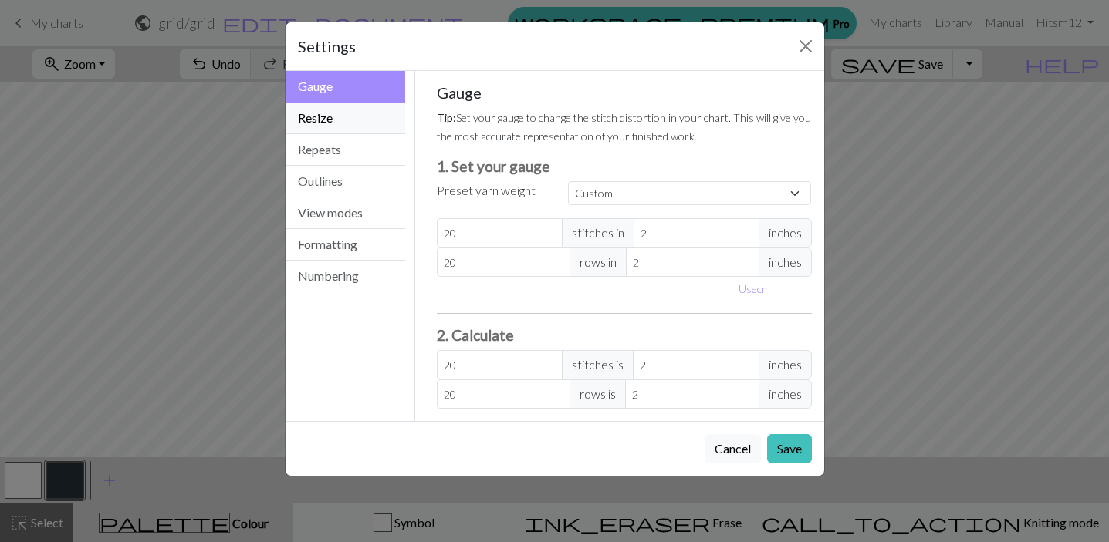
click at [346, 120] on button "Resize" at bounding box center [345, 119] width 120 height 32
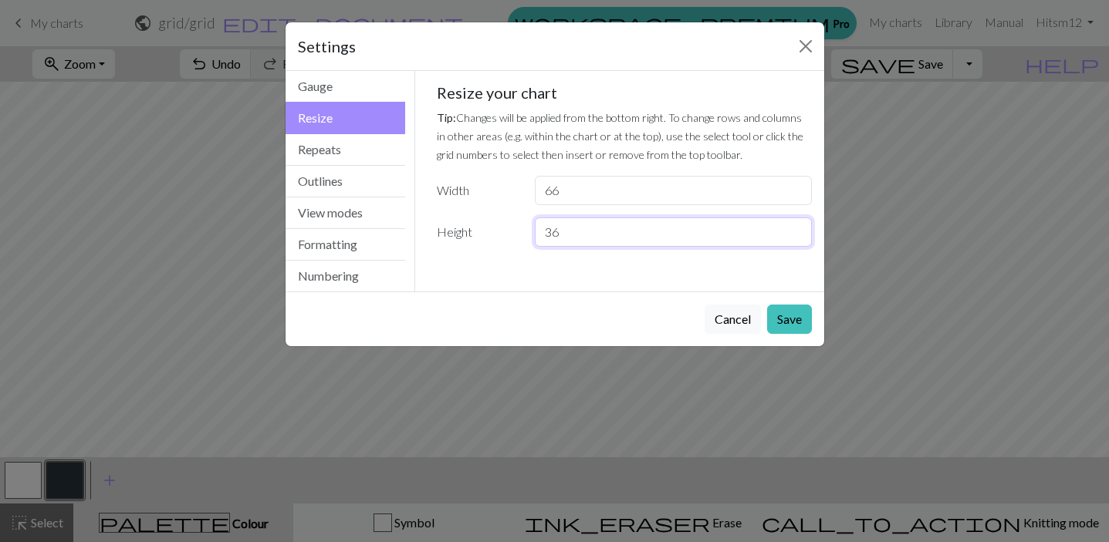
click at [582, 231] on input "36" at bounding box center [673, 232] width 276 height 29
type input "3"
type input "48"
click at [790, 320] on button "Save" at bounding box center [789, 319] width 45 height 29
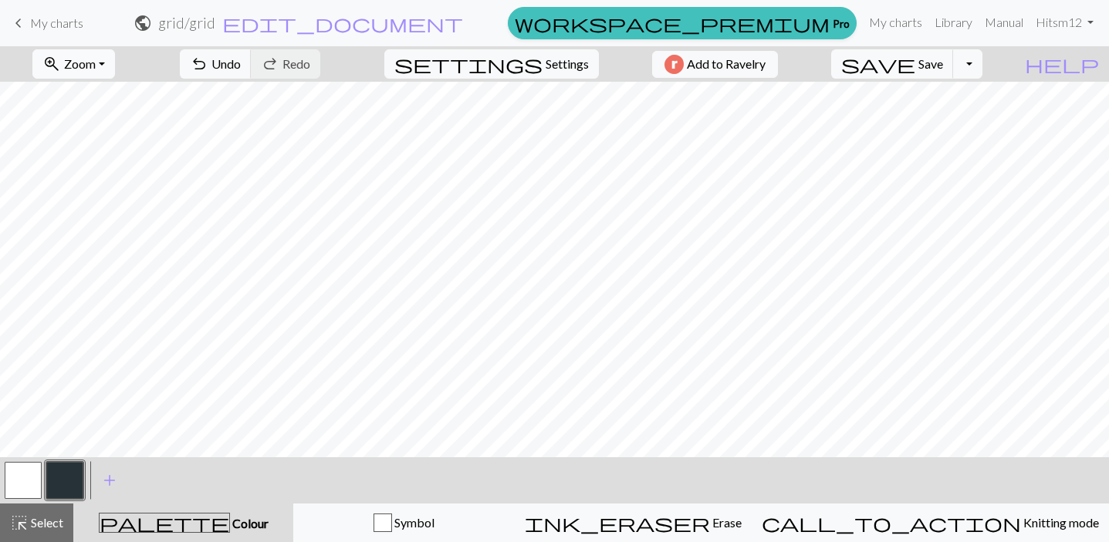
click at [91, 63] on span "Zoom" at bounding box center [80, 63] width 32 height 15
click at [102, 93] on button "Fit all" at bounding box center [94, 98] width 122 height 25
click at [45, 519] on span "Select" at bounding box center [46, 522] width 35 height 15
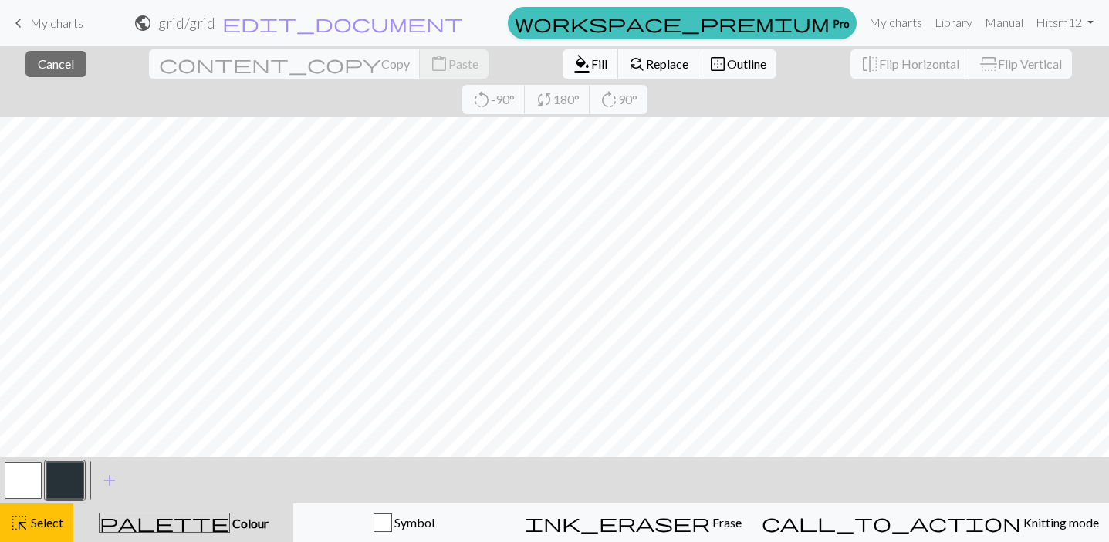
click at [591, 69] on span "Fill" at bounding box center [599, 63] width 16 height 15
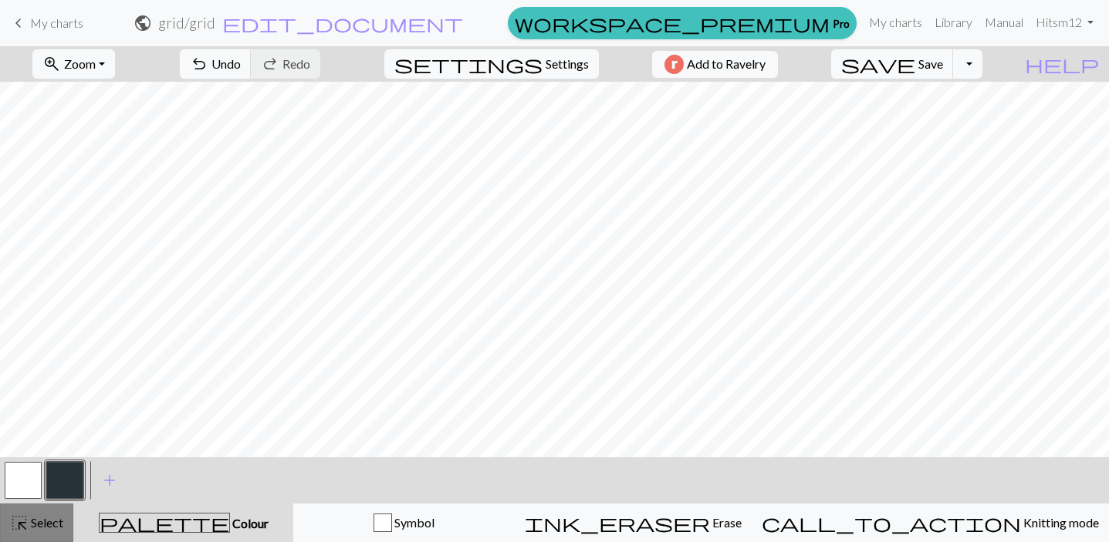
click at [42, 534] on button "highlight_alt Select Select" at bounding box center [36, 523] width 73 height 39
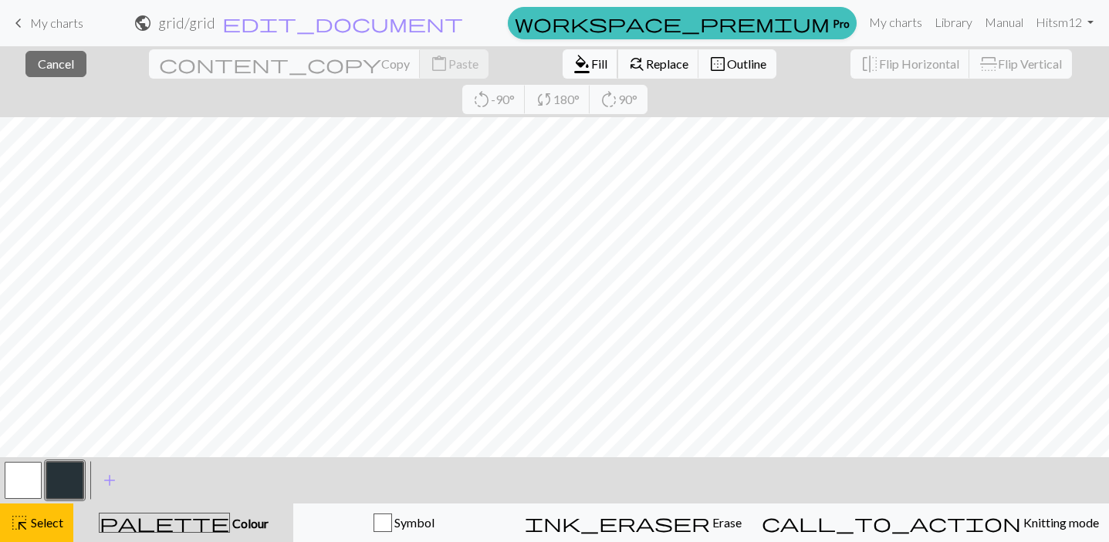
click at [591, 63] on span "Fill" at bounding box center [599, 63] width 16 height 15
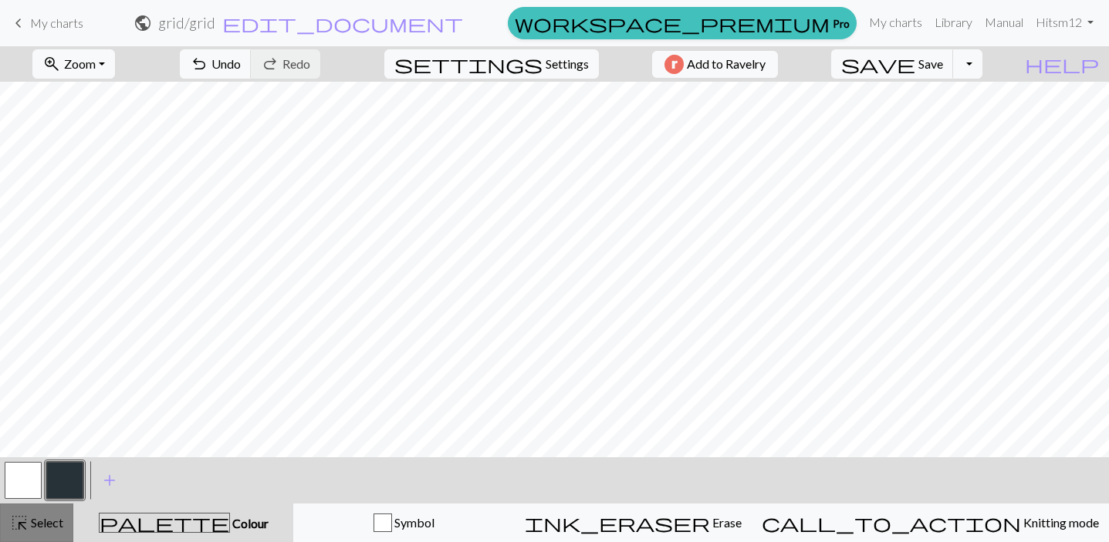
click at [29, 516] on span "Select" at bounding box center [46, 522] width 35 height 15
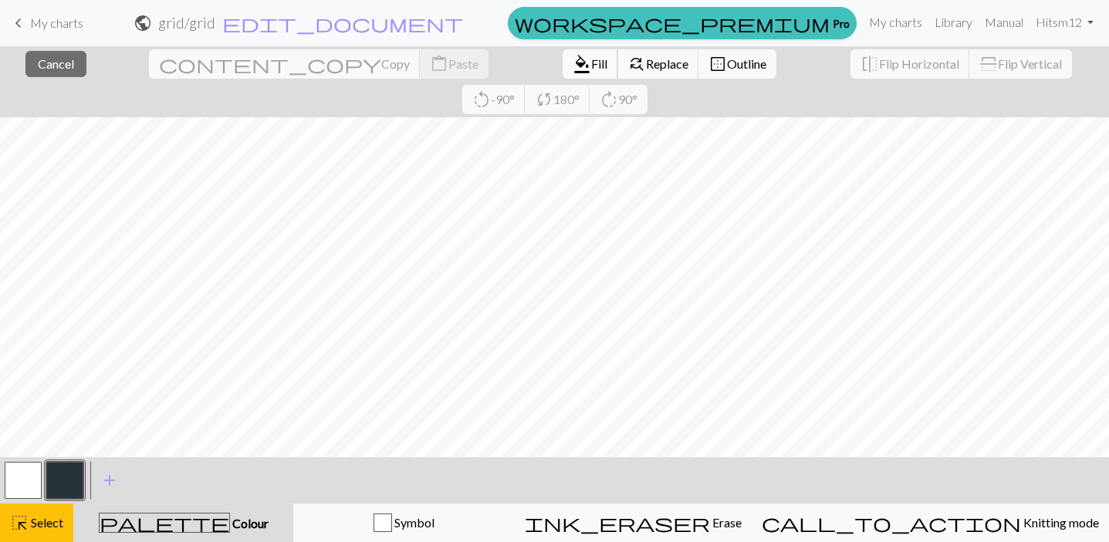
click at [591, 68] on span "Fill" at bounding box center [599, 63] width 16 height 15
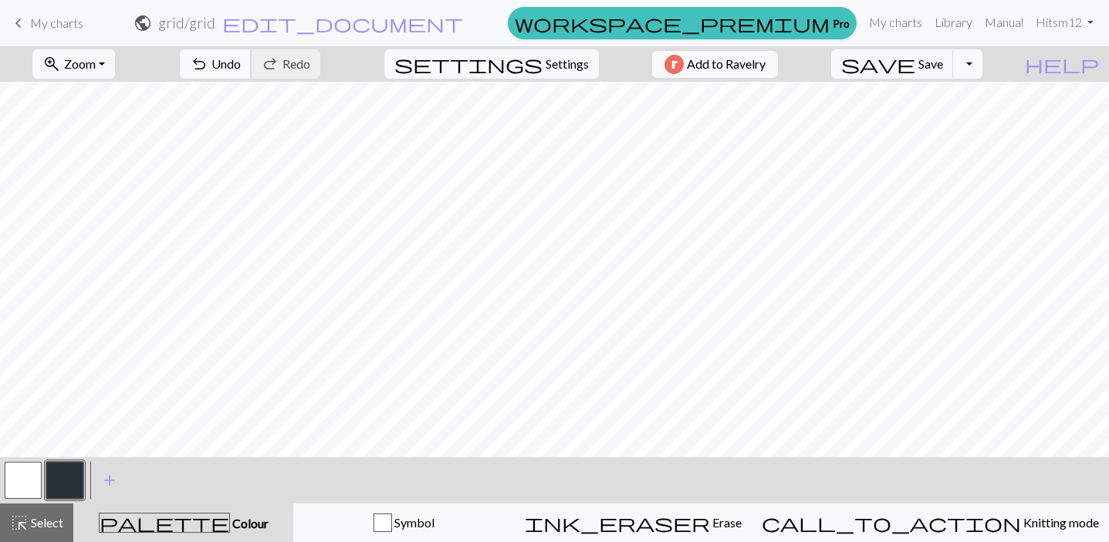
click at [241, 66] on span "Undo" at bounding box center [225, 63] width 29 height 15
click at [46, 515] on span "Select" at bounding box center [46, 522] width 35 height 15
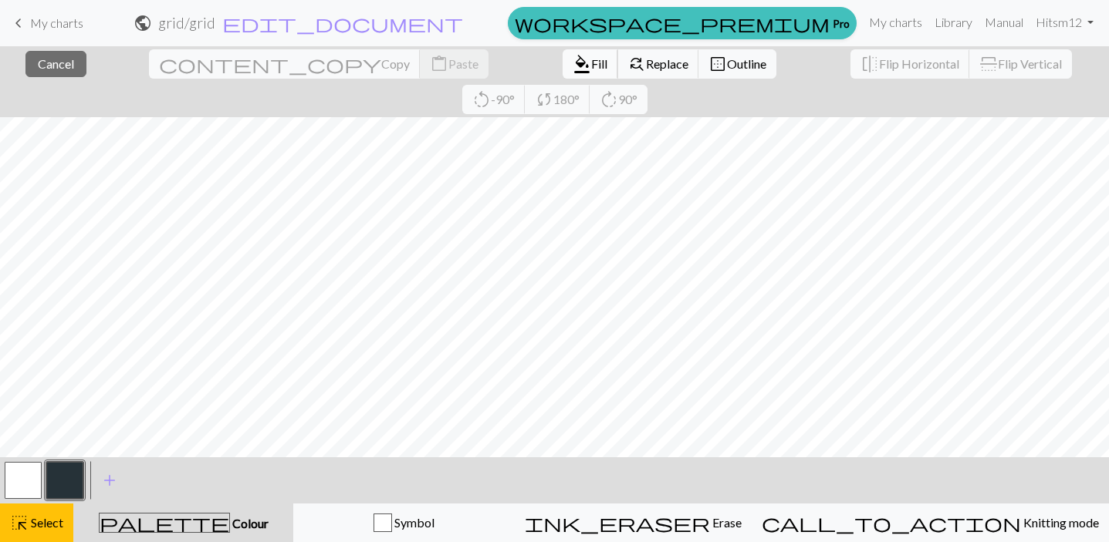
click at [591, 65] on span "Fill" at bounding box center [599, 63] width 16 height 15
